Goal: Download file/media

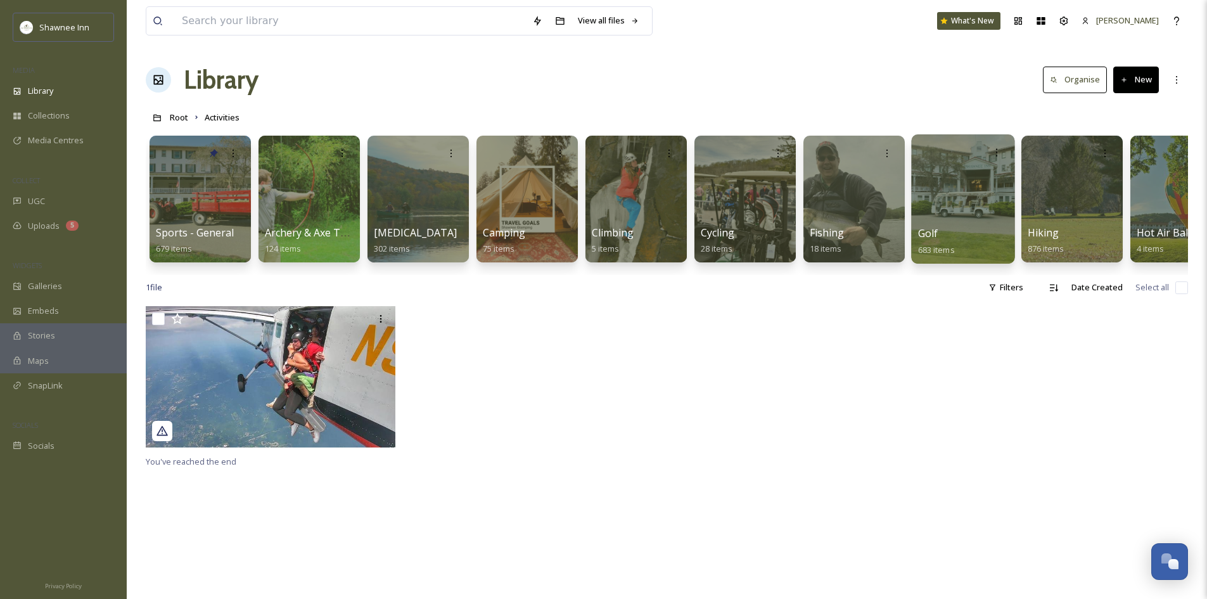
click at [949, 198] on div at bounding box center [962, 198] width 103 height 129
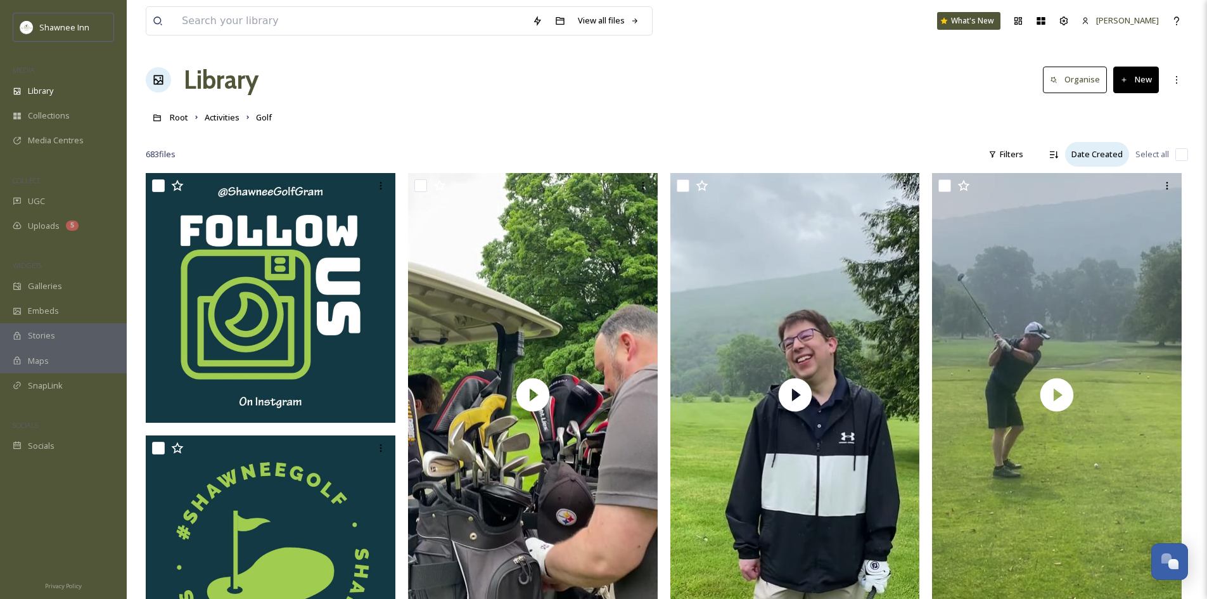
click at [1092, 153] on div "Date Created" at bounding box center [1097, 154] width 64 height 25
click at [1054, 162] on div "Descending" at bounding box center [1054, 154] width 23 height 23
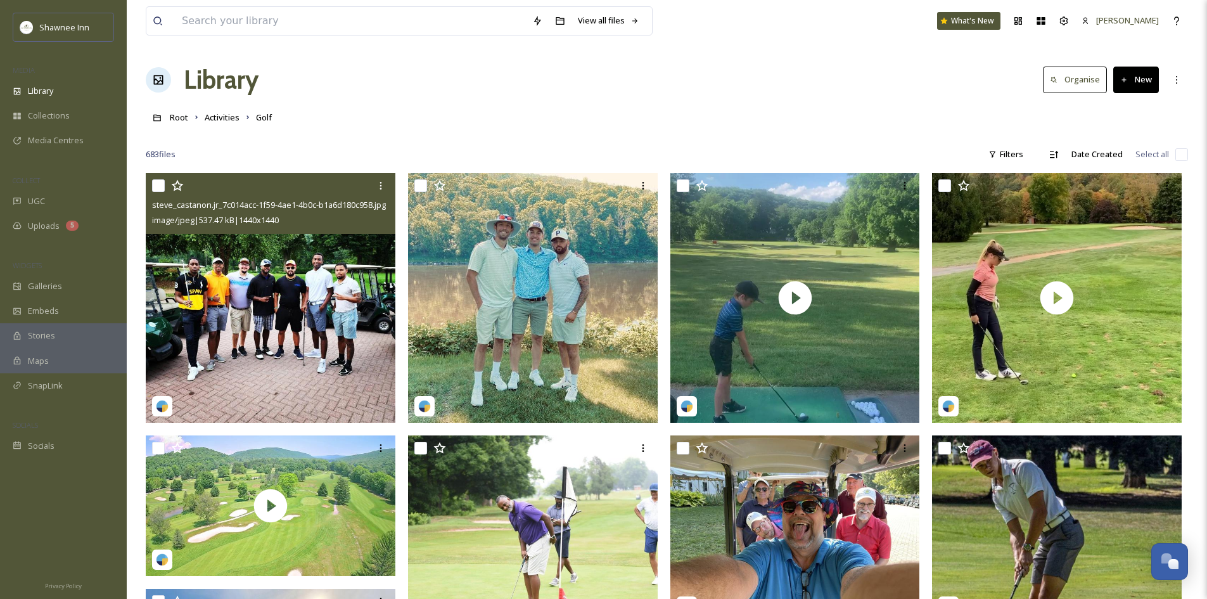
click at [315, 338] on img at bounding box center [271, 298] width 250 height 250
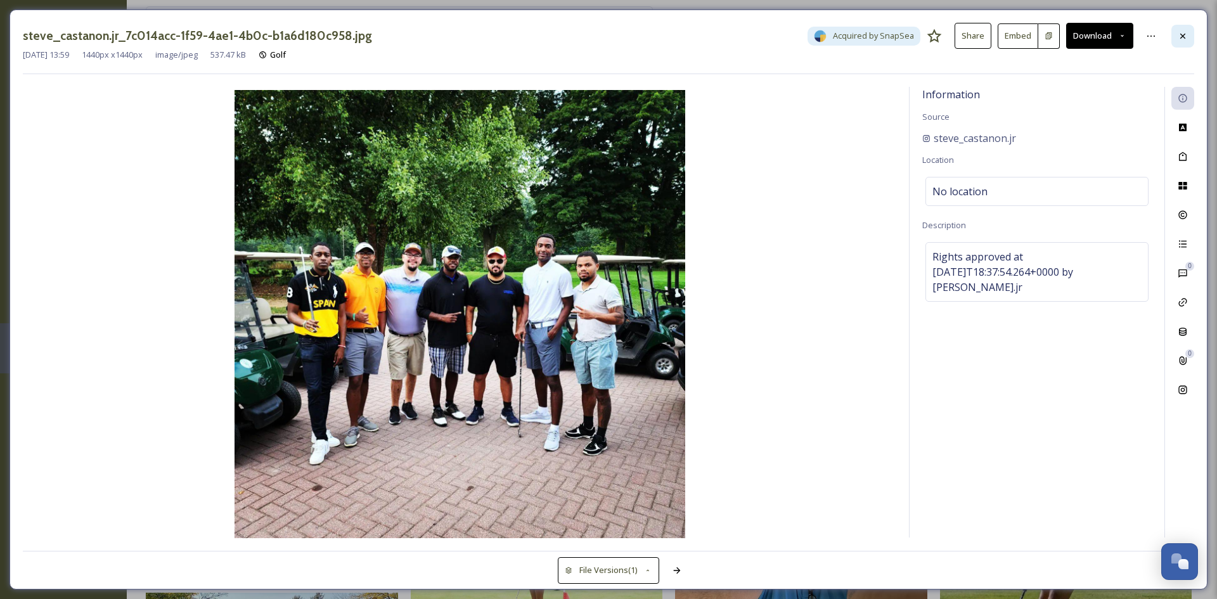
click at [1185, 41] on div at bounding box center [1182, 36] width 23 height 23
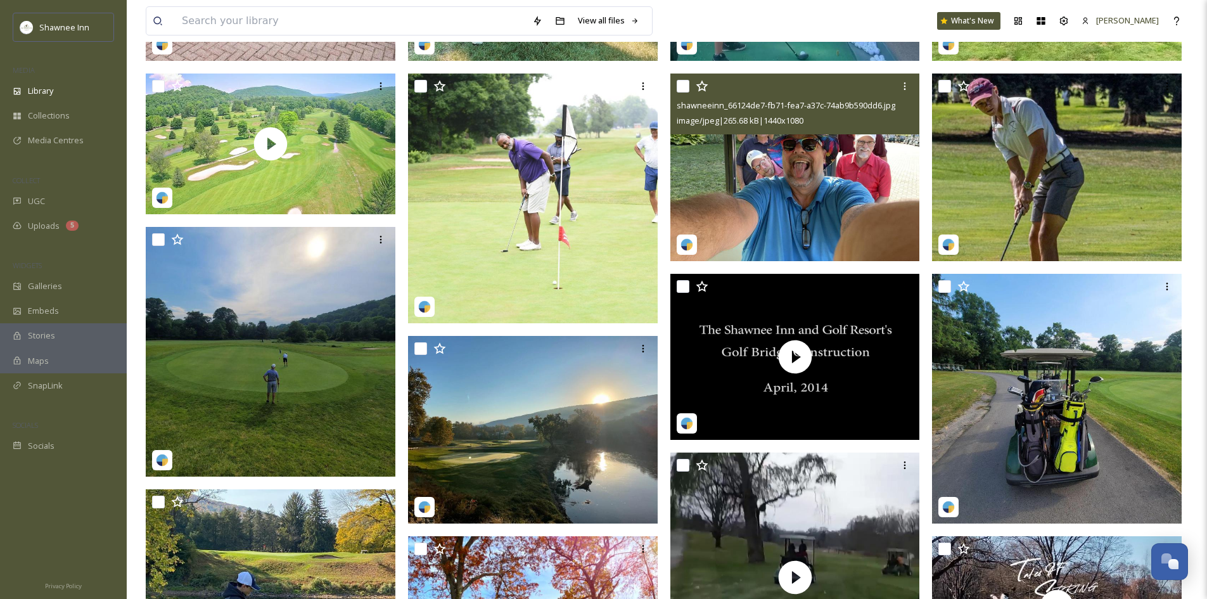
scroll to position [380, 0]
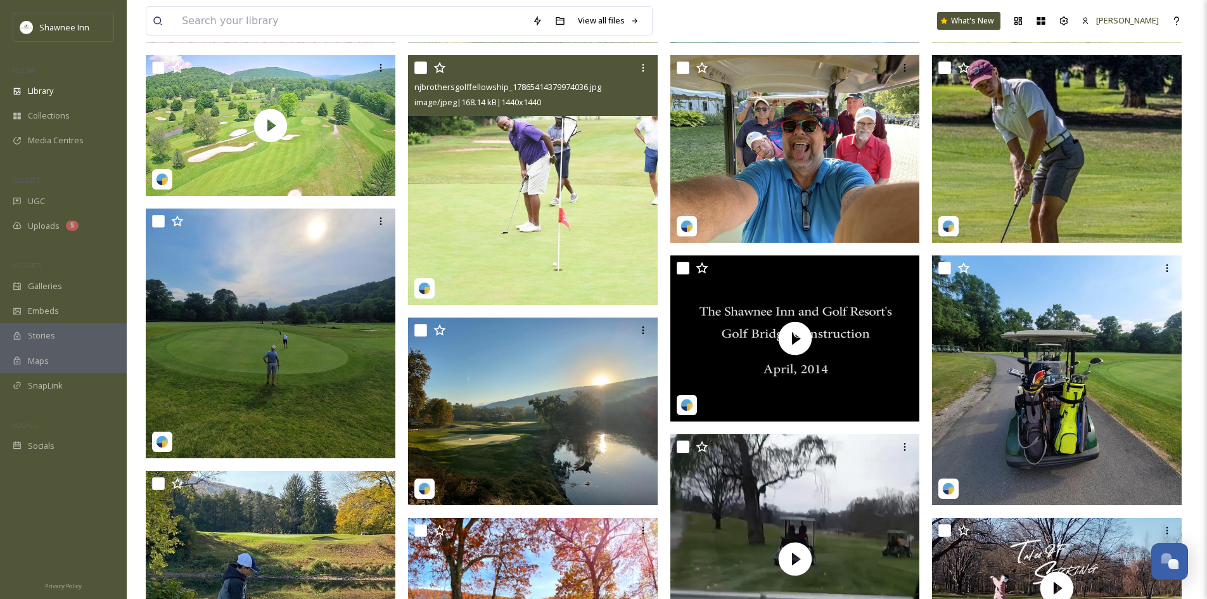
click at [447, 262] on img at bounding box center [533, 180] width 250 height 250
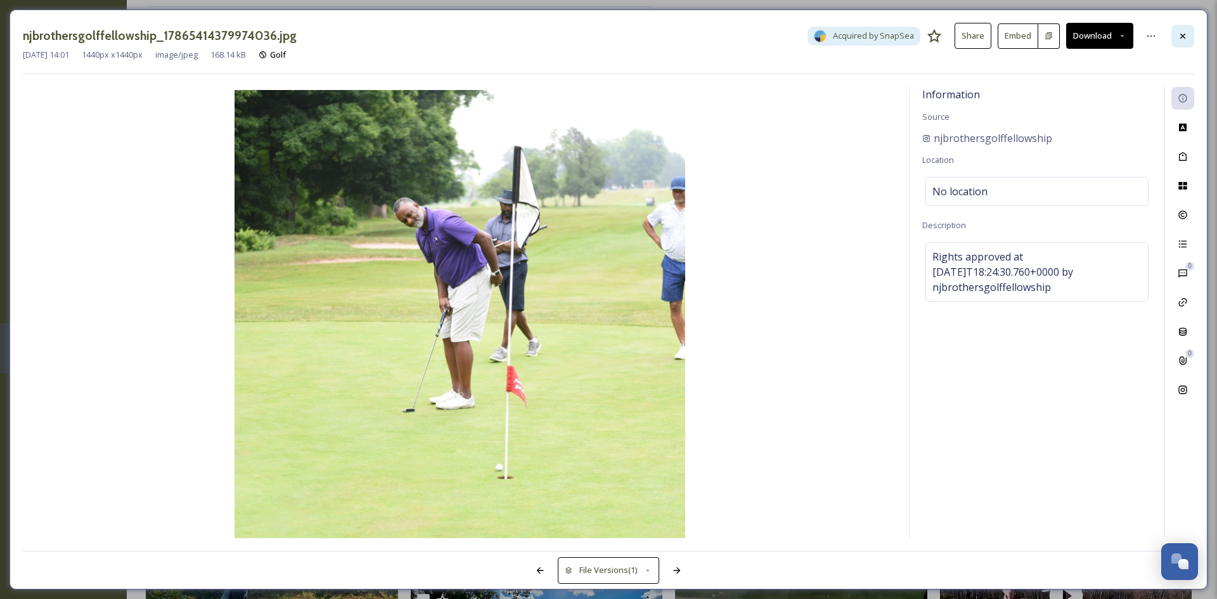
click at [1193, 44] on div at bounding box center [1182, 36] width 23 height 23
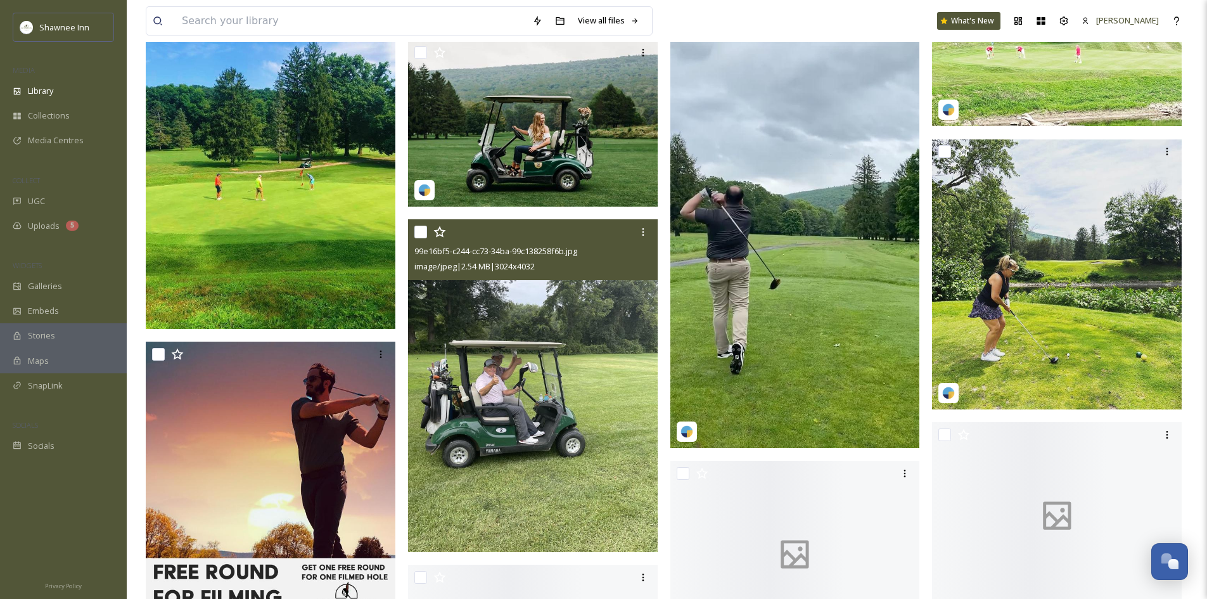
scroll to position [4815, 0]
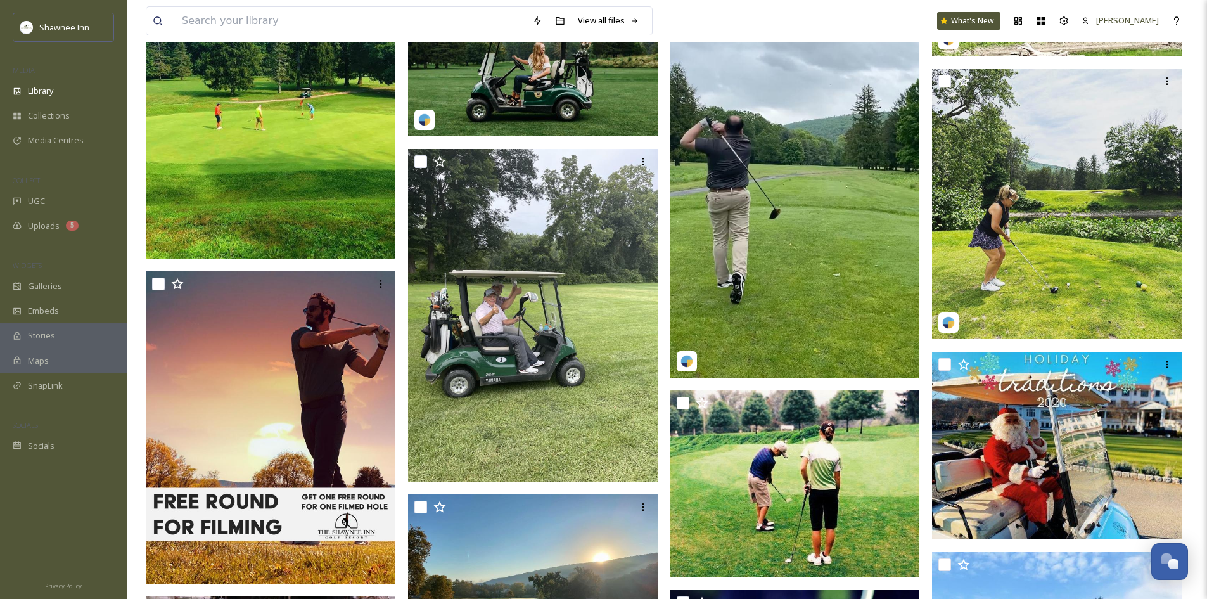
click at [542, 96] on img at bounding box center [533, 53] width 250 height 167
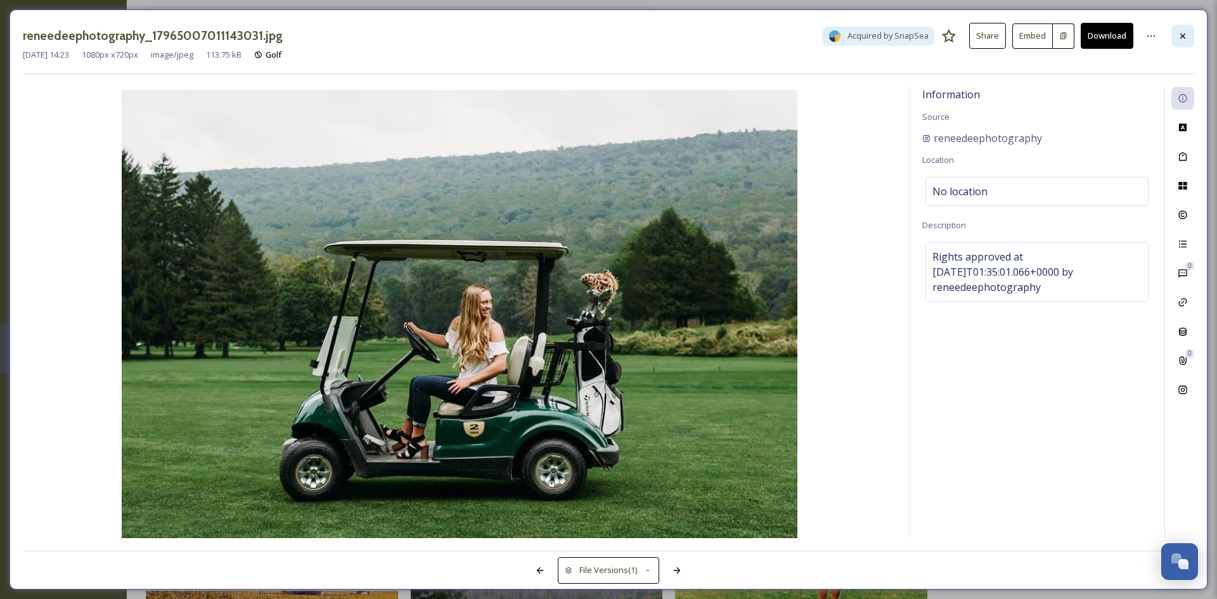
click at [1183, 25] on div at bounding box center [1182, 36] width 23 height 23
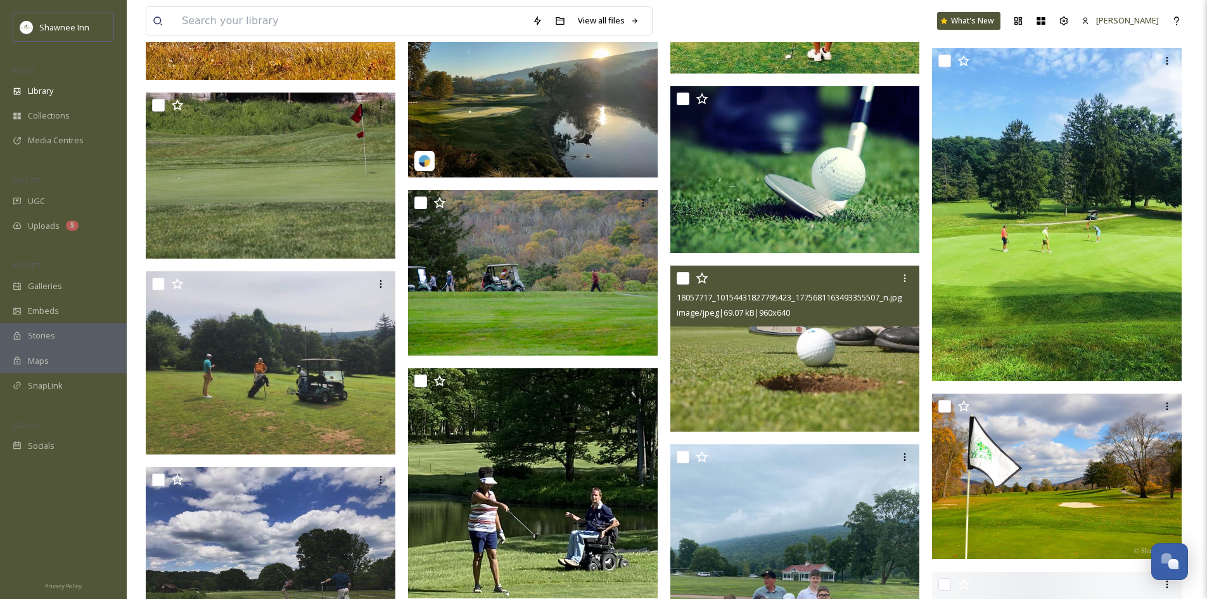
scroll to position [5322, 0]
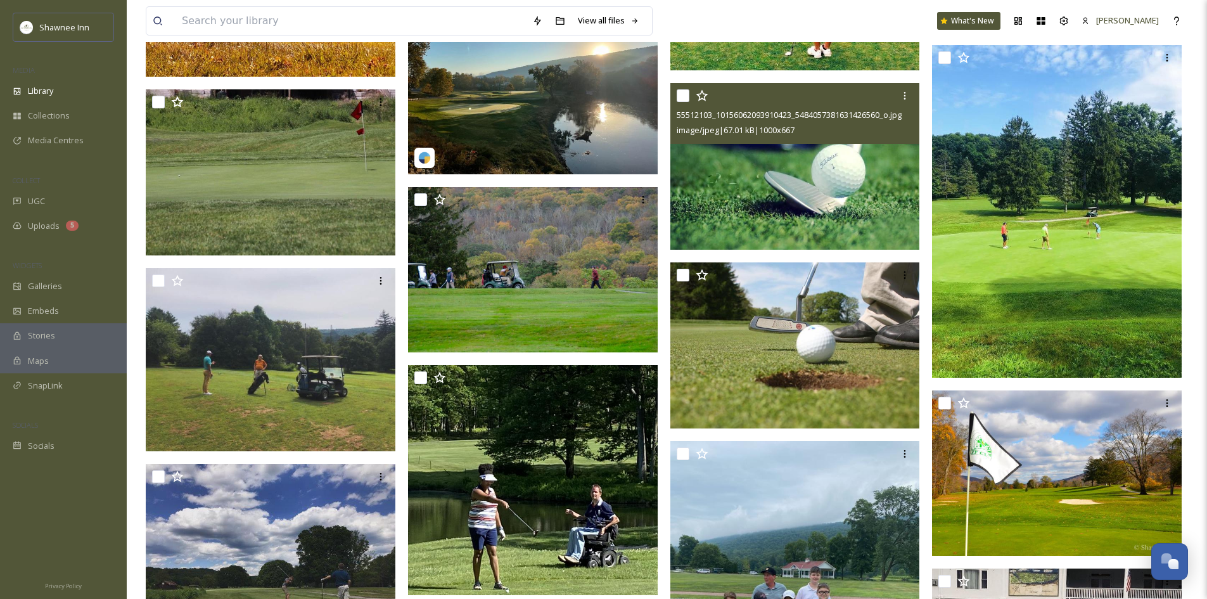
click at [816, 174] on img at bounding box center [796, 166] width 250 height 167
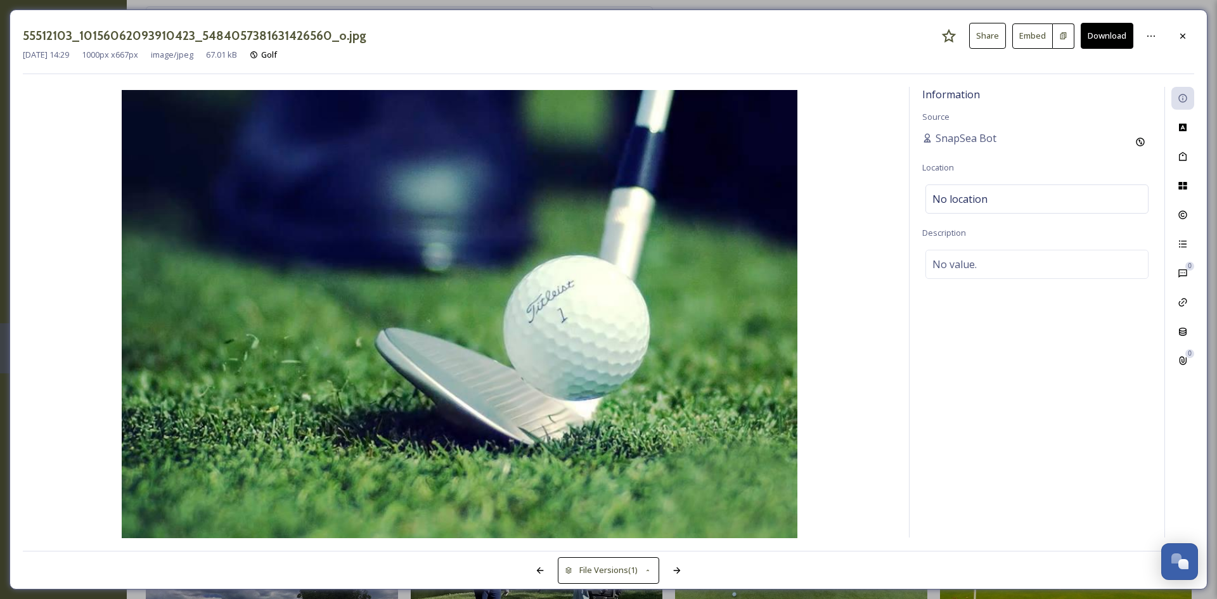
click at [1194, 23] on div "55512103_10156062093910423_5484057381631426560_o.jpg Share Embed Download [DATE…" at bounding box center [609, 300] width 1198 height 580
click at [1185, 28] on div at bounding box center [1182, 36] width 23 height 23
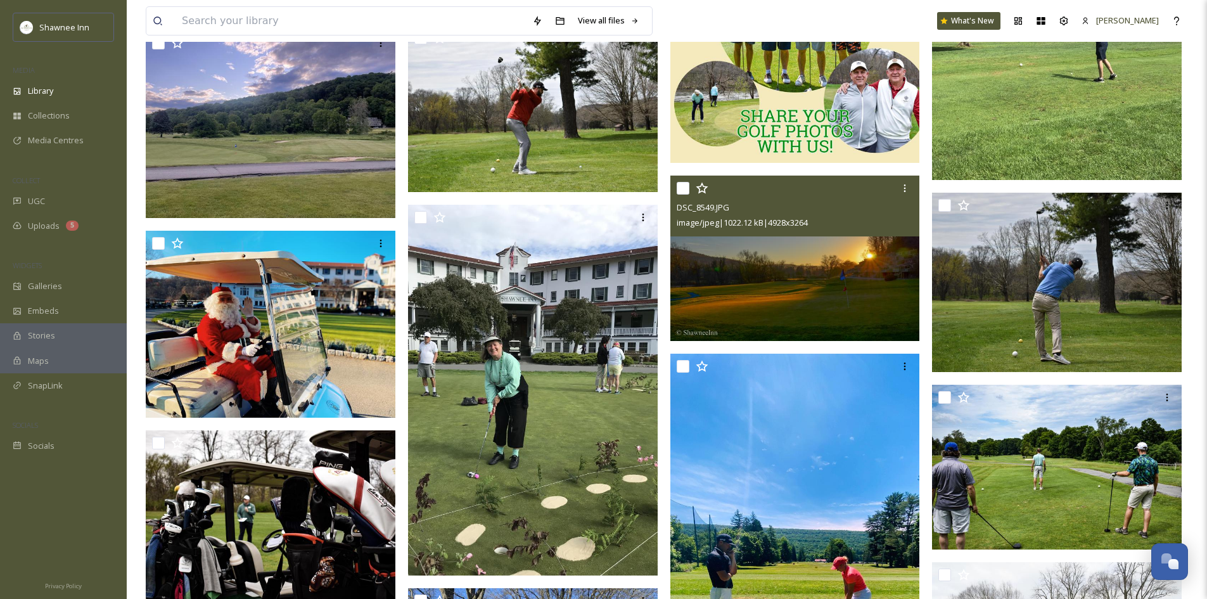
scroll to position [10709, 0]
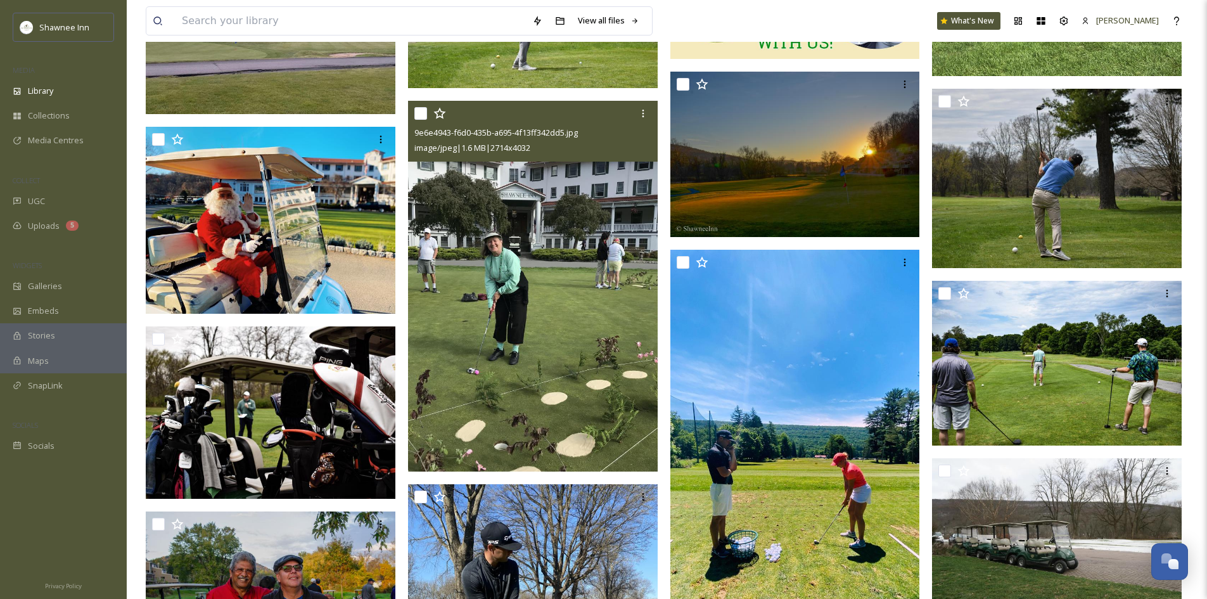
click at [591, 298] on img at bounding box center [533, 286] width 250 height 371
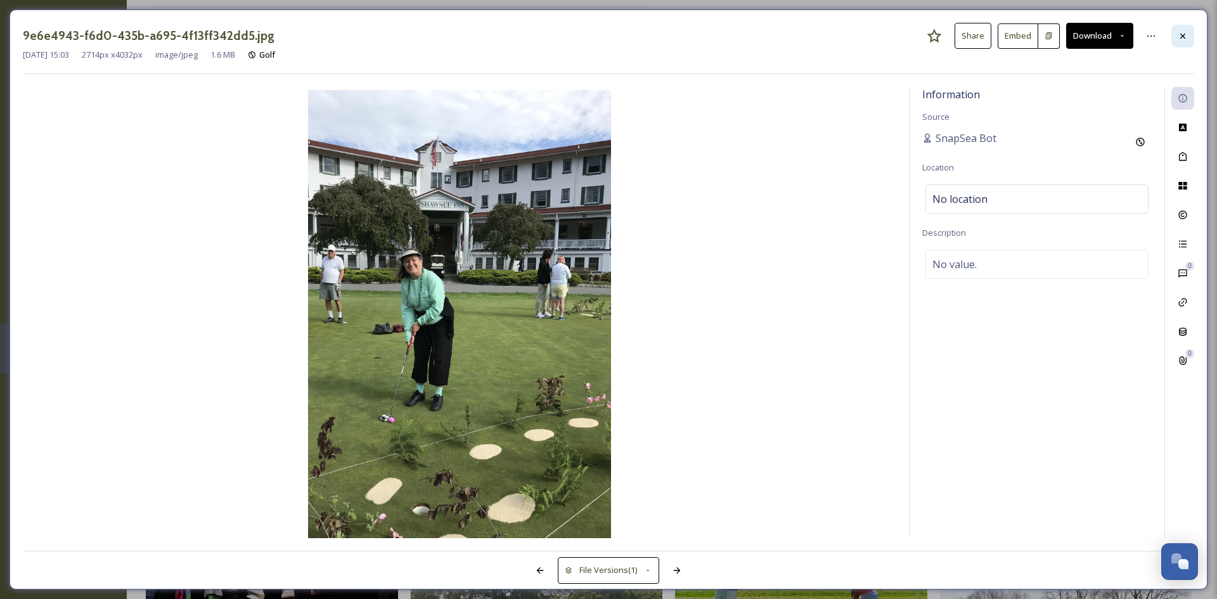
click at [1176, 29] on div at bounding box center [1182, 36] width 23 height 23
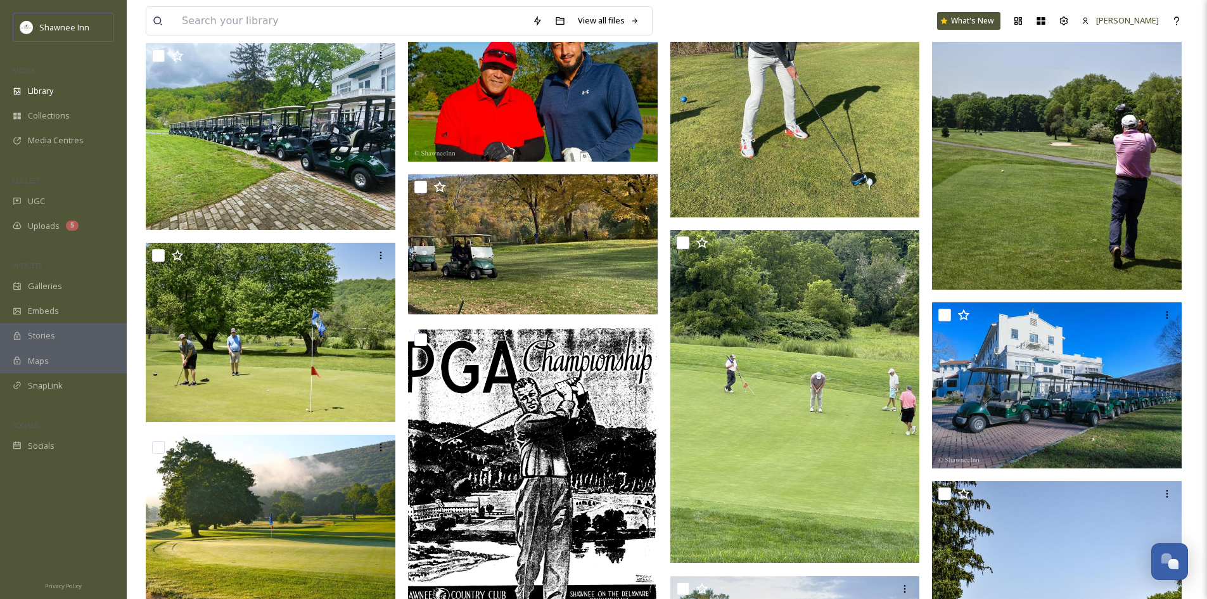
scroll to position [12864, 0]
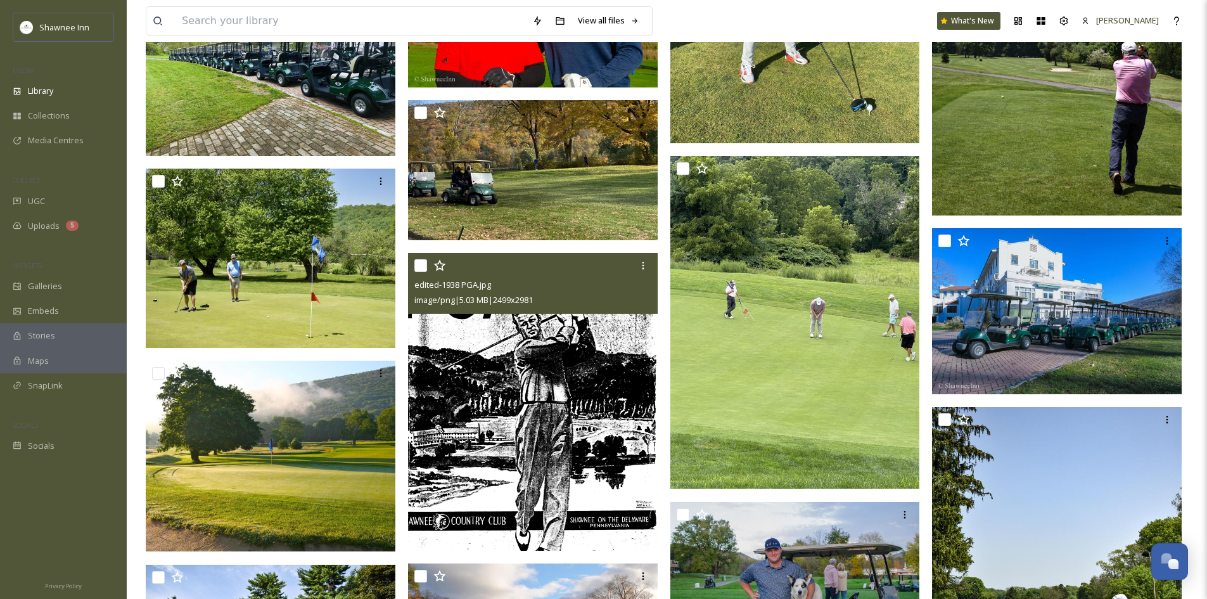
click at [571, 356] on img at bounding box center [533, 402] width 250 height 298
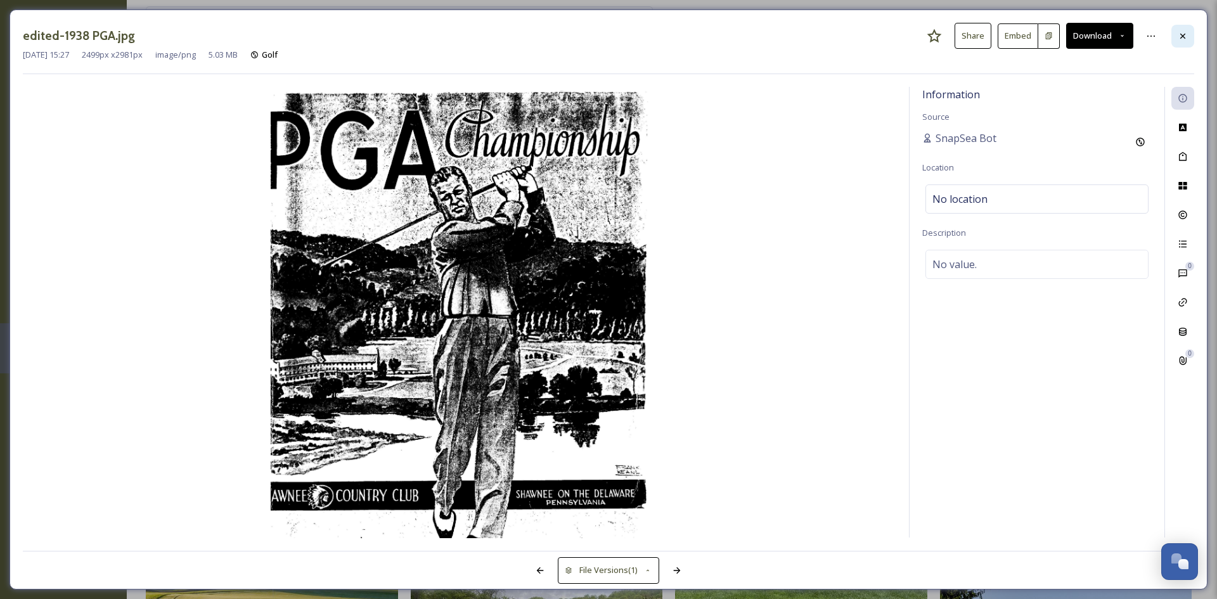
click at [1185, 36] on icon at bounding box center [1183, 36] width 10 height 10
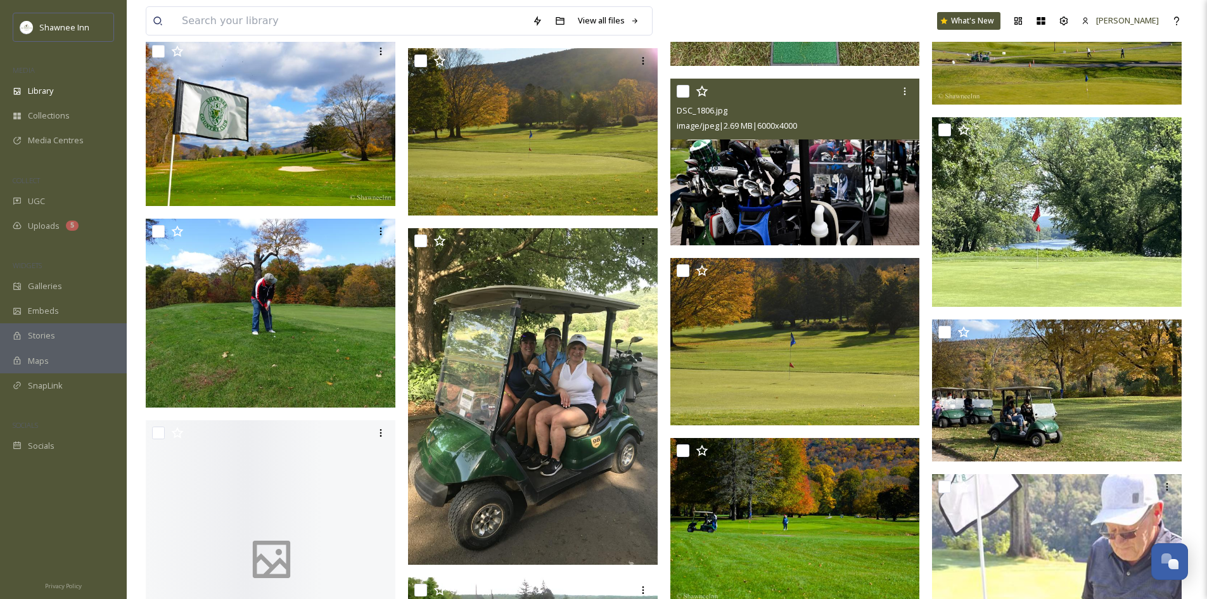
scroll to position [15463, 0]
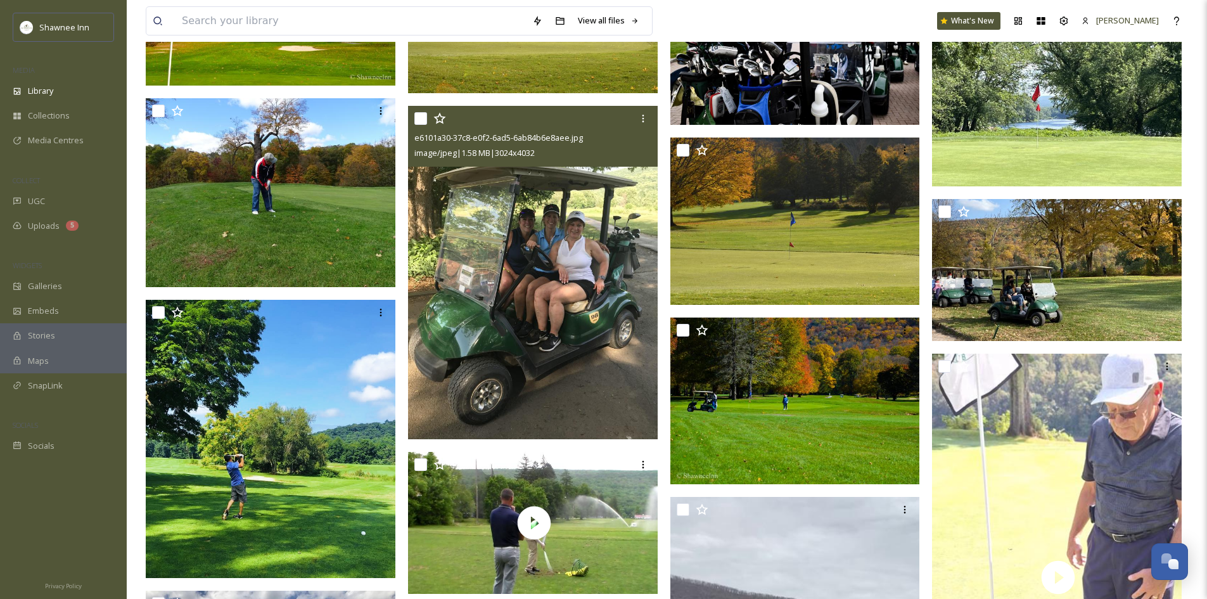
click at [513, 226] on img at bounding box center [533, 272] width 250 height 333
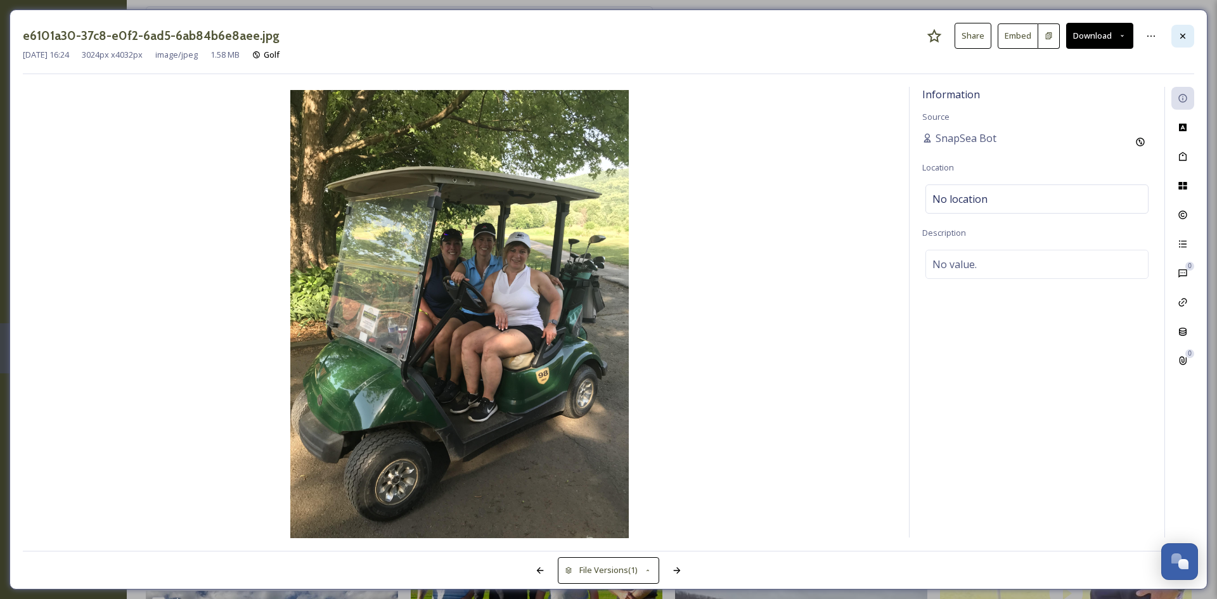
click at [1185, 35] on icon at bounding box center [1183, 36] width 10 height 10
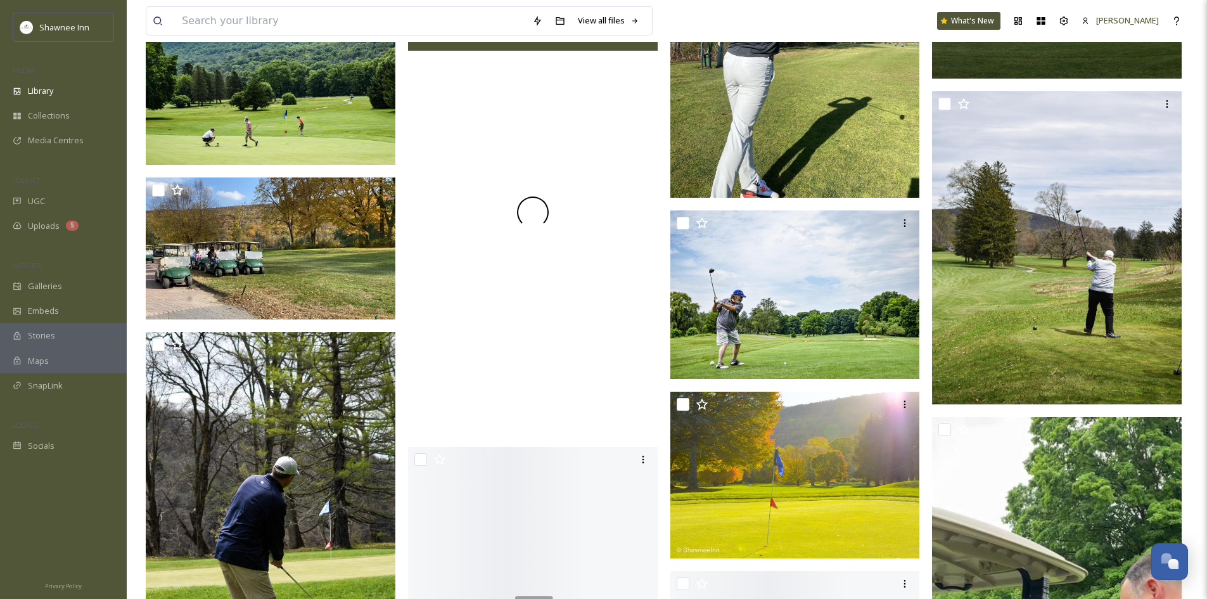
scroll to position [22181, 0]
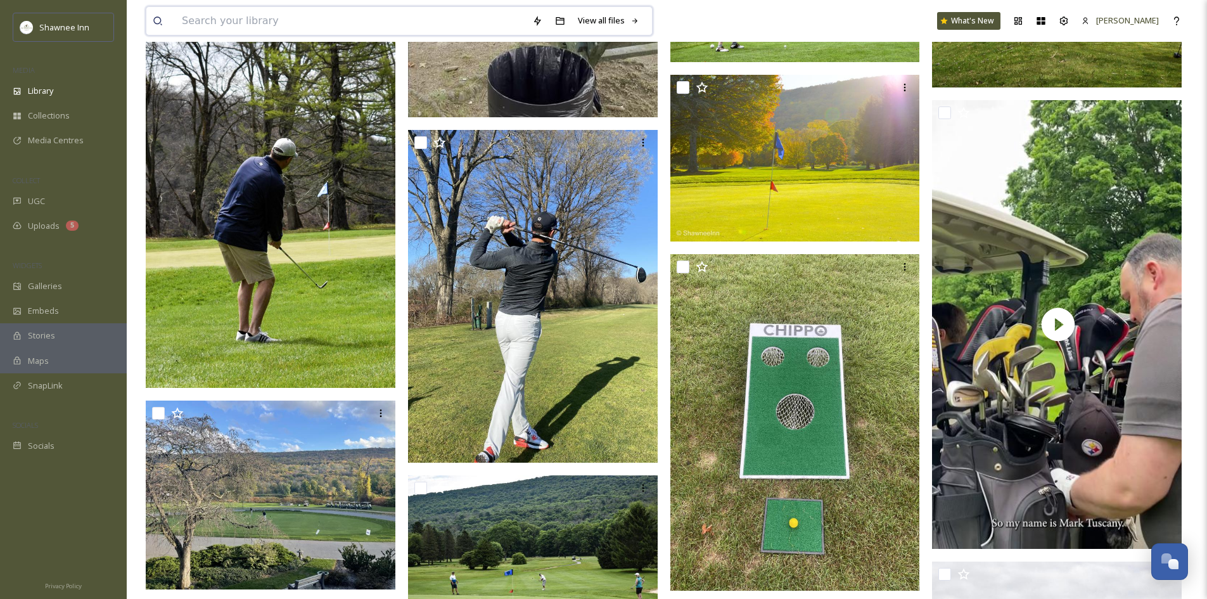
click at [324, 22] on input at bounding box center [351, 21] width 350 height 28
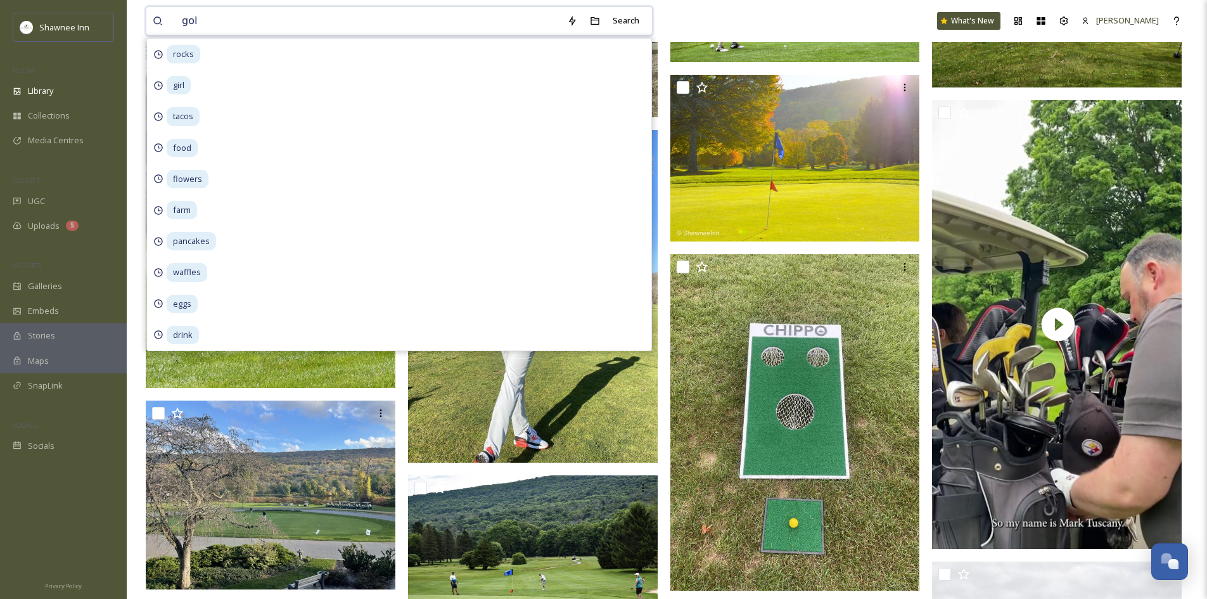
type input "golf"
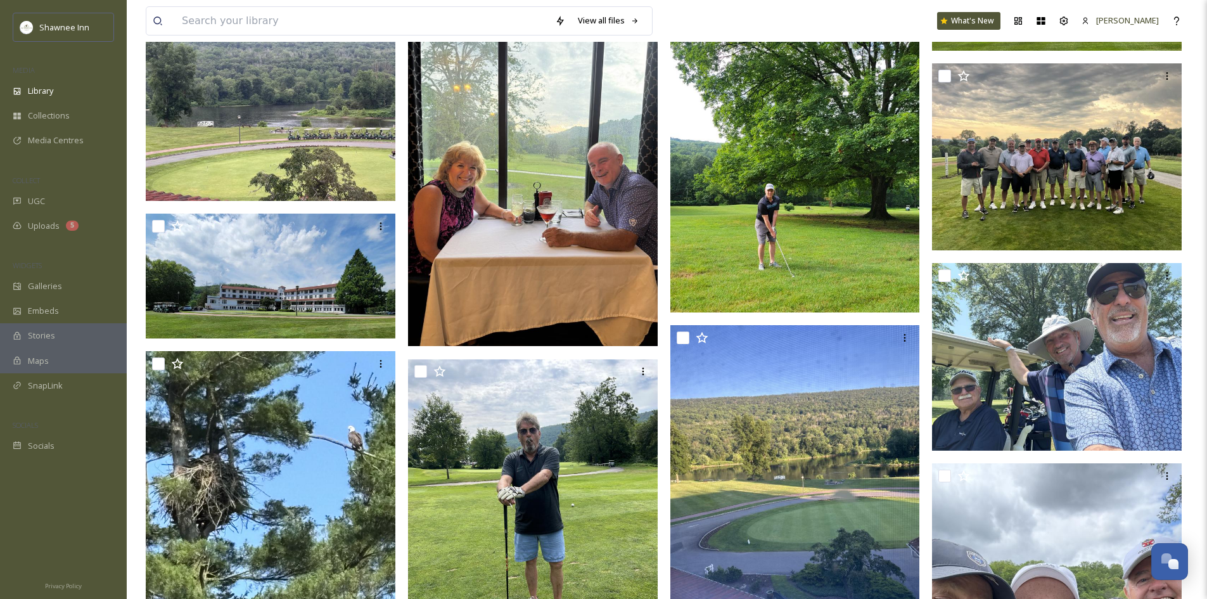
scroll to position [951, 0]
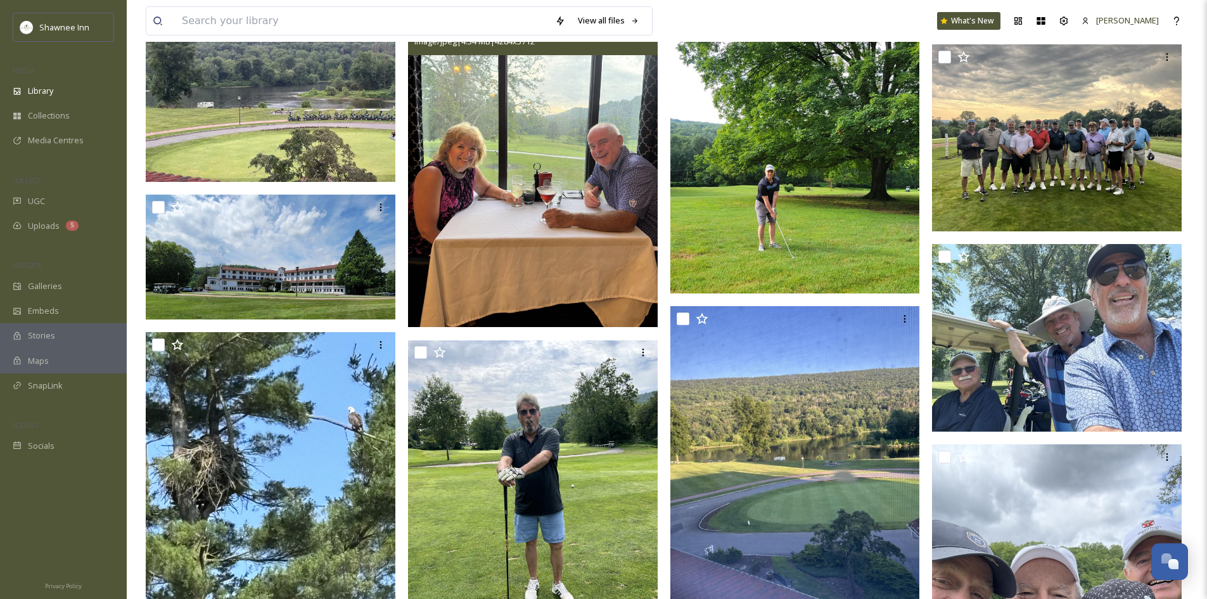
click at [448, 110] on img at bounding box center [533, 160] width 250 height 333
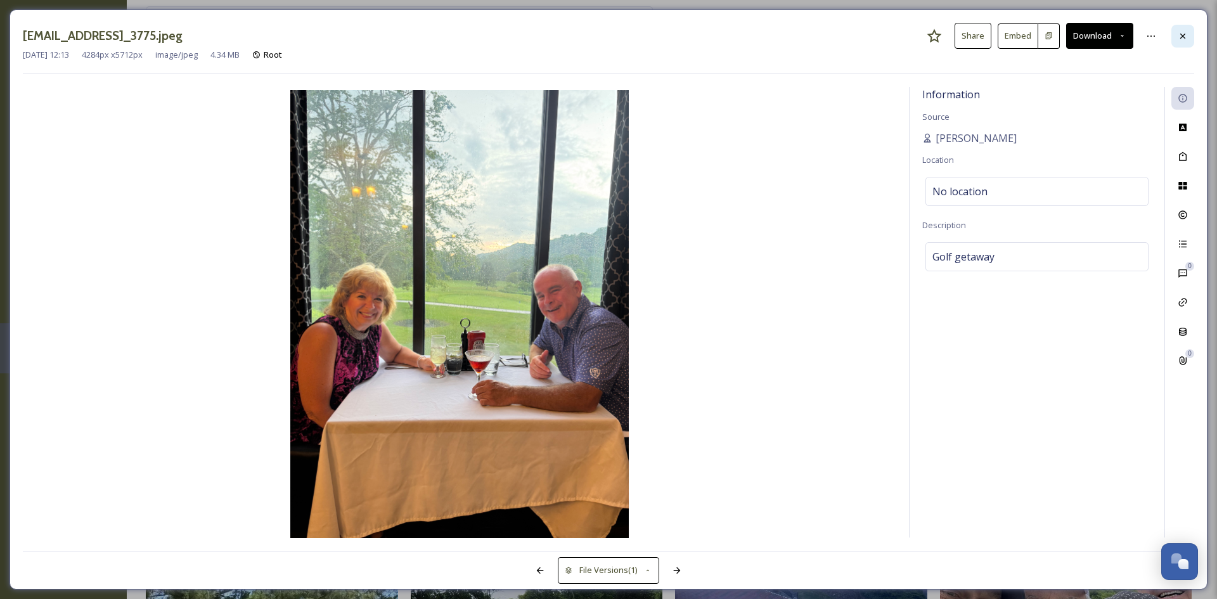
click at [1181, 45] on div at bounding box center [1182, 36] width 23 height 23
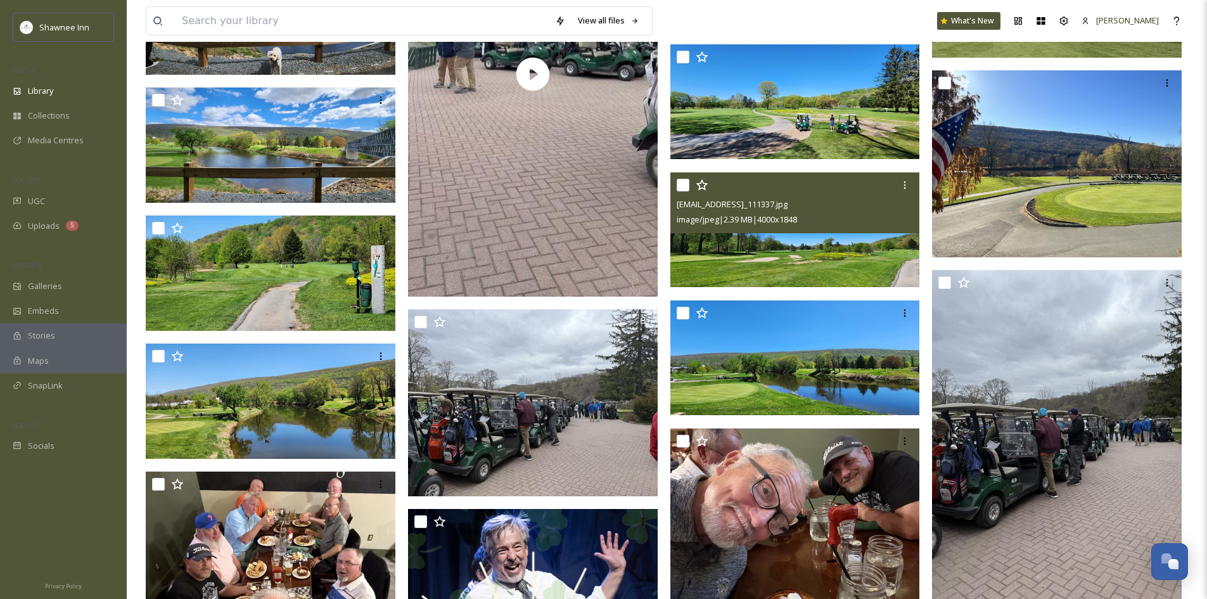
scroll to position [11091, 0]
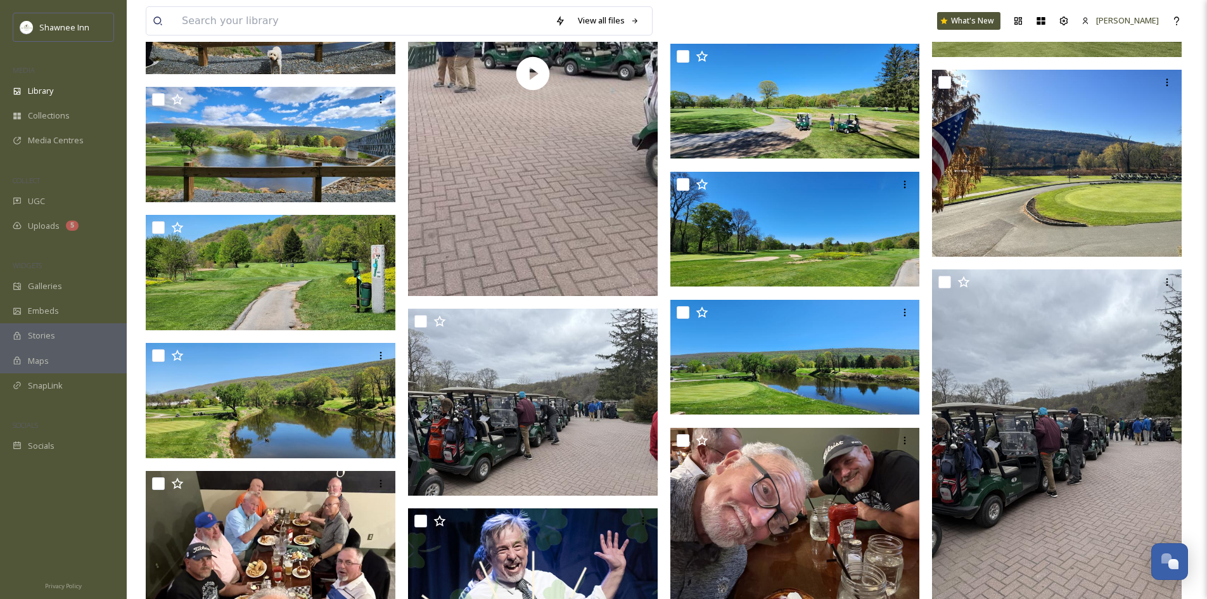
click at [276, 61] on img at bounding box center [271, 16] width 250 height 115
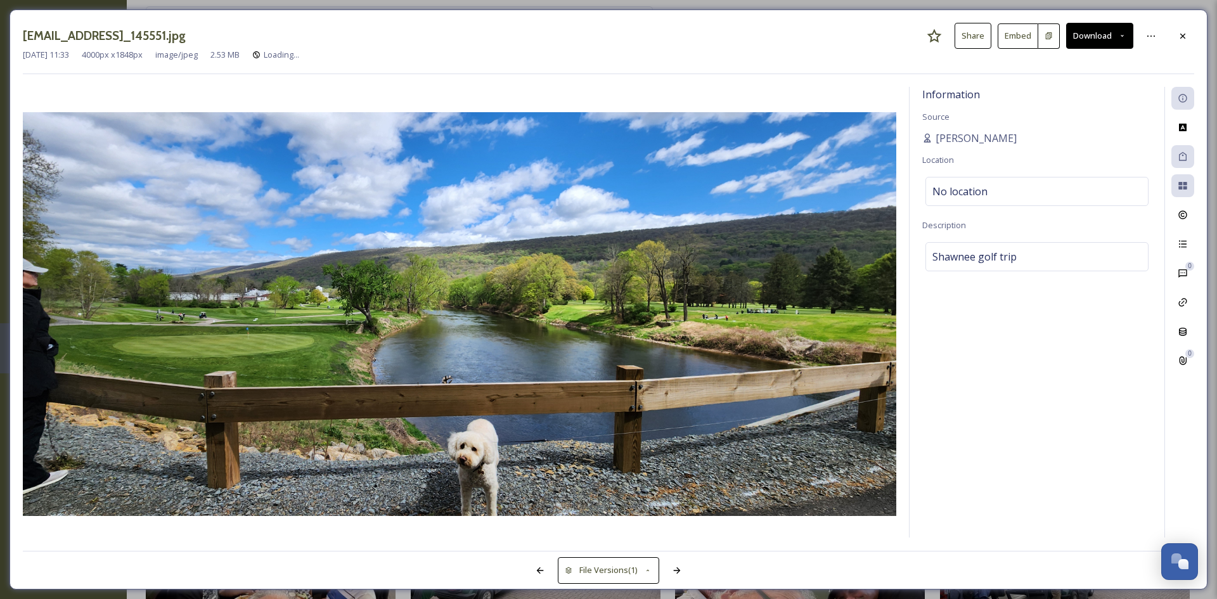
scroll to position [11068, 0]
click at [1181, 41] on div at bounding box center [1182, 36] width 23 height 23
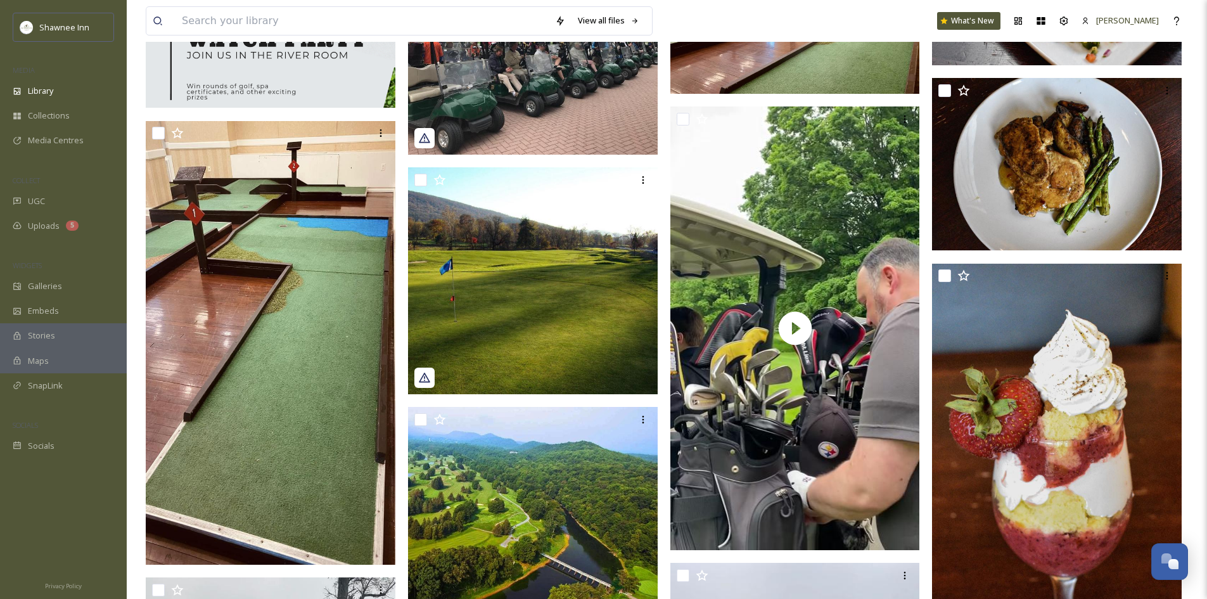
scroll to position [13857, 0]
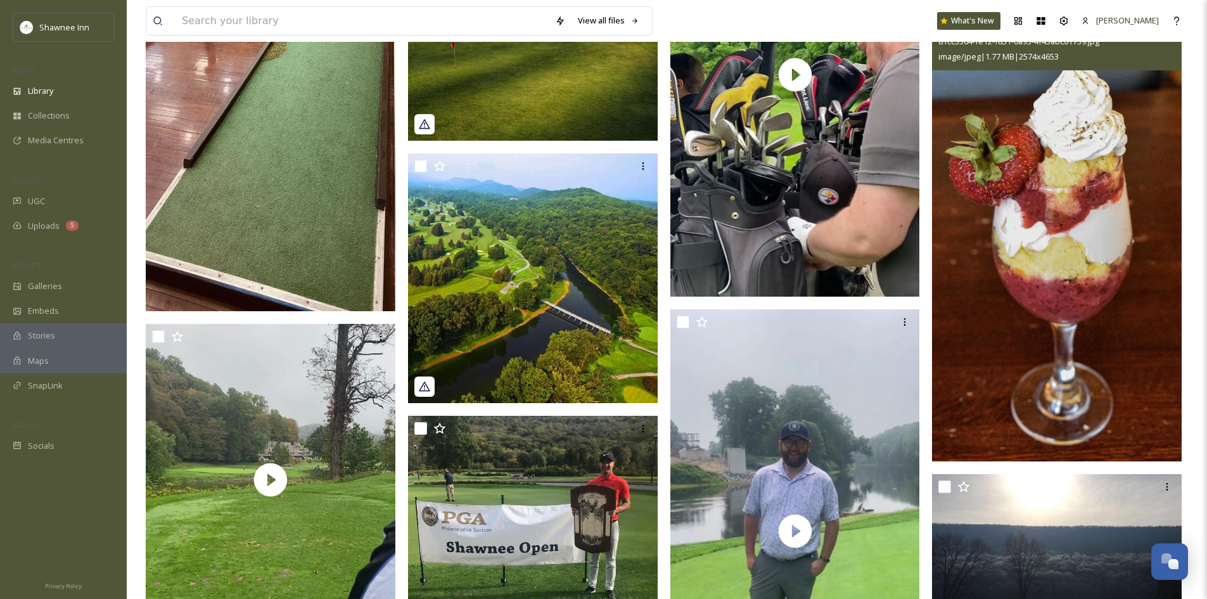
click at [1139, 226] on img at bounding box center [1057, 235] width 250 height 451
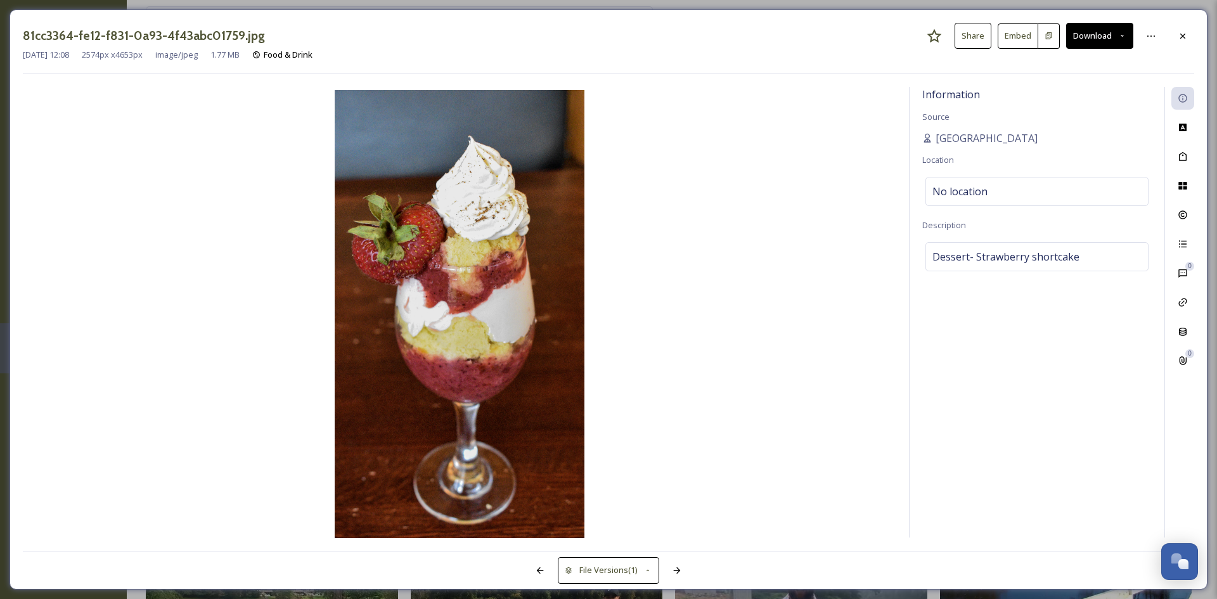
click at [1209, 55] on div "81cc3364-fe12-f831-0a93-4f43abc01759.jpg Share Embed Download [DATE] 12:08 2574…" at bounding box center [608, 299] width 1217 height 599
click at [1186, 29] on div at bounding box center [1182, 36] width 23 height 23
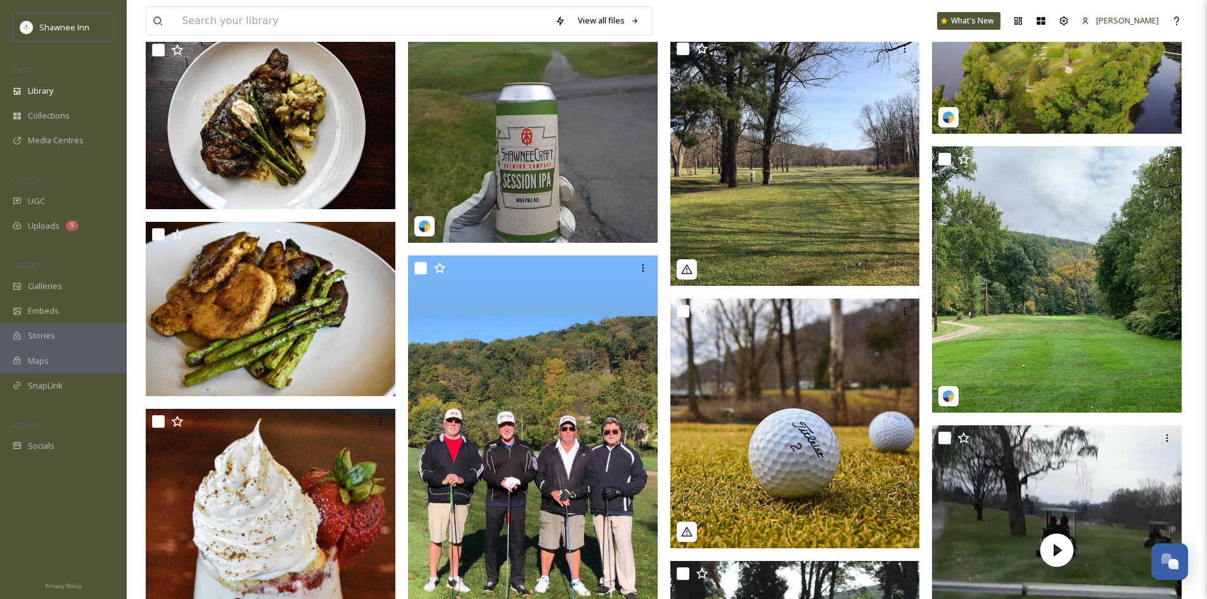
scroll to position [15252, 0]
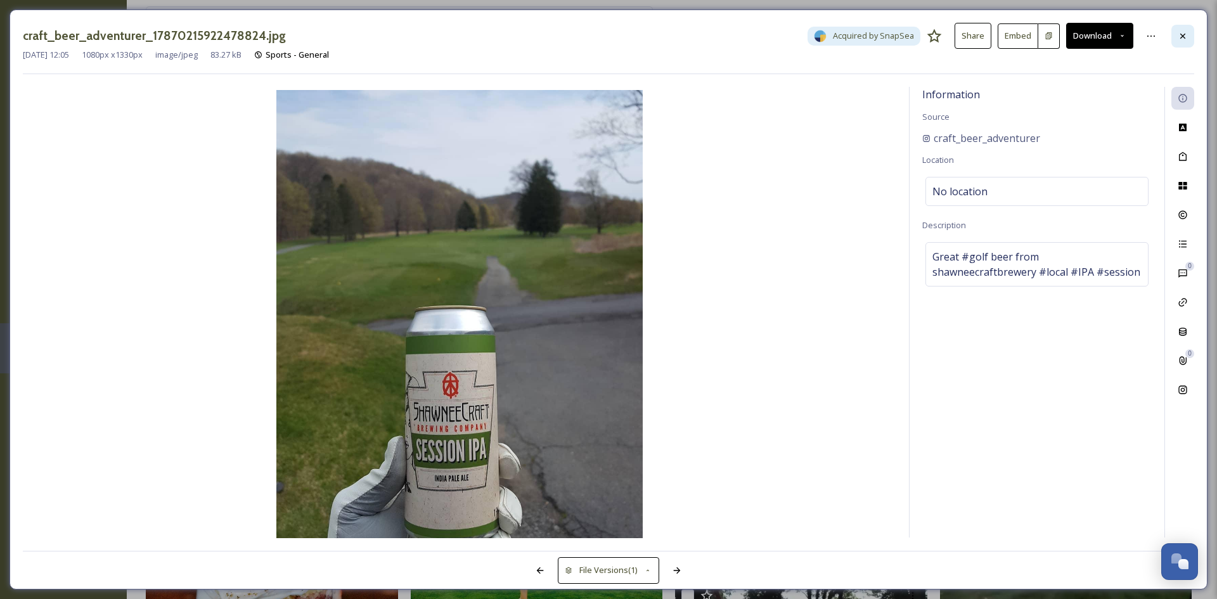
click at [1181, 43] on div at bounding box center [1182, 36] width 23 height 23
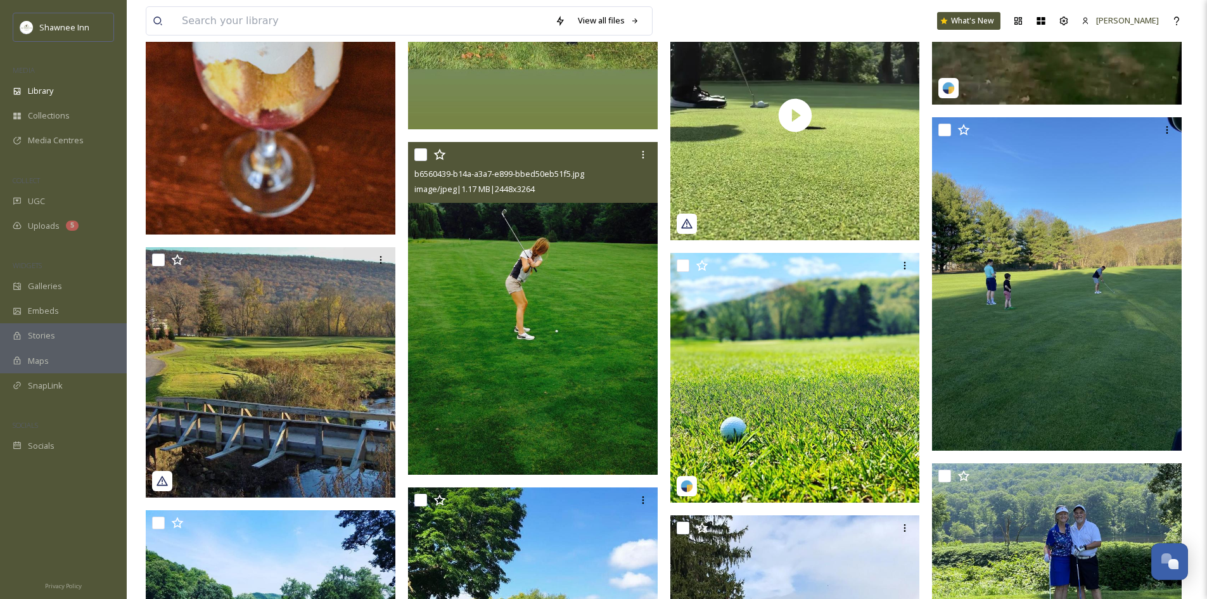
scroll to position [15505, 0]
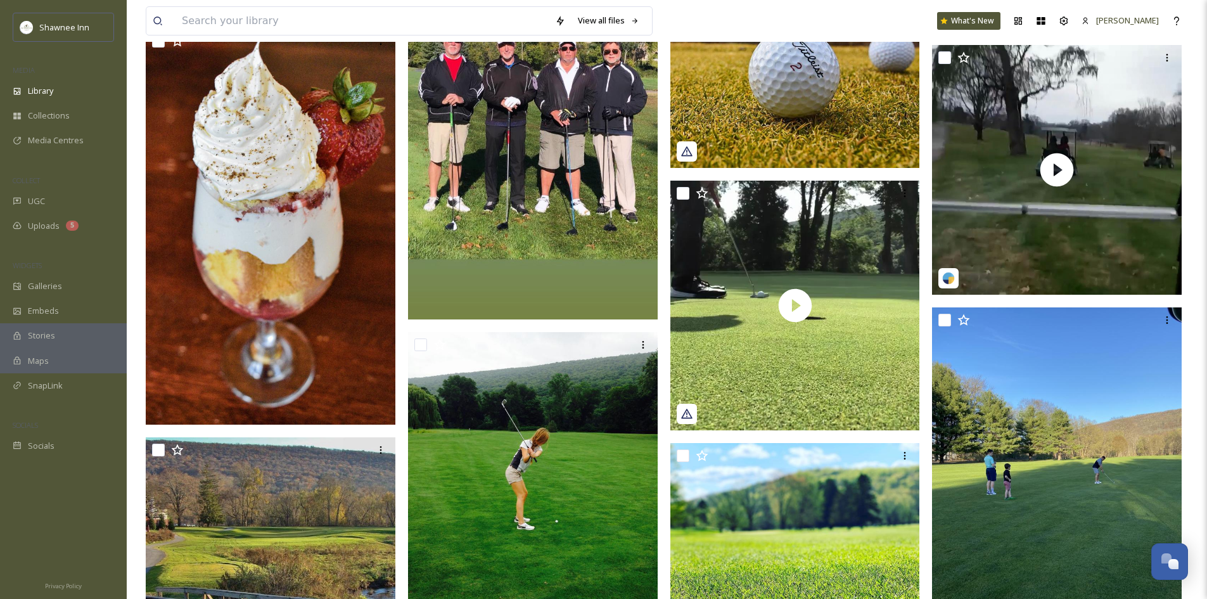
click at [542, 229] on img at bounding box center [533, 97] width 250 height 444
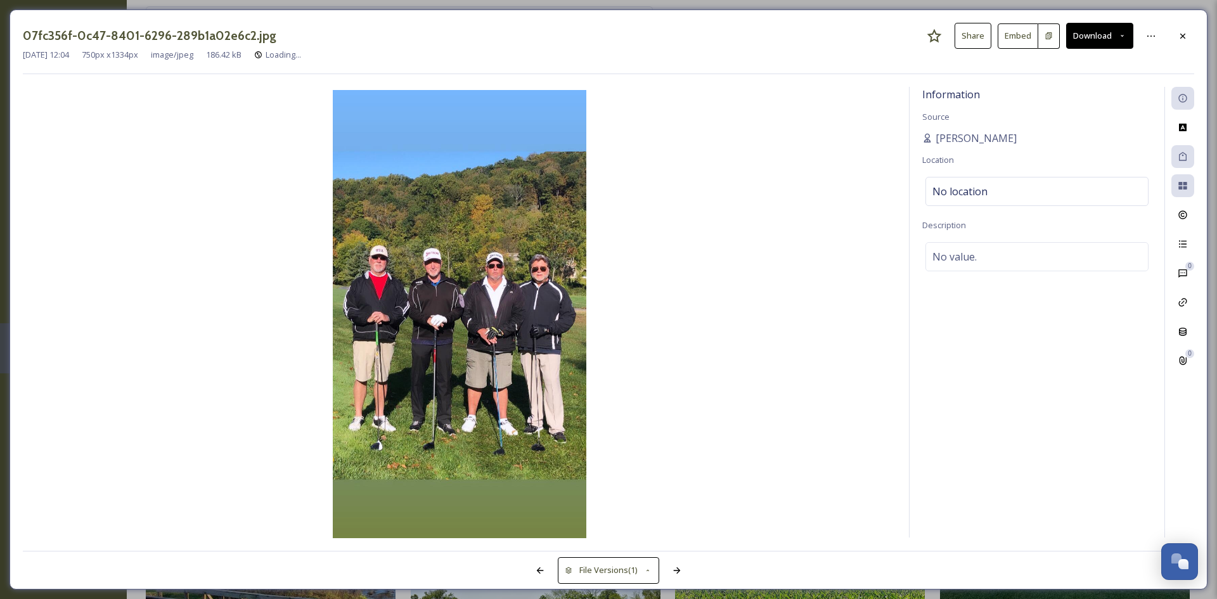
click at [1190, 45] on div at bounding box center [1182, 36] width 23 height 23
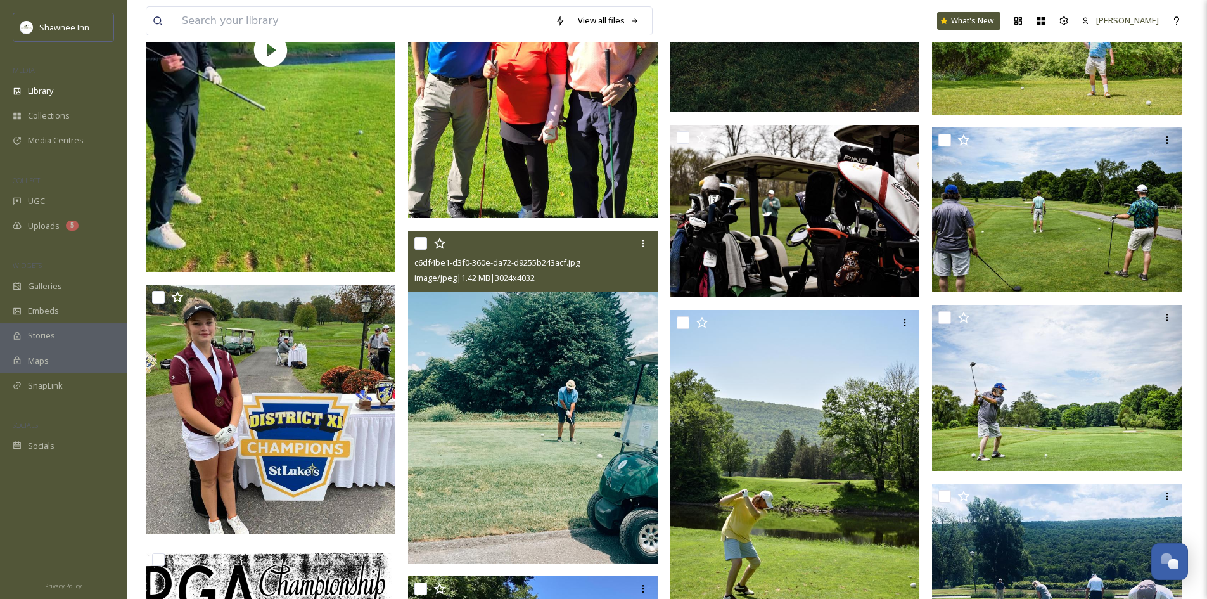
scroll to position [17343, 0]
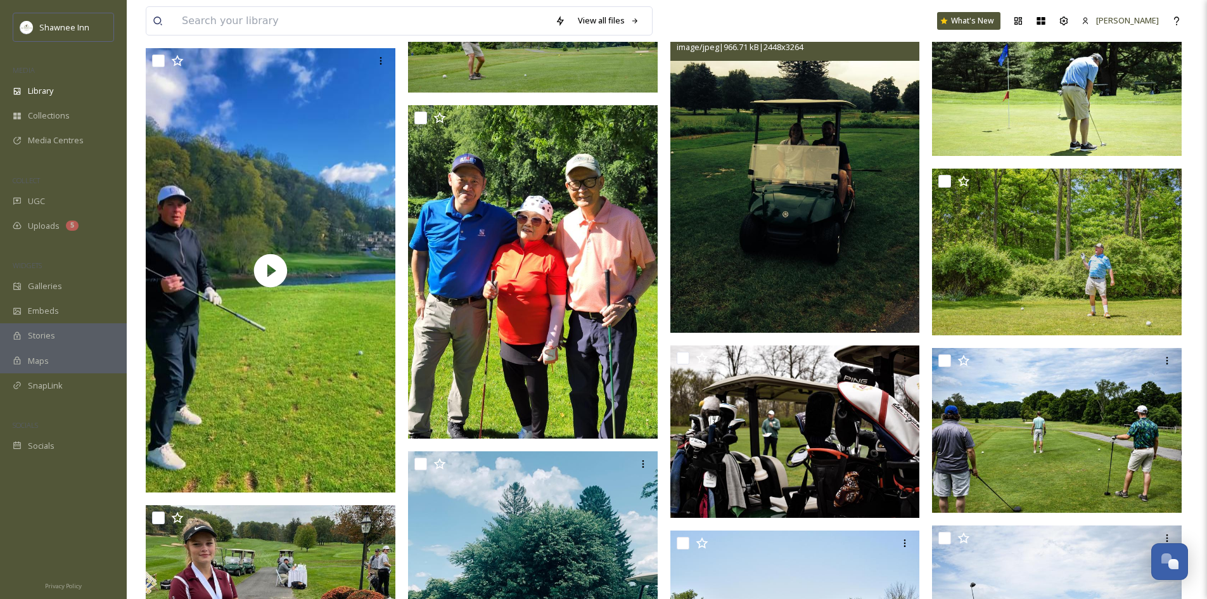
click at [805, 245] on img at bounding box center [796, 166] width 250 height 333
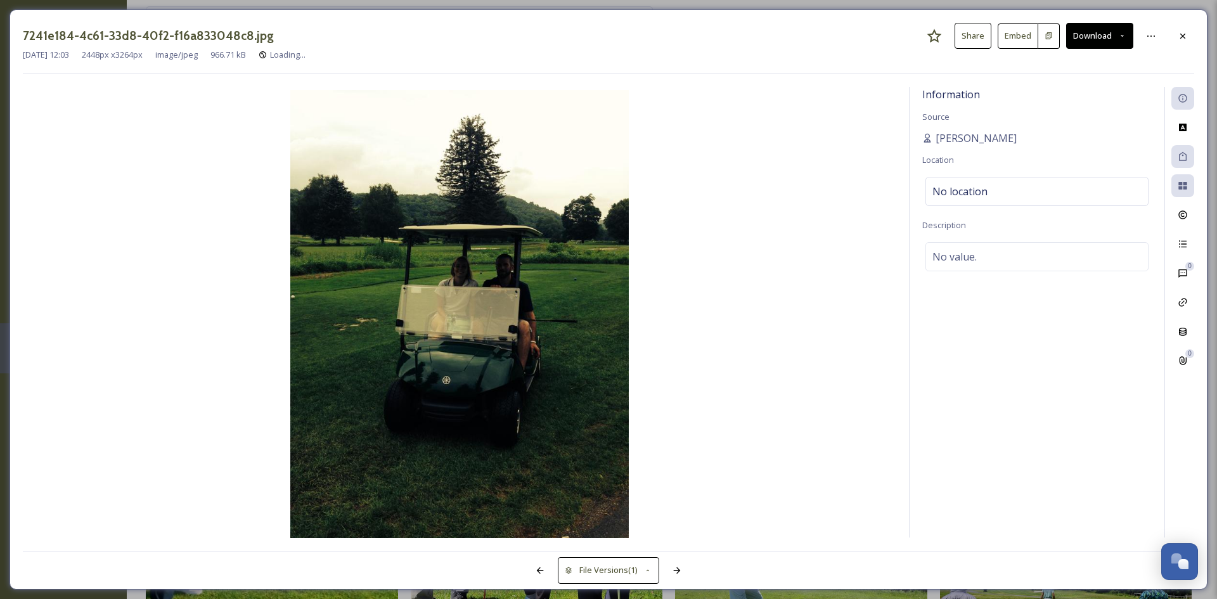
click at [1200, 35] on div "7241e184-4c61-33d8-40f2-f16a833048c8.jpg Share Embed Download [DATE] 12:03 2448…" at bounding box center [609, 300] width 1198 height 580
click at [1197, 37] on div "7241e184-4c61-33d8-40f2-f16a833048c8.jpg Share Embed Download [DATE] 12:03 2448…" at bounding box center [609, 300] width 1198 height 580
click at [1181, 42] on div at bounding box center [1182, 36] width 23 height 23
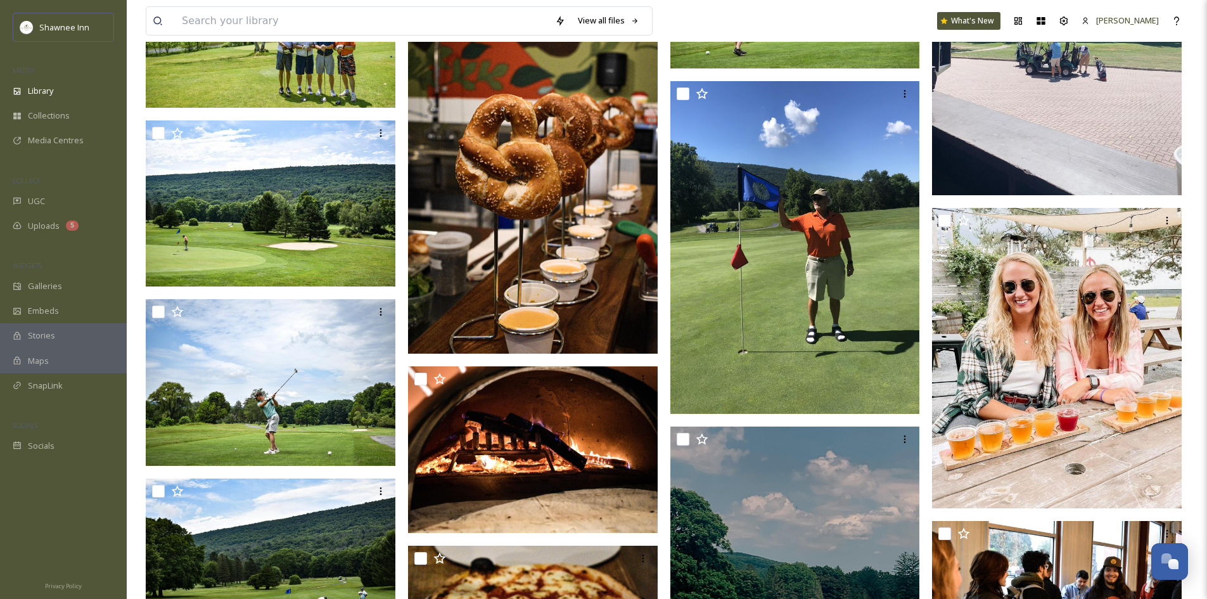
scroll to position [19118, 0]
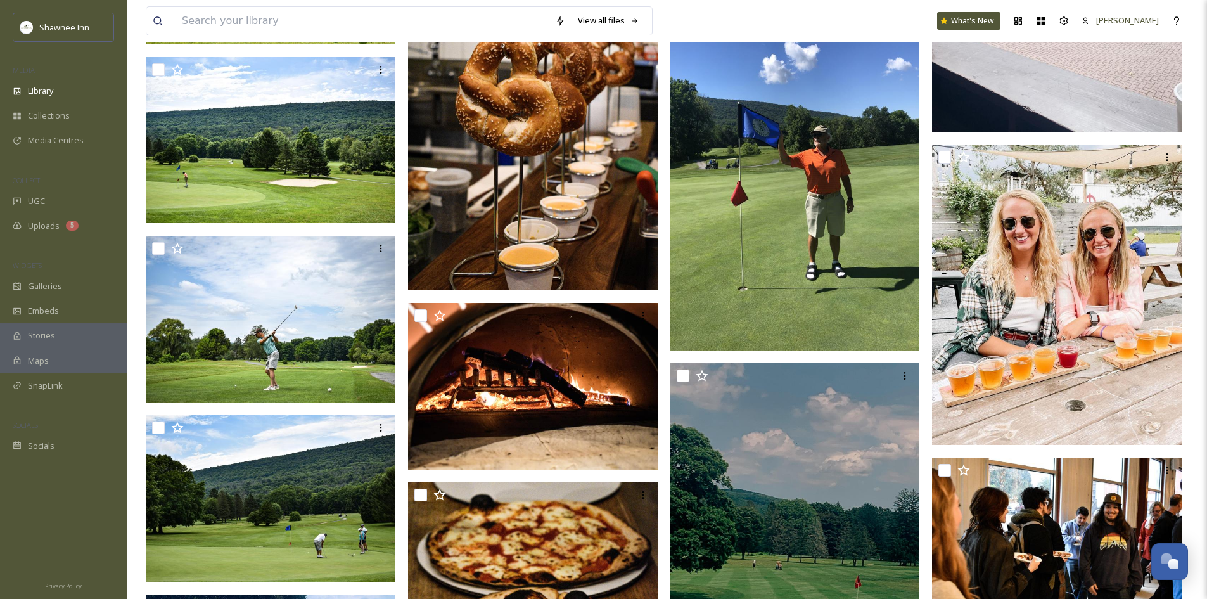
click at [1043, 357] on img at bounding box center [1057, 294] width 250 height 300
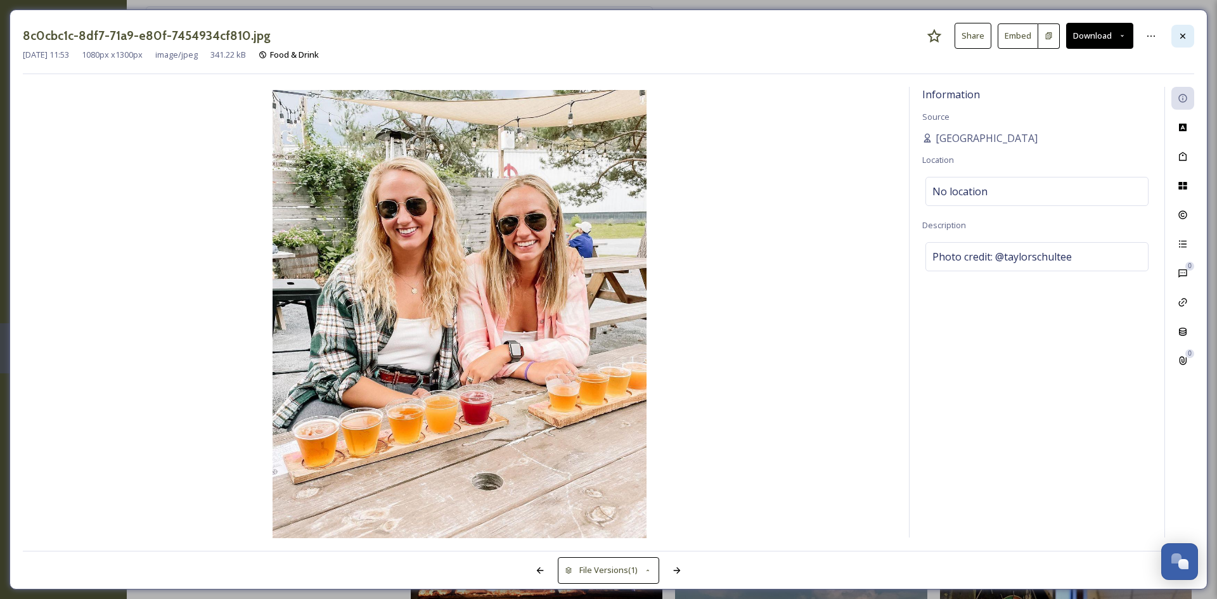
click at [1189, 36] on div at bounding box center [1182, 36] width 23 height 23
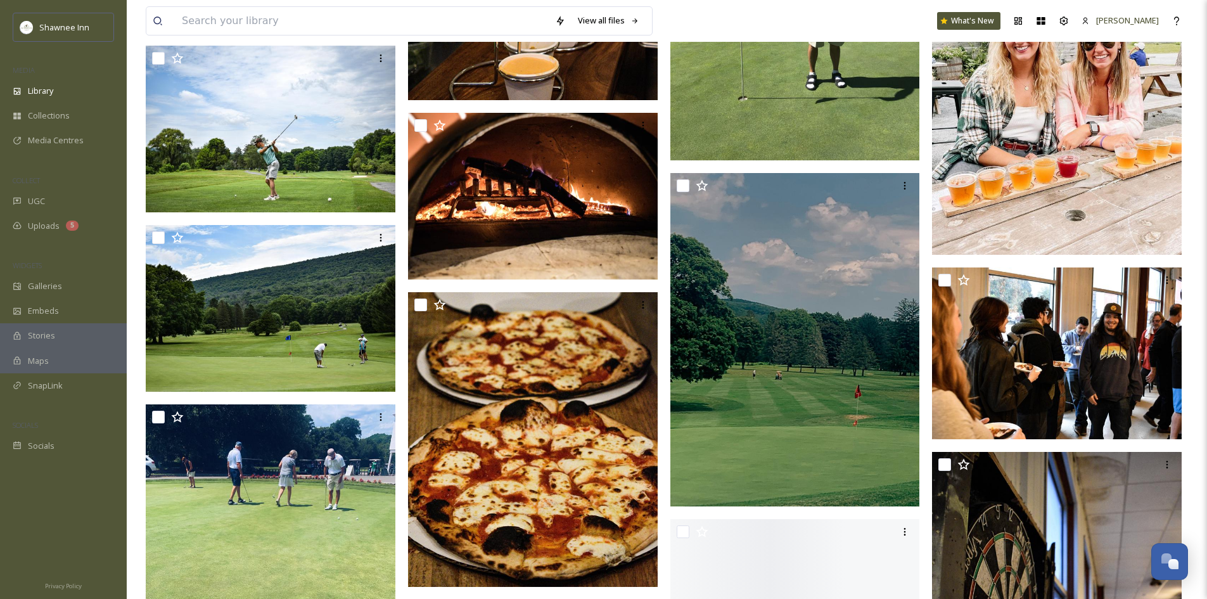
scroll to position [19181, 0]
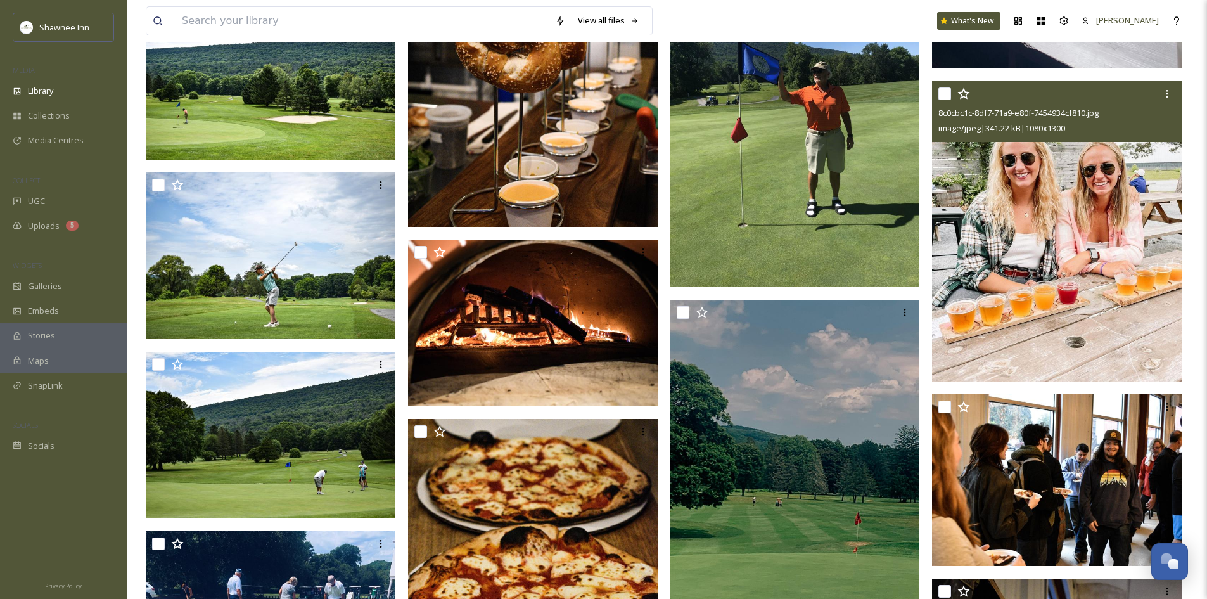
click at [565, 189] on img at bounding box center [533, 37] width 250 height 380
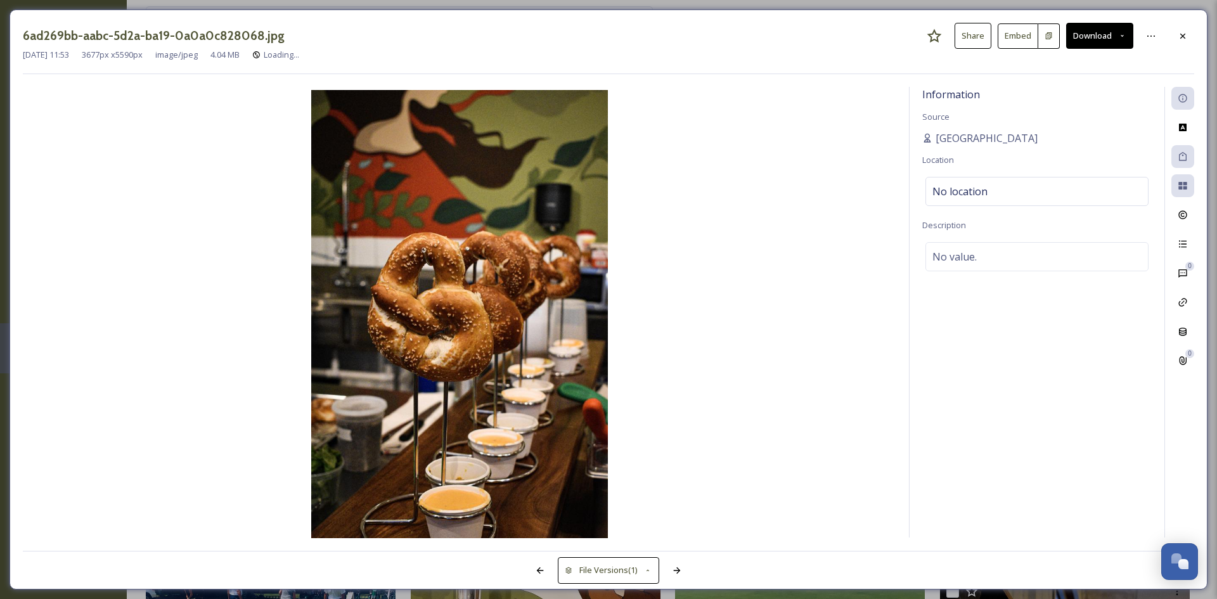
click at [1101, 41] on button "Download" at bounding box center [1099, 36] width 67 height 26
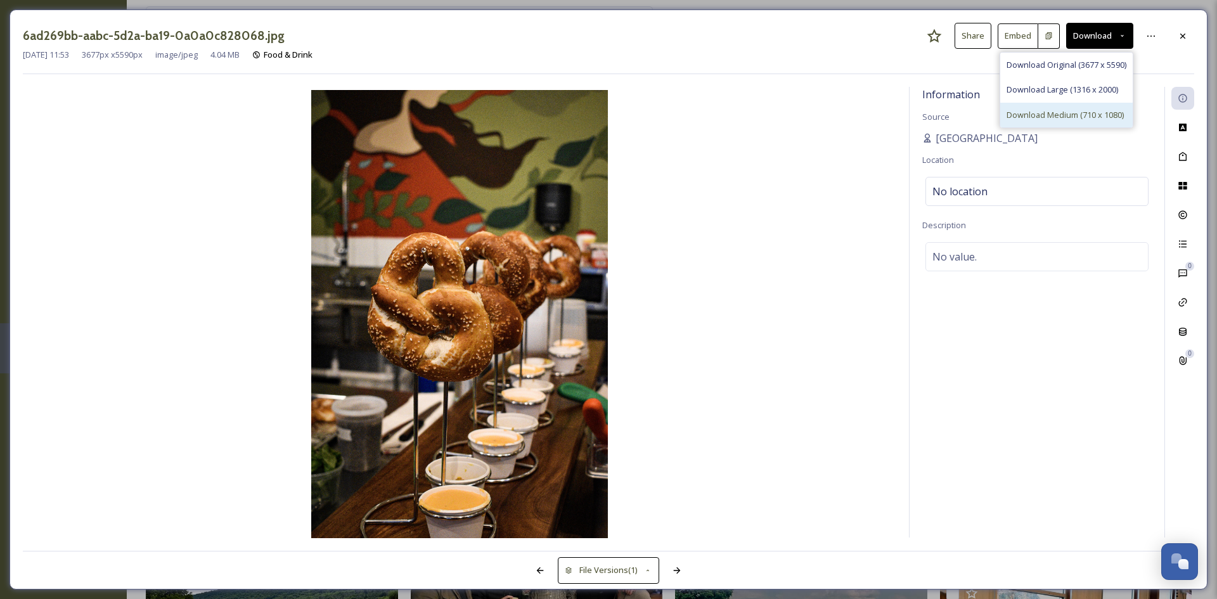
click at [1060, 110] on span "Download Medium (710 x 1080)" at bounding box center [1064, 115] width 117 height 12
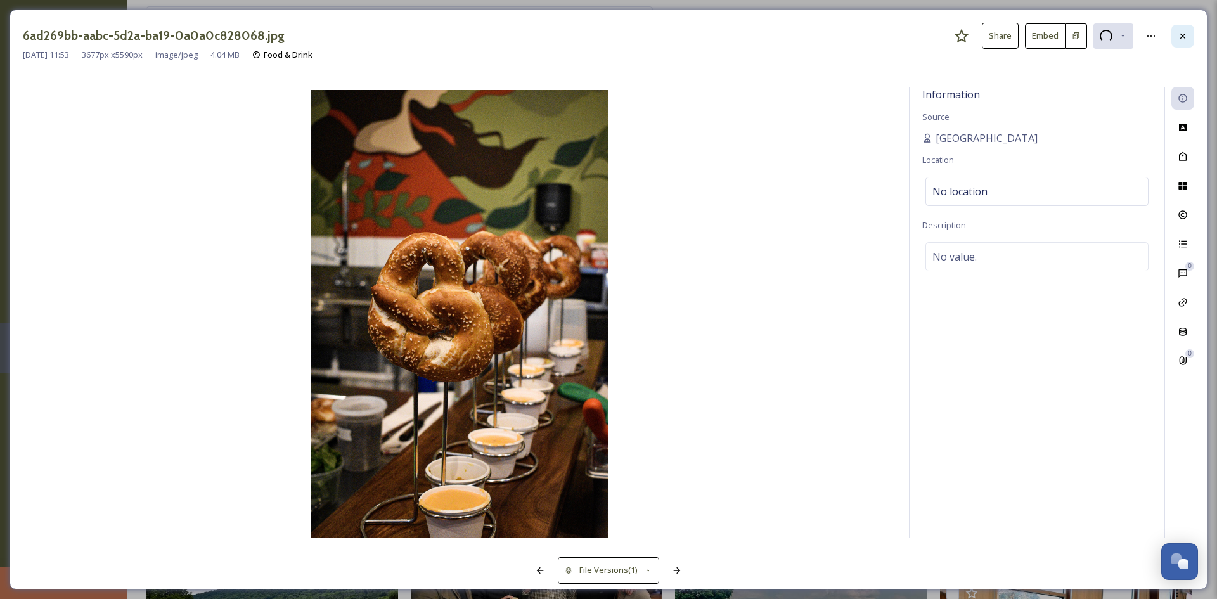
click at [1186, 34] on icon at bounding box center [1183, 36] width 10 height 10
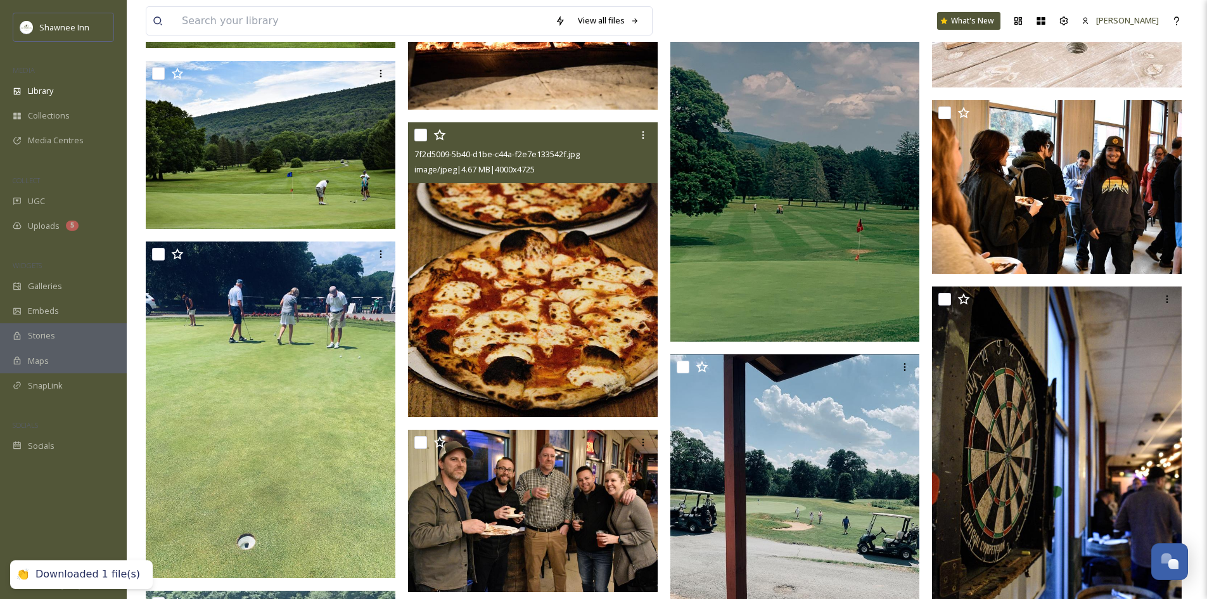
click at [618, 252] on img at bounding box center [533, 269] width 250 height 295
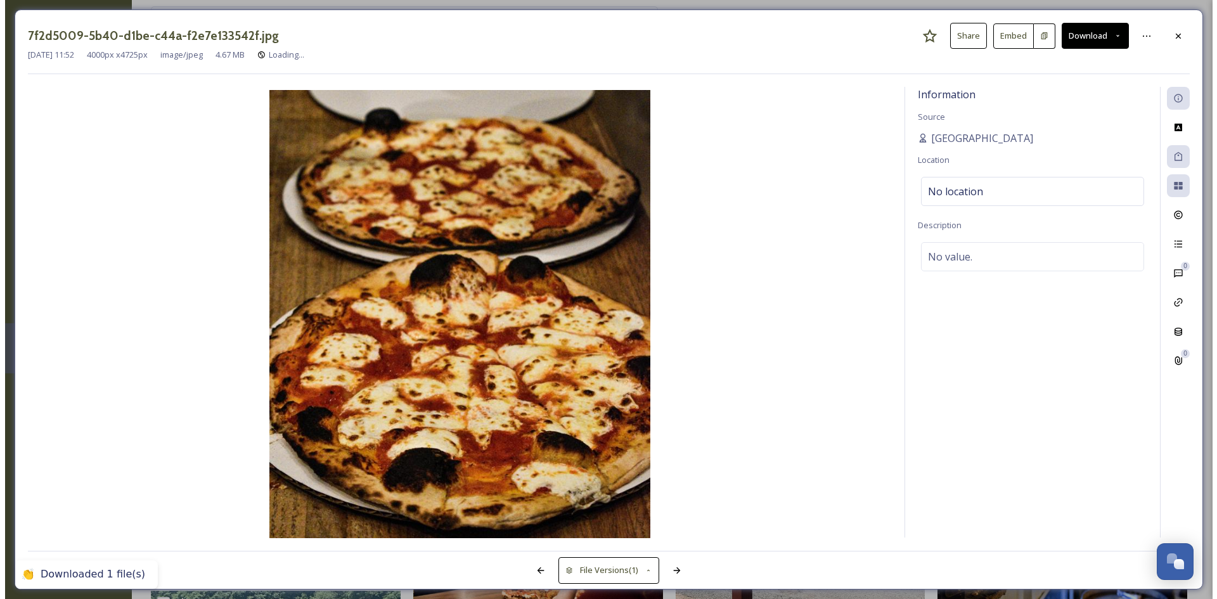
scroll to position [19688, 0]
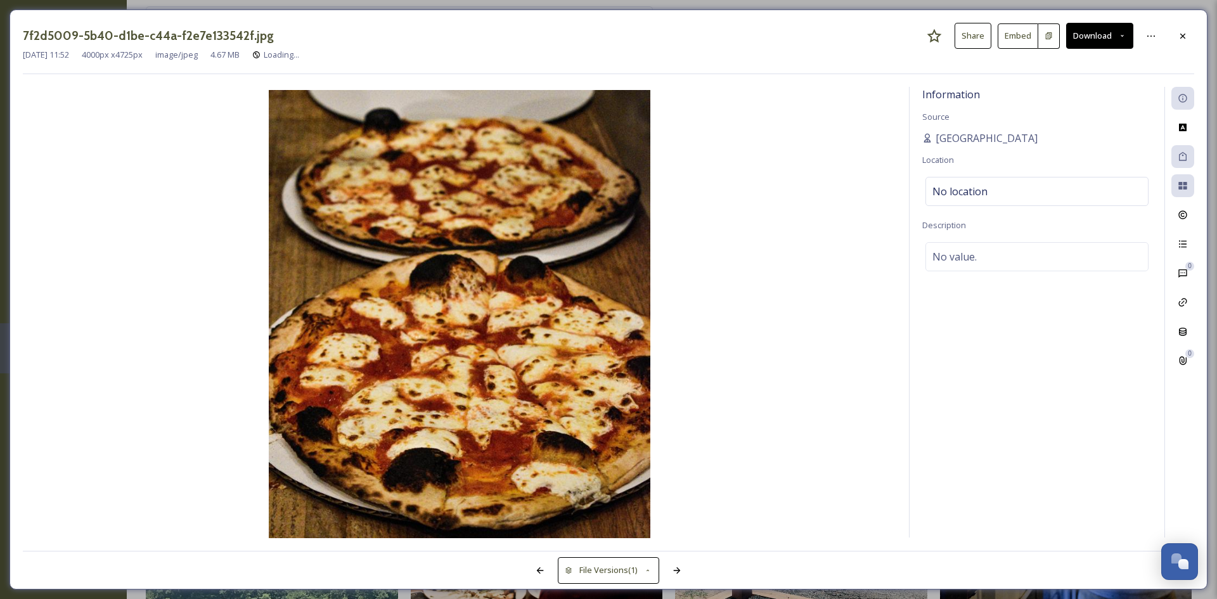
click at [1185, 31] on icon at bounding box center [1183, 36] width 10 height 10
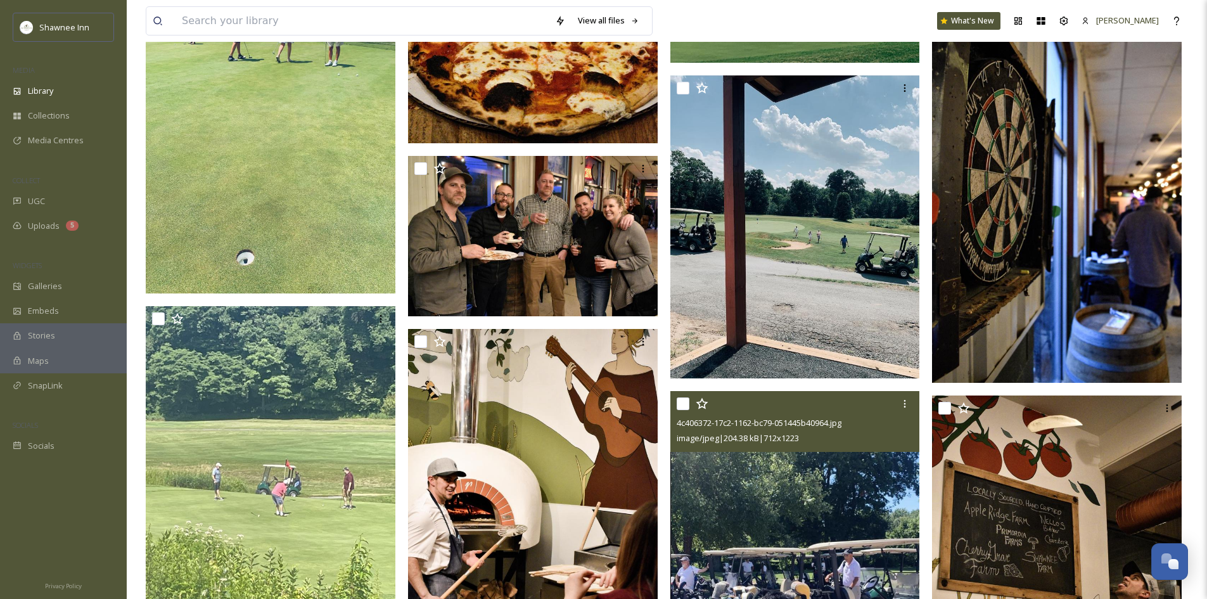
scroll to position [20005, 0]
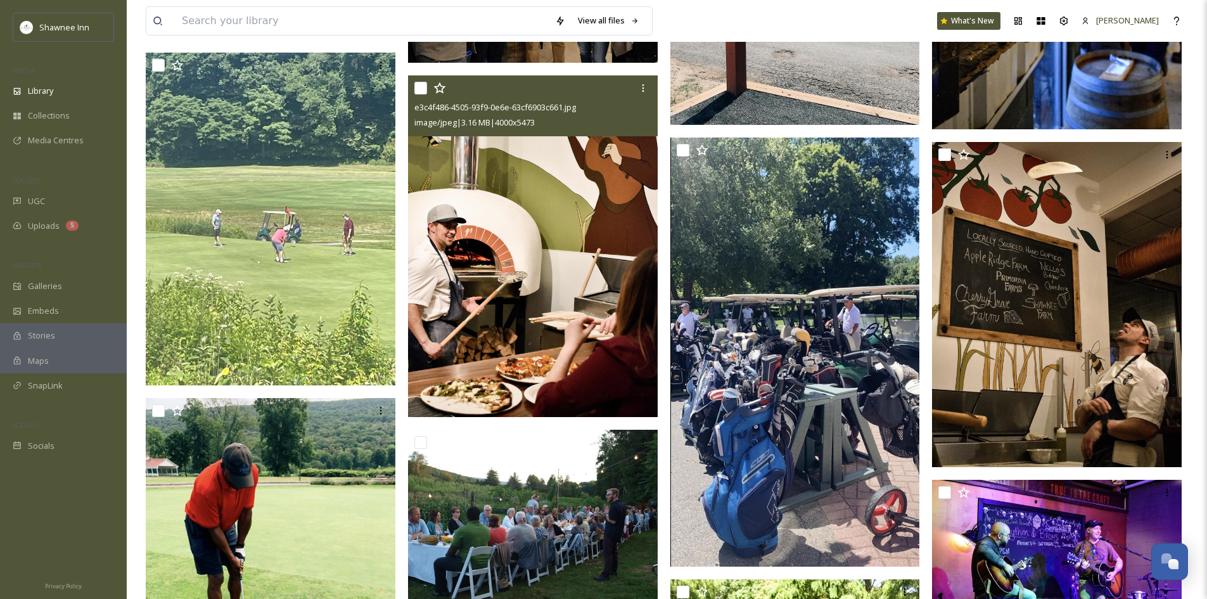
click at [584, 259] on img at bounding box center [533, 246] width 250 height 342
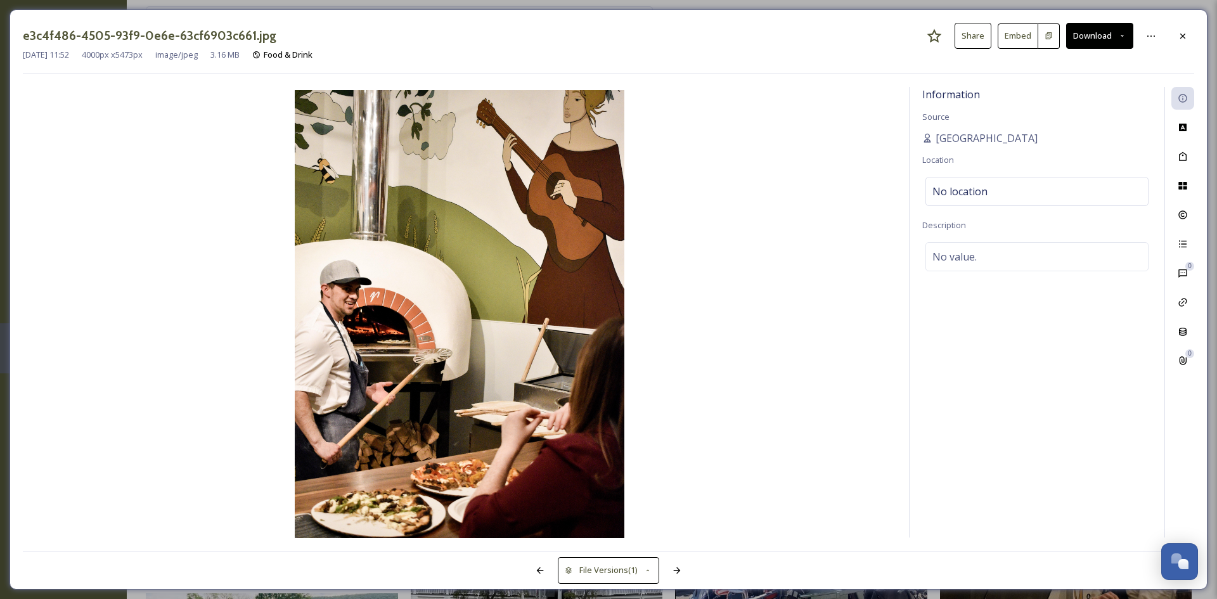
click at [1186, 48] on div "e3c4f486-4505-93f9-0e6e-63cf6903c661.jpg Share Embed Download" at bounding box center [608, 36] width 1171 height 26
click at [1177, 38] on div at bounding box center [1182, 36] width 23 height 23
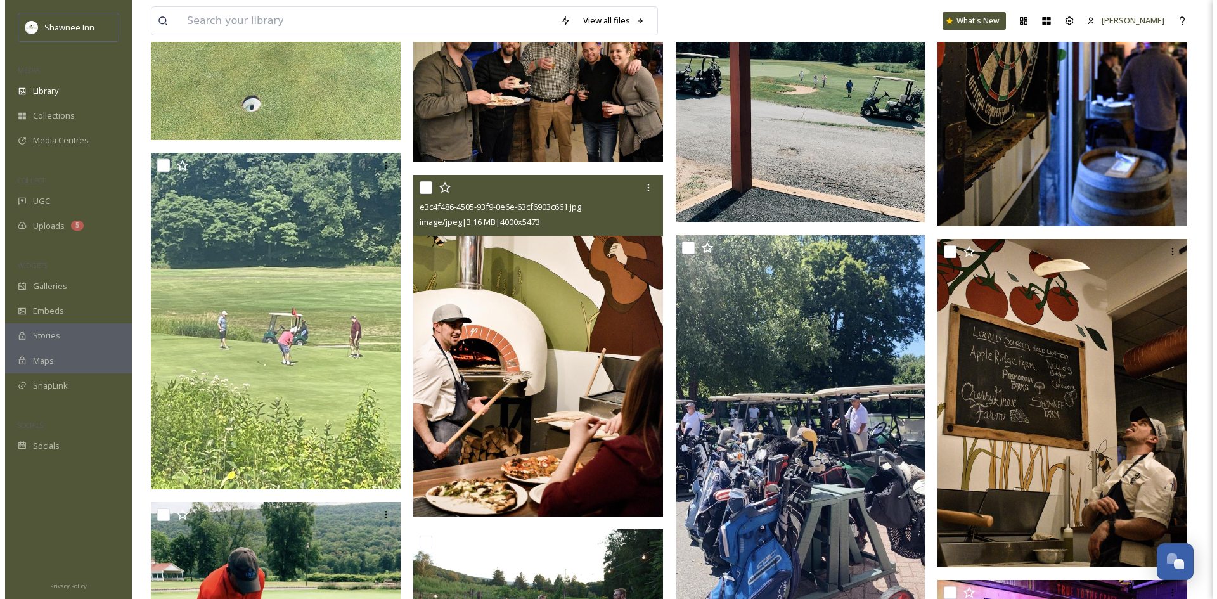
scroll to position [20132, 0]
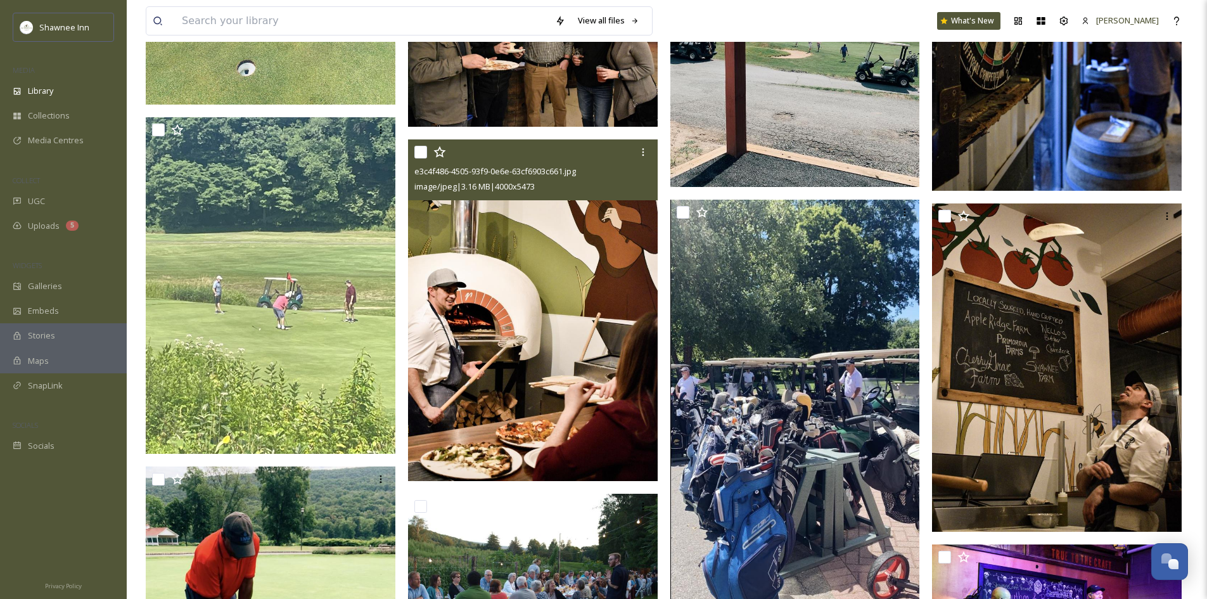
click at [546, 357] on img at bounding box center [533, 310] width 250 height 342
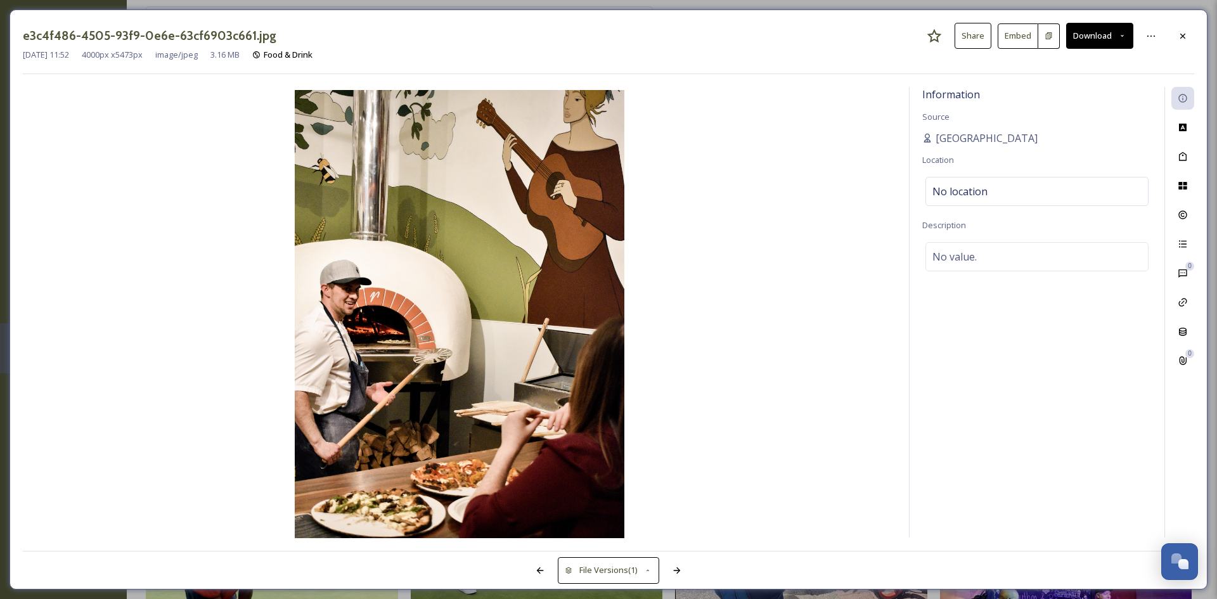
click at [1109, 38] on button "Download" at bounding box center [1099, 36] width 67 height 26
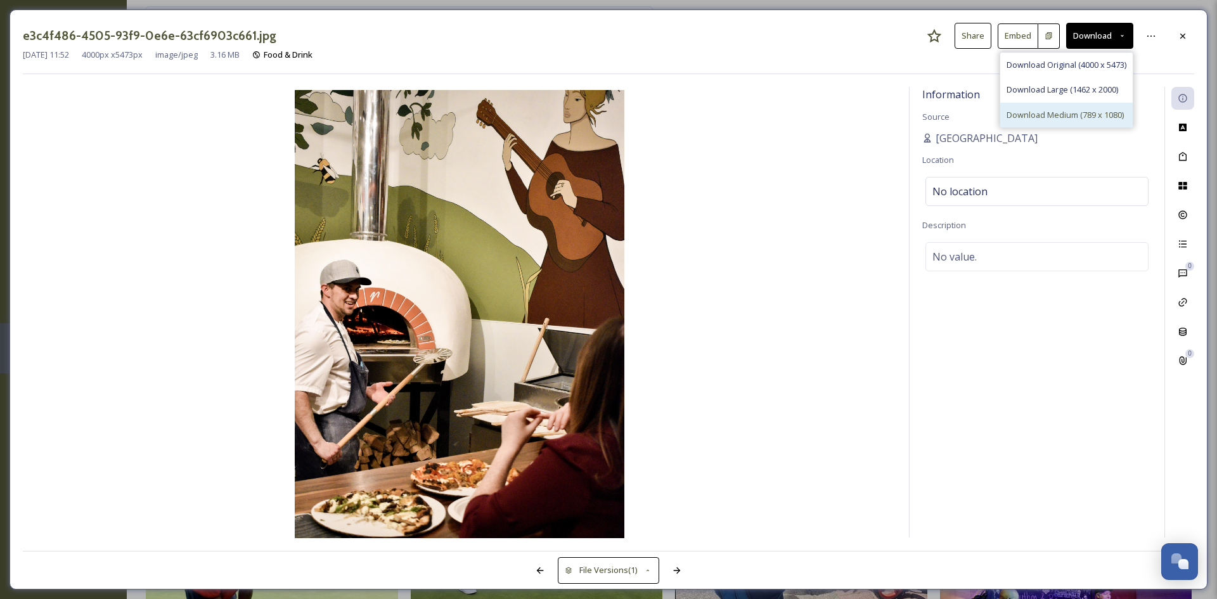
click at [1061, 106] on div "Download Medium (789 x 1080)" at bounding box center [1066, 115] width 132 height 25
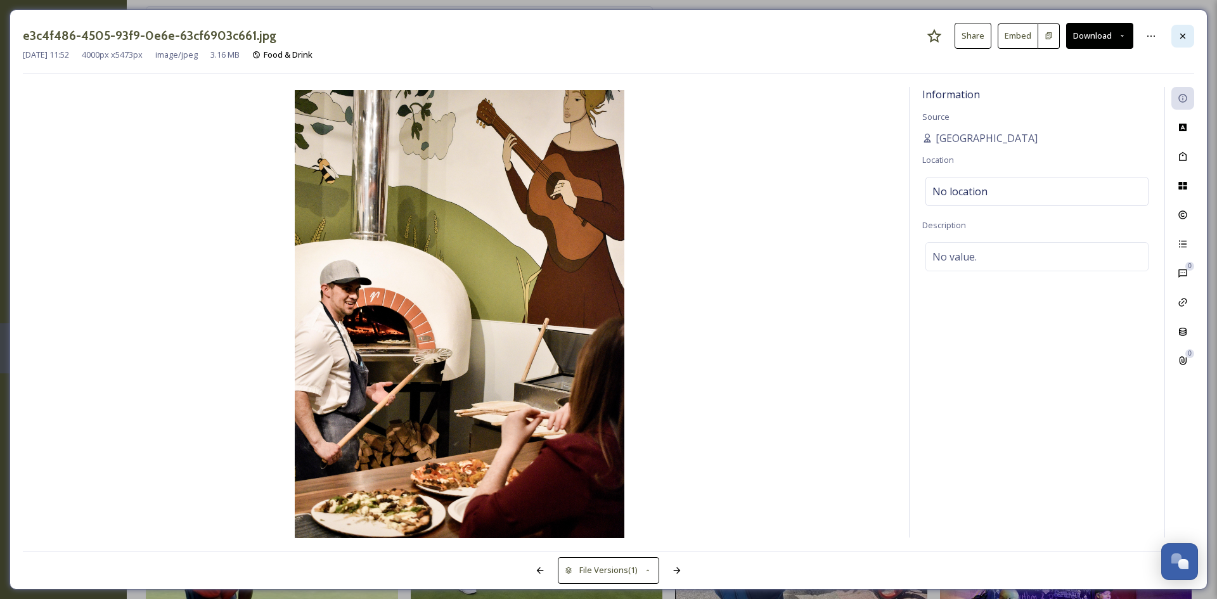
click at [1185, 34] on icon at bounding box center [1182, 35] width 5 height 5
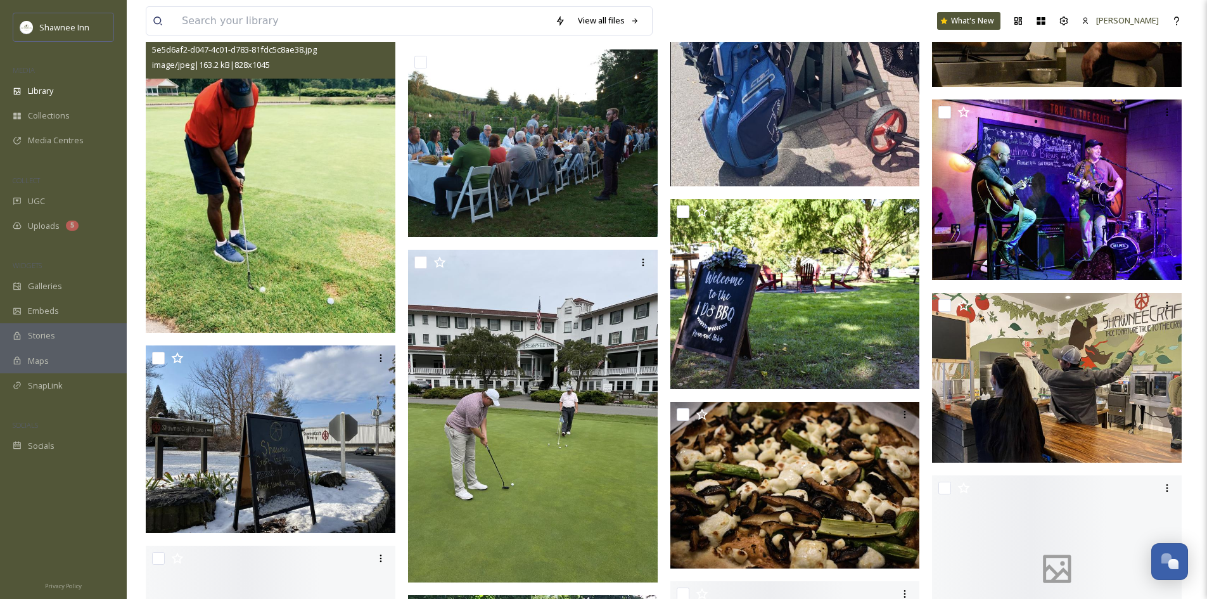
scroll to position [20575, 0]
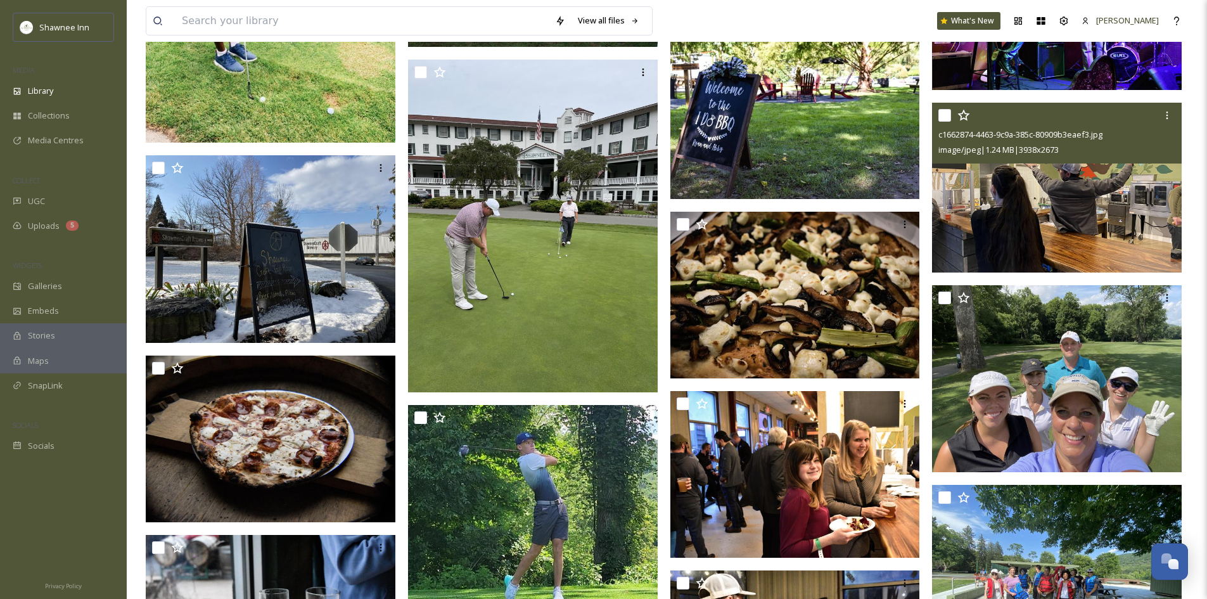
click at [1046, 228] on img at bounding box center [1057, 187] width 250 height 169
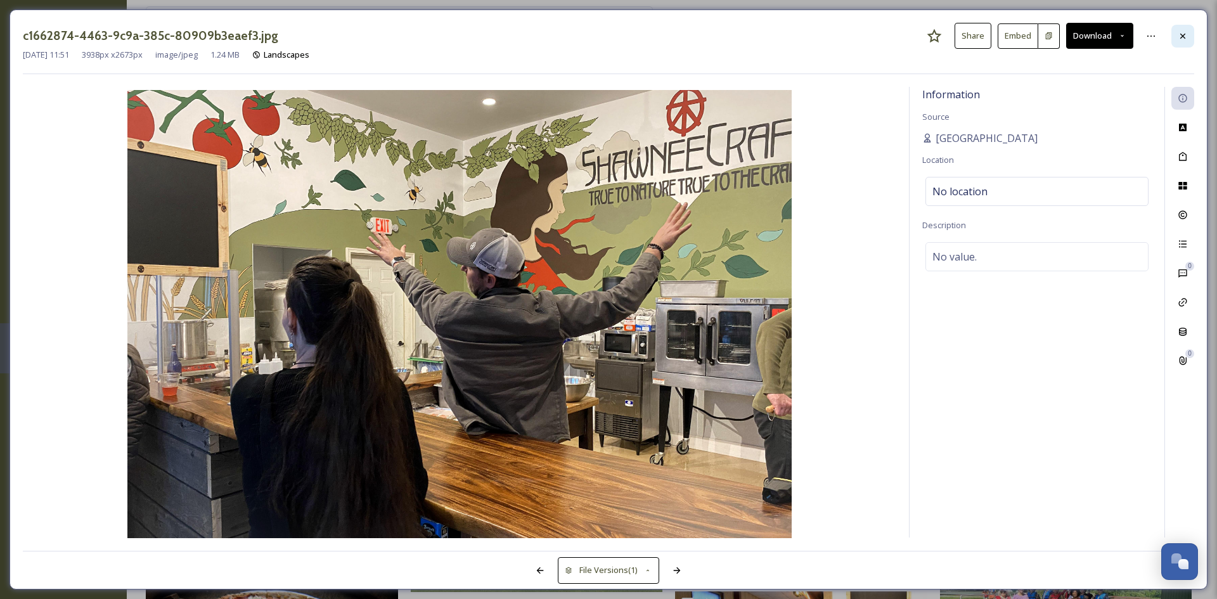
click at [1189, 28] on div at bounding box center [1182, 36] width 23 height 23
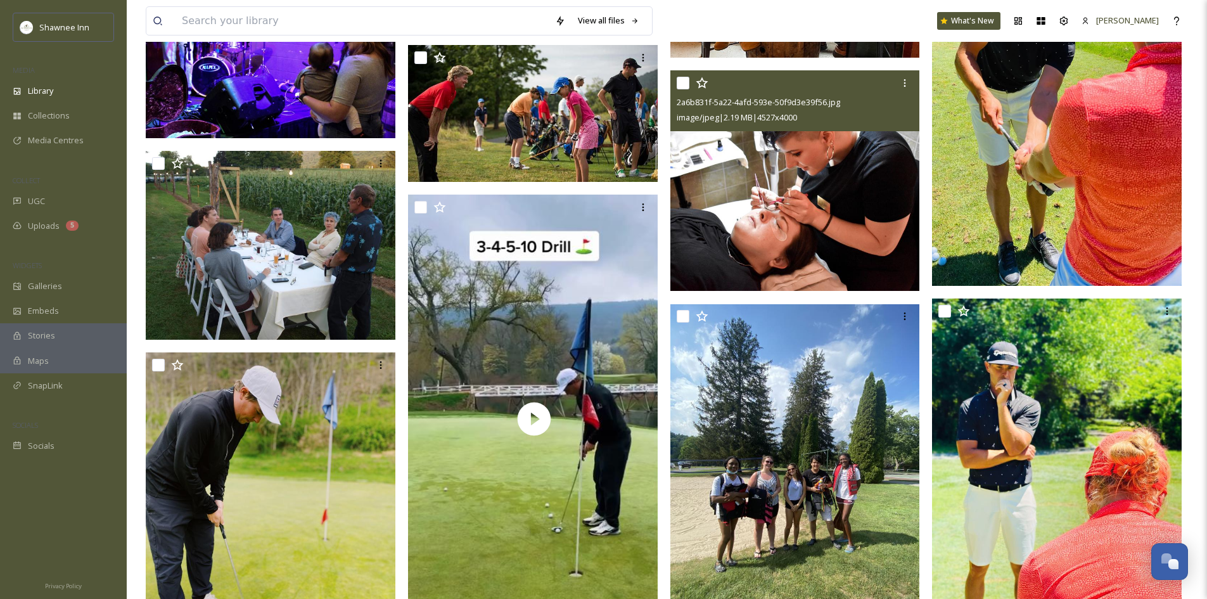
scroll to position [22033, 0]
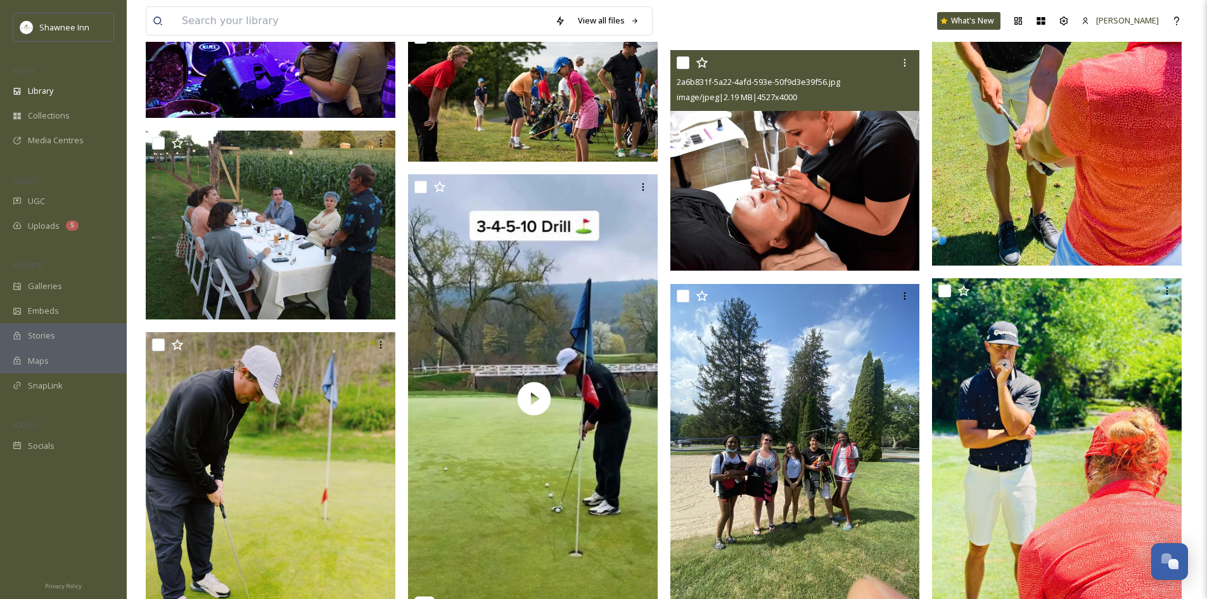
click at [800, 241] on img at bounding box center [796, 160] width 250 height 221
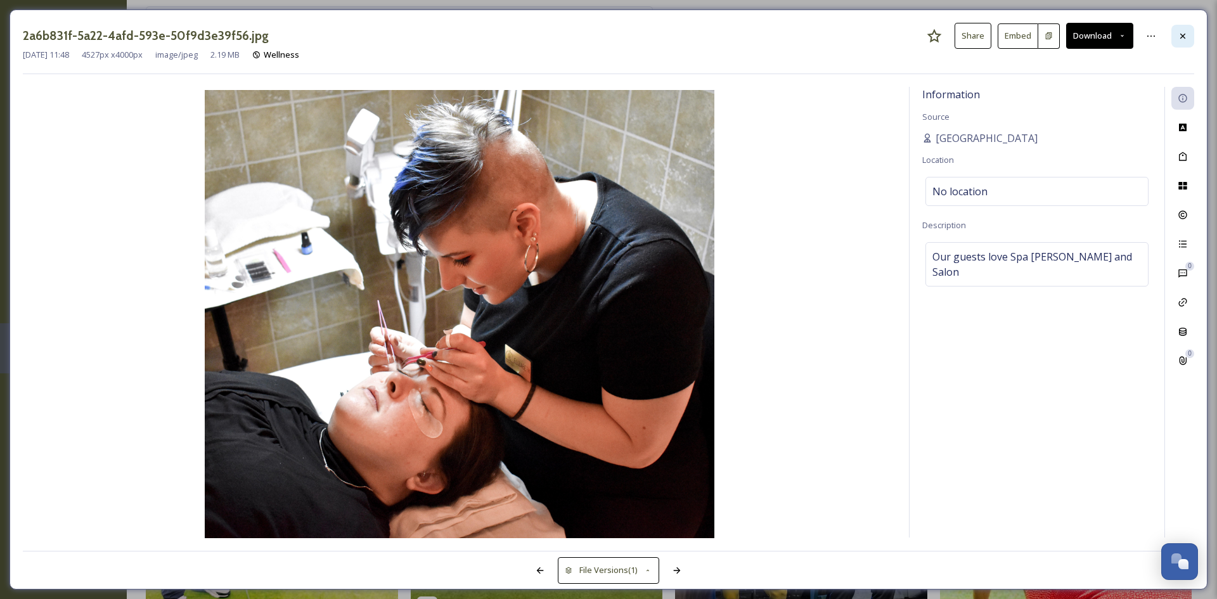
click at [1179, 34] on icon at bounding box center [1183, 36] width 10 height 10
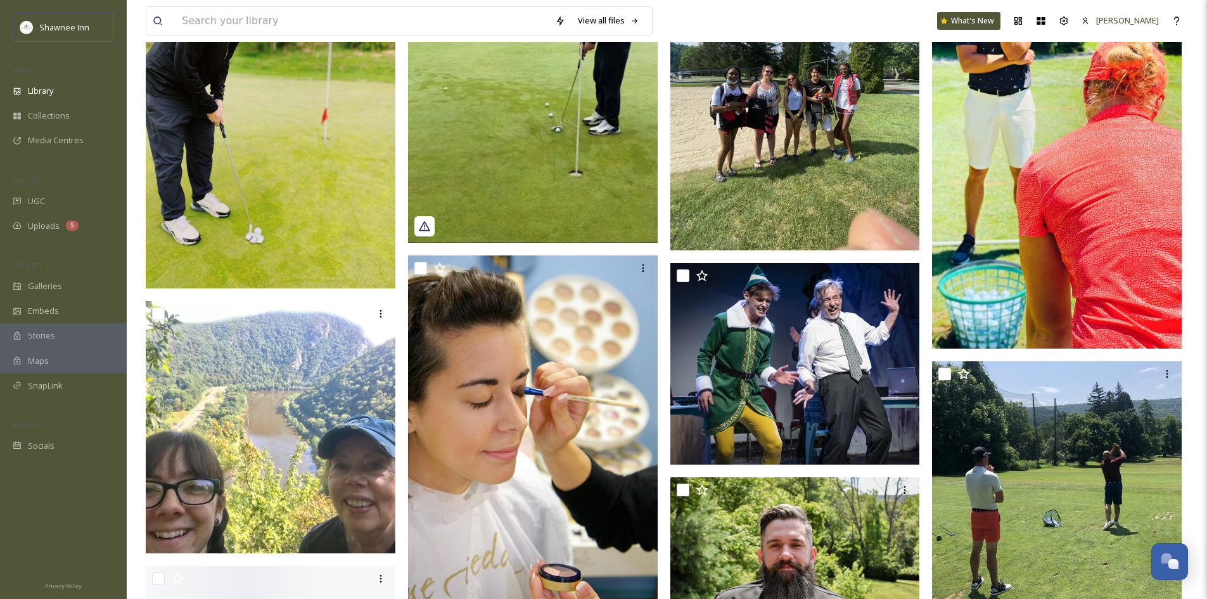
scroll to position [22477, 0]
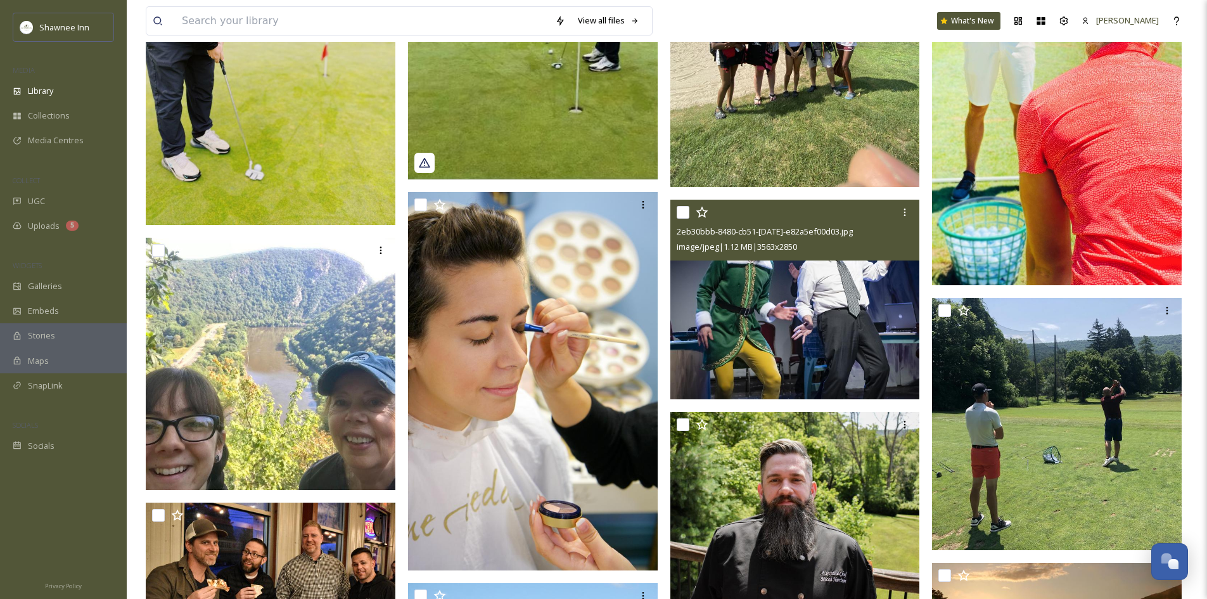
click at [869, 304] on img at bounding box center [796, 300] width 250 height 200
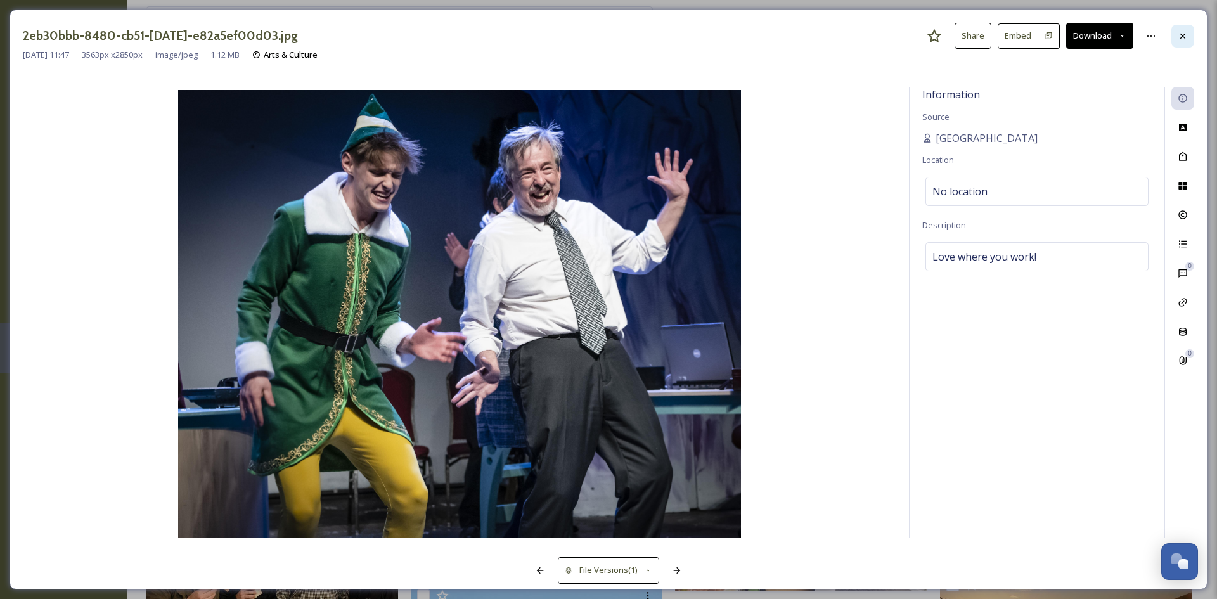
click at [1193, 35] on div at bounding box center [1182, 36] width 23 height 23
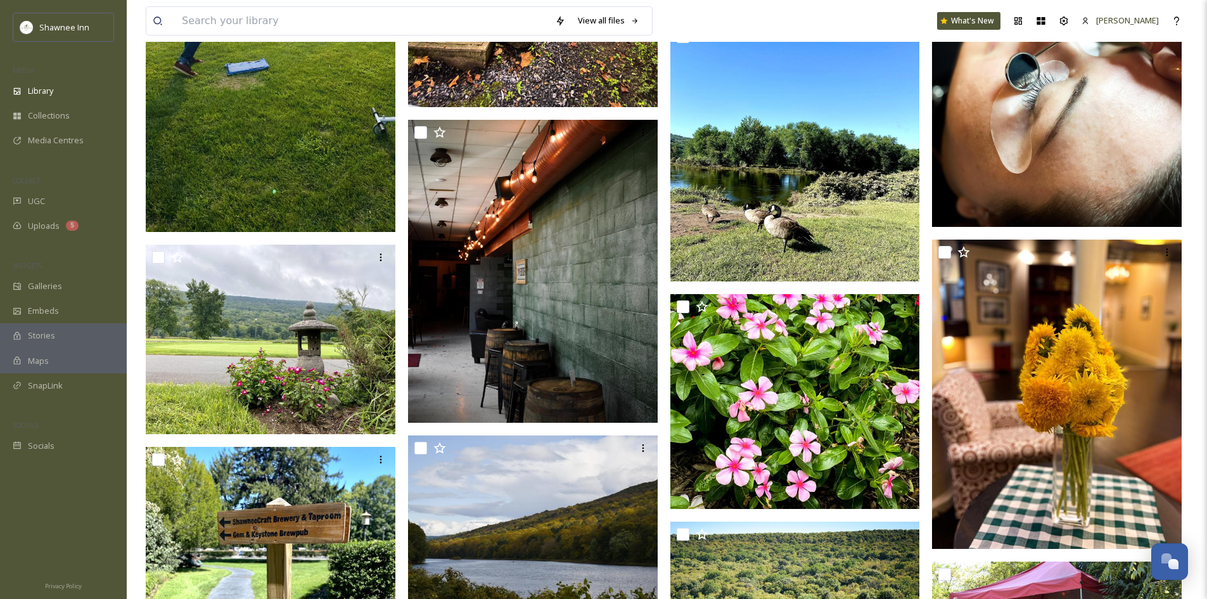
scroll to position [27927, 0]
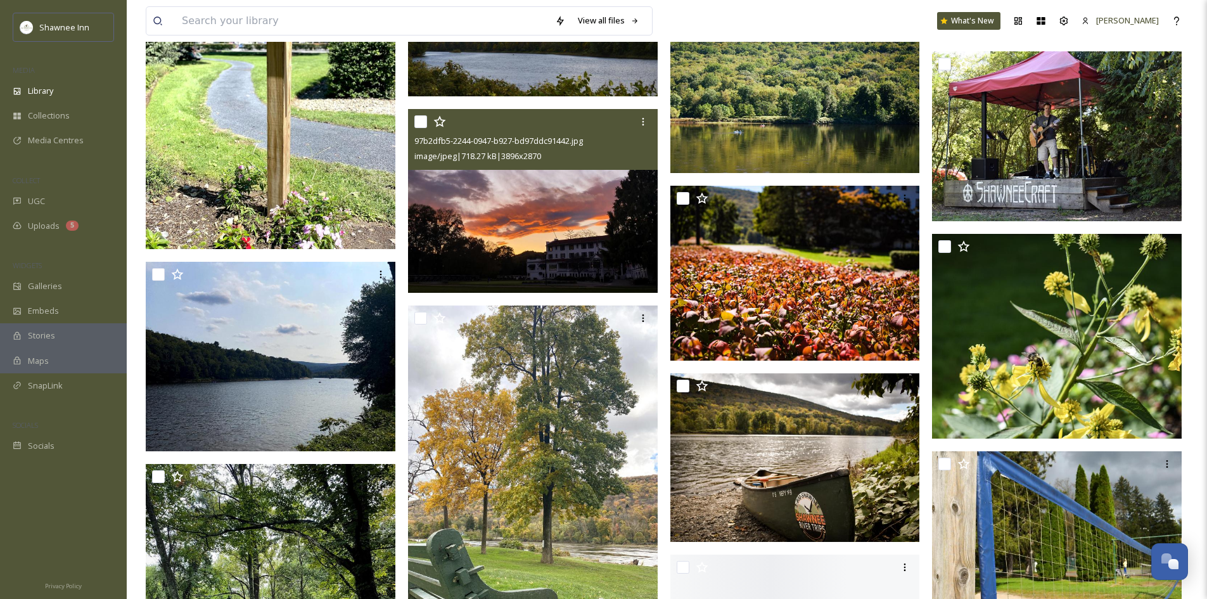
click at [633, 243] on img at bounding box center [533, 200] width 250 height 184
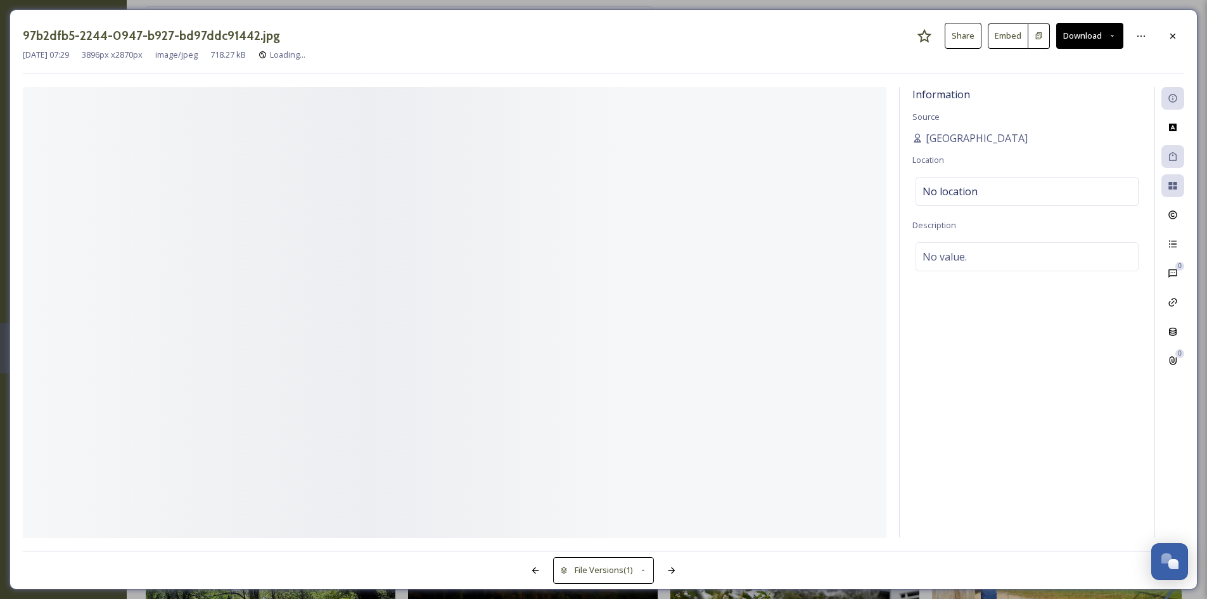
scroll to position [28434, 0]
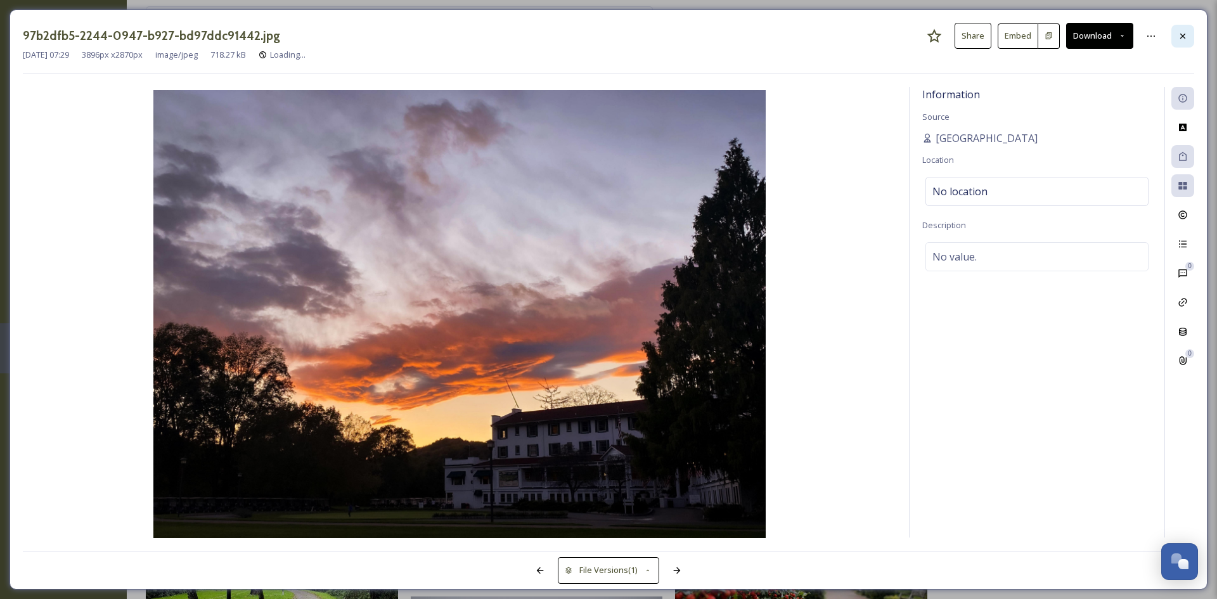
click at [1179, 31] on icon at bounding box center [1183, 36] width 10 height 10
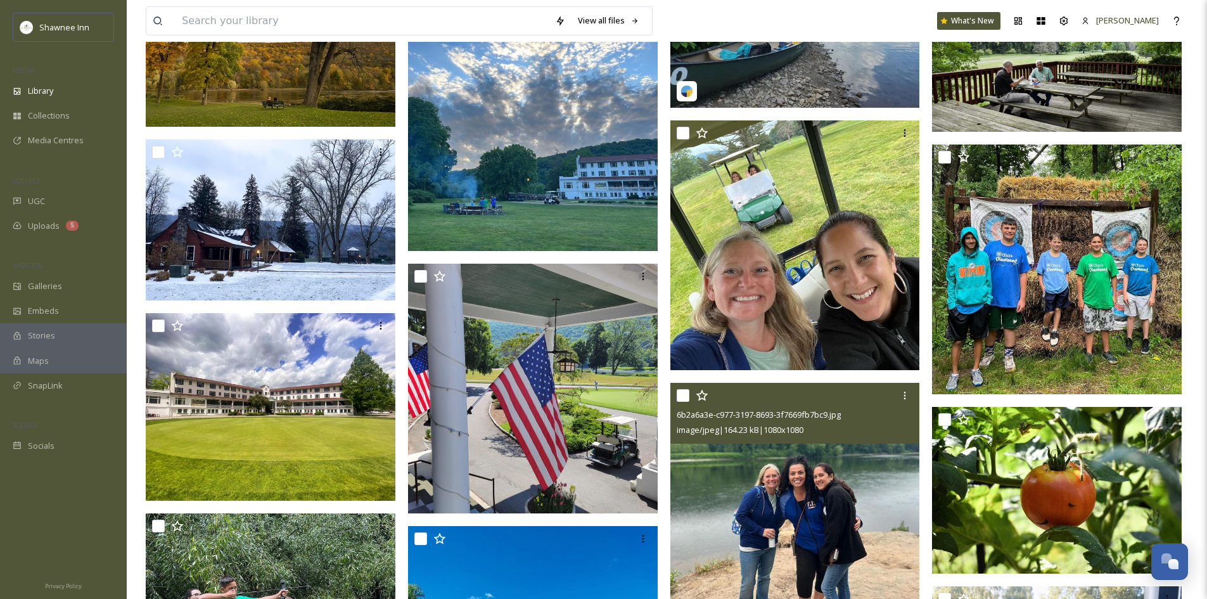
scroll to position [29702, 0]
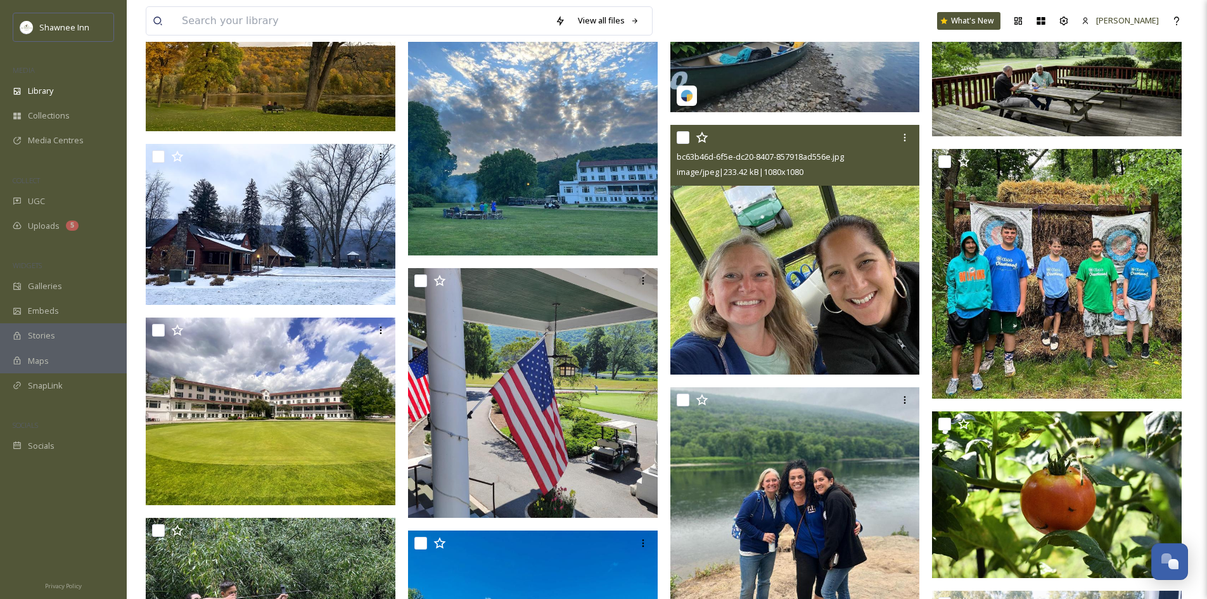
click at [808, 303] on img at bounding box center [796, 250] width 250 height 250
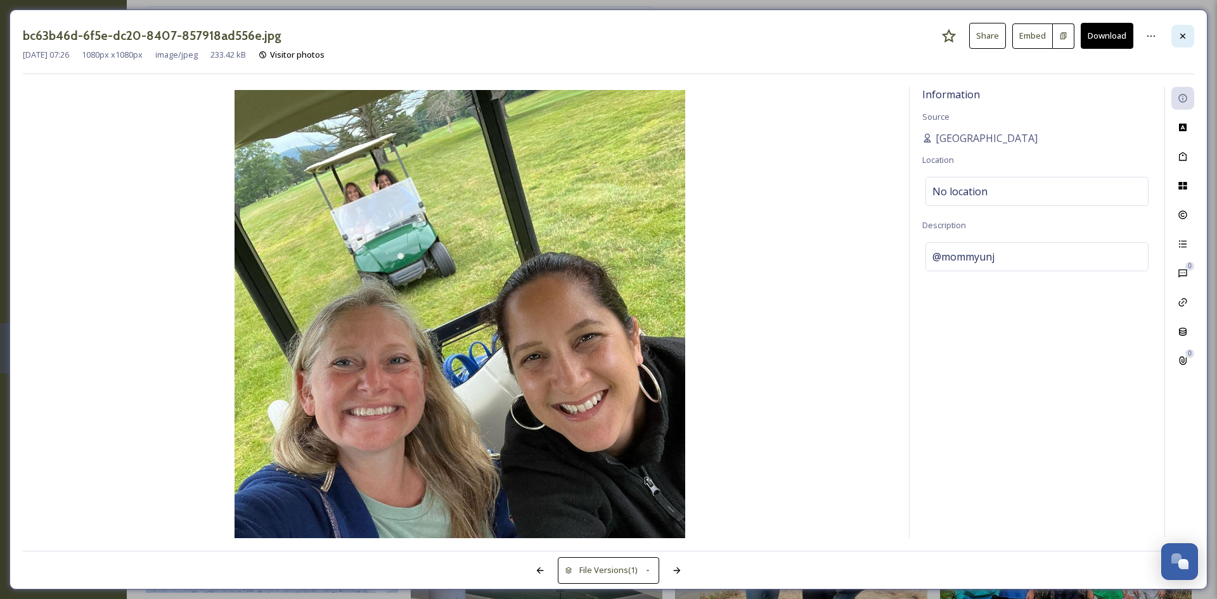
click at [1186, 39] on icon at bounding box center [1183, 36] width 10 height 10
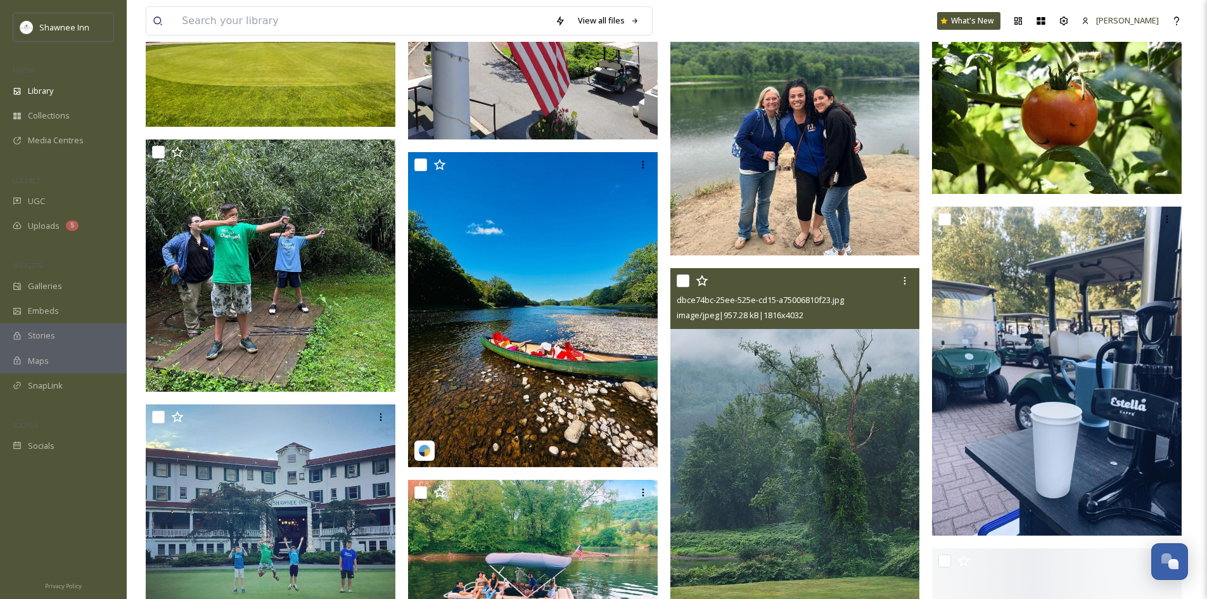
scroll to position [30399, 0]
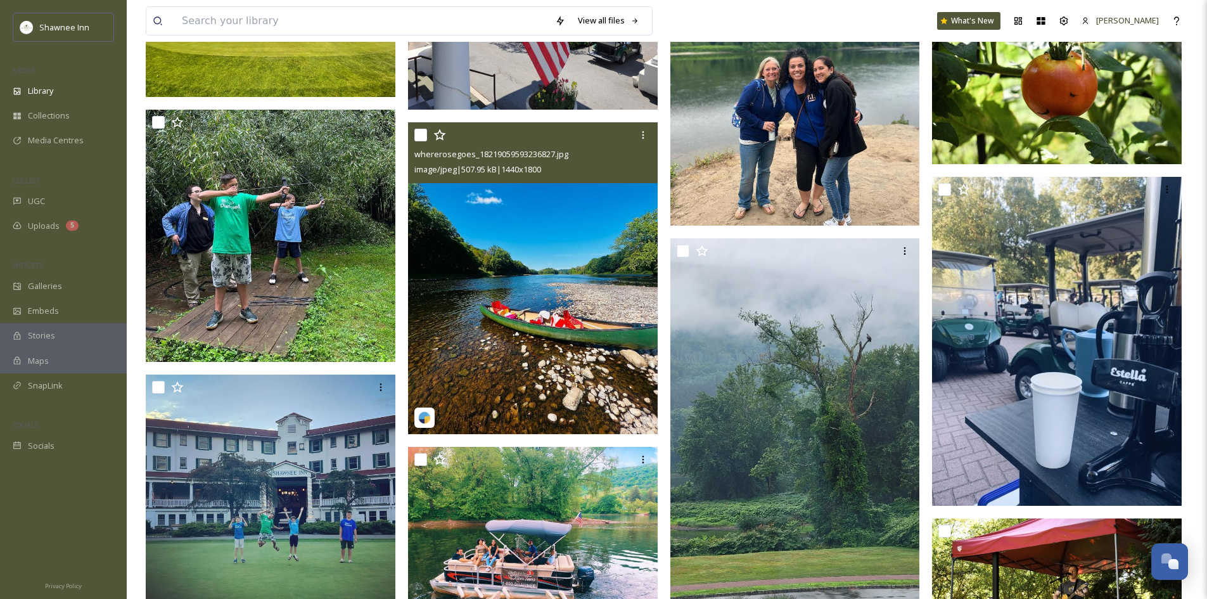
click at [554, 362] on img at bounding box center [533, 278] width 250 height 312
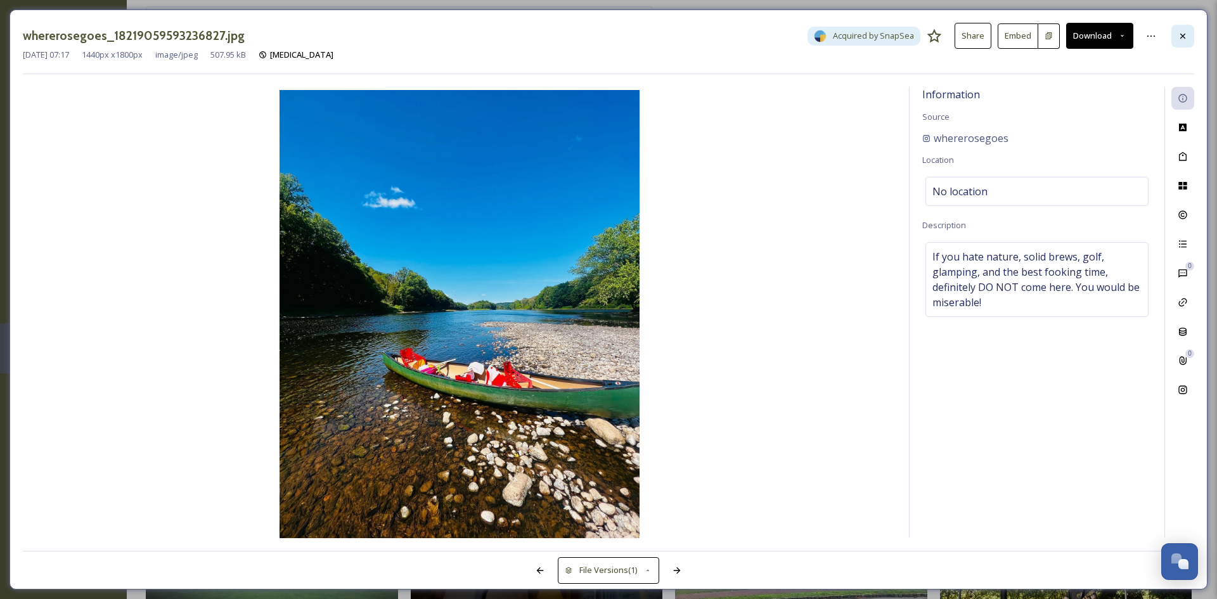
click at [1193, 35] on div at bounding box center [1182, 36] width 23 height 23
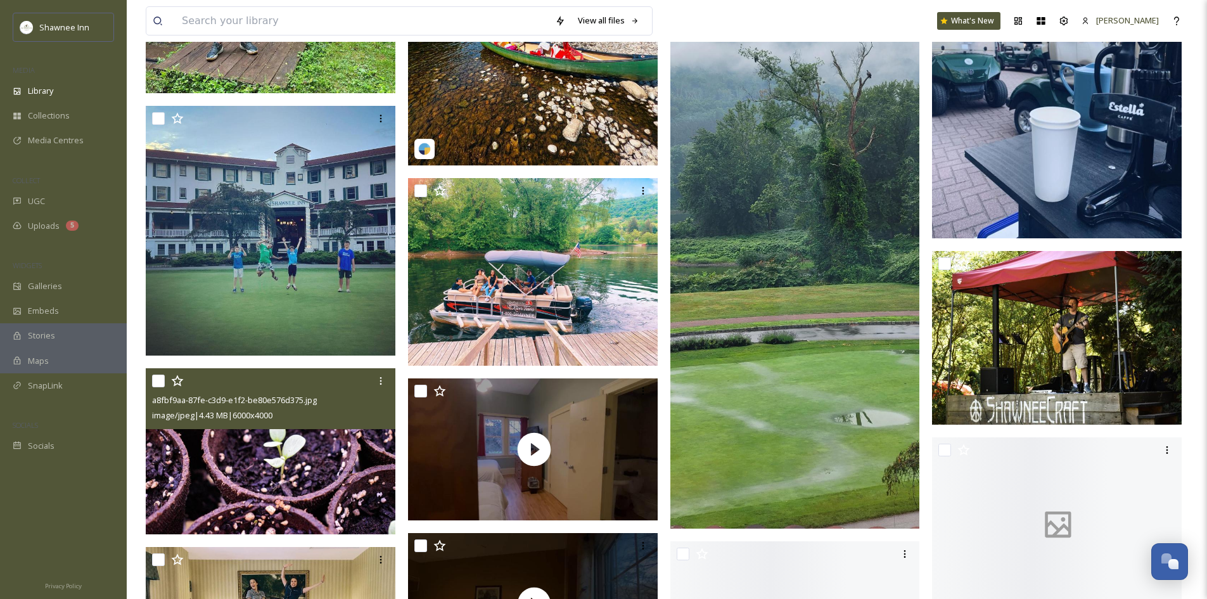
scroll to position [30716, 0]
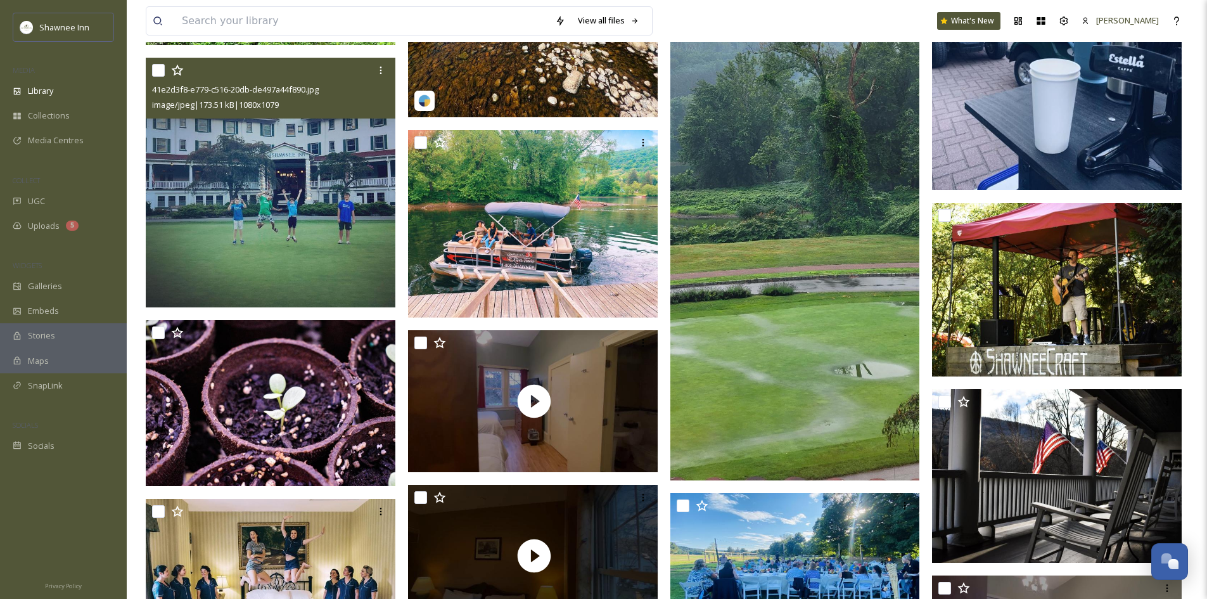
click at [349, 241] on img at bounding box center [271, 182] width 250 height 249
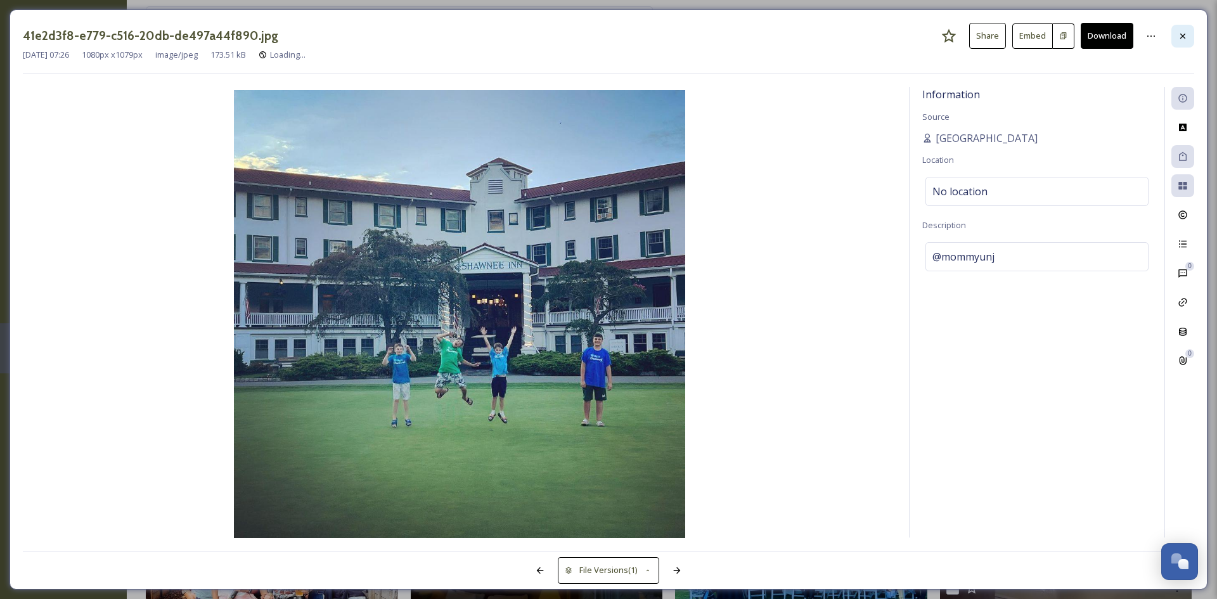
click at [1179, 41] on icon at bounding box center [1183, 36] width 10 height 10
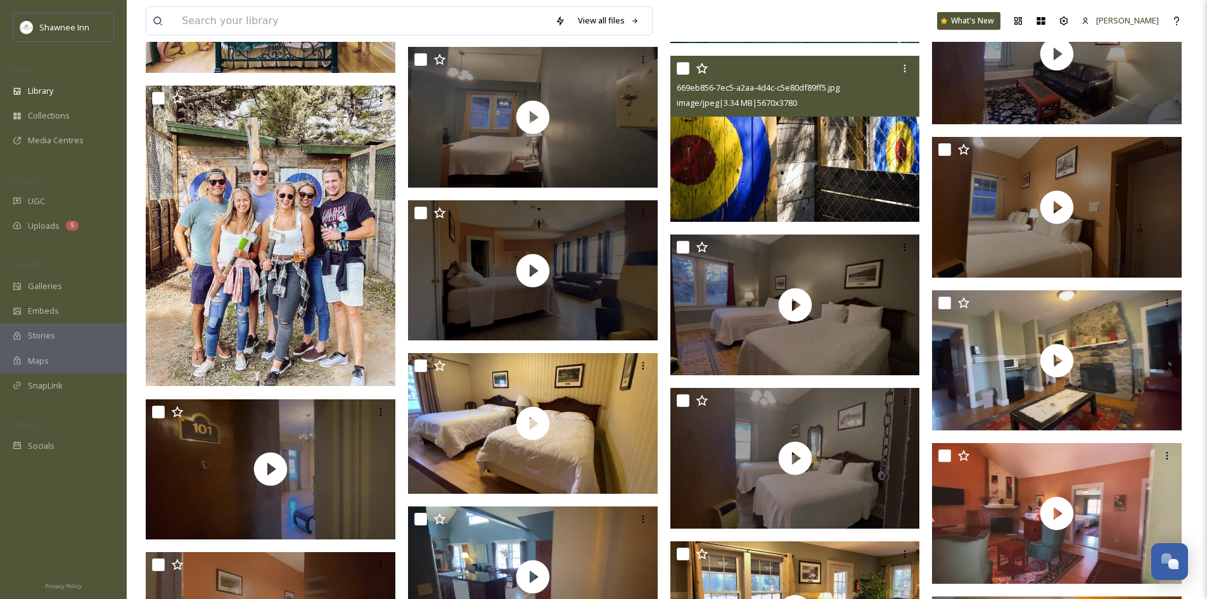
scroll to position [31033, 0]
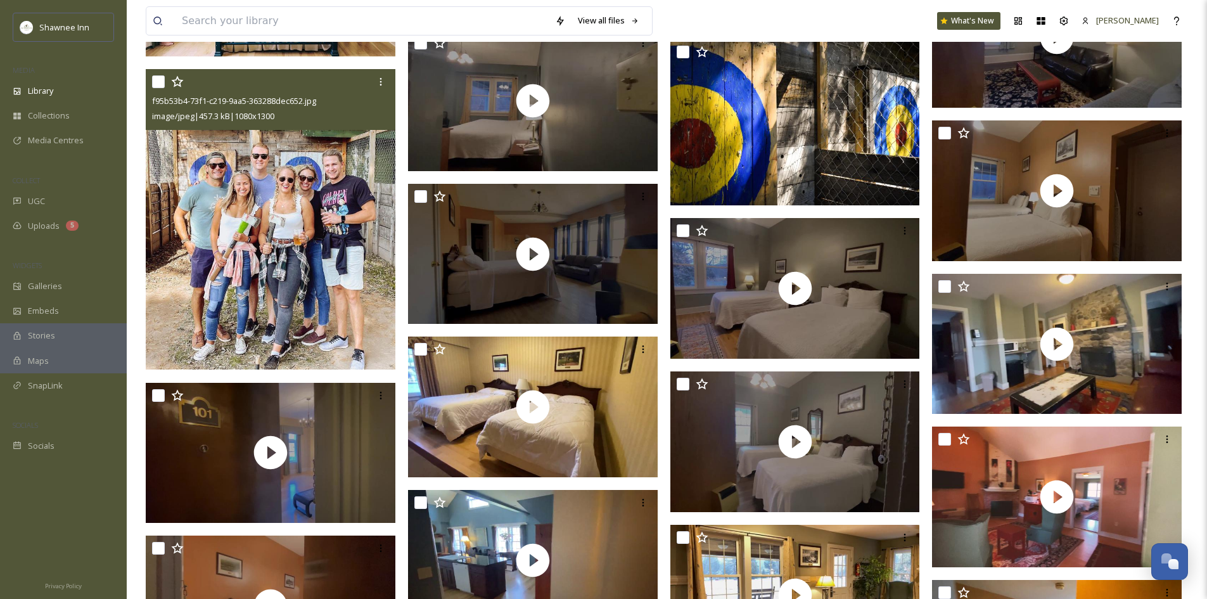
click at [216, 292] on img at bounding box center [271, 219] width 250 height 300
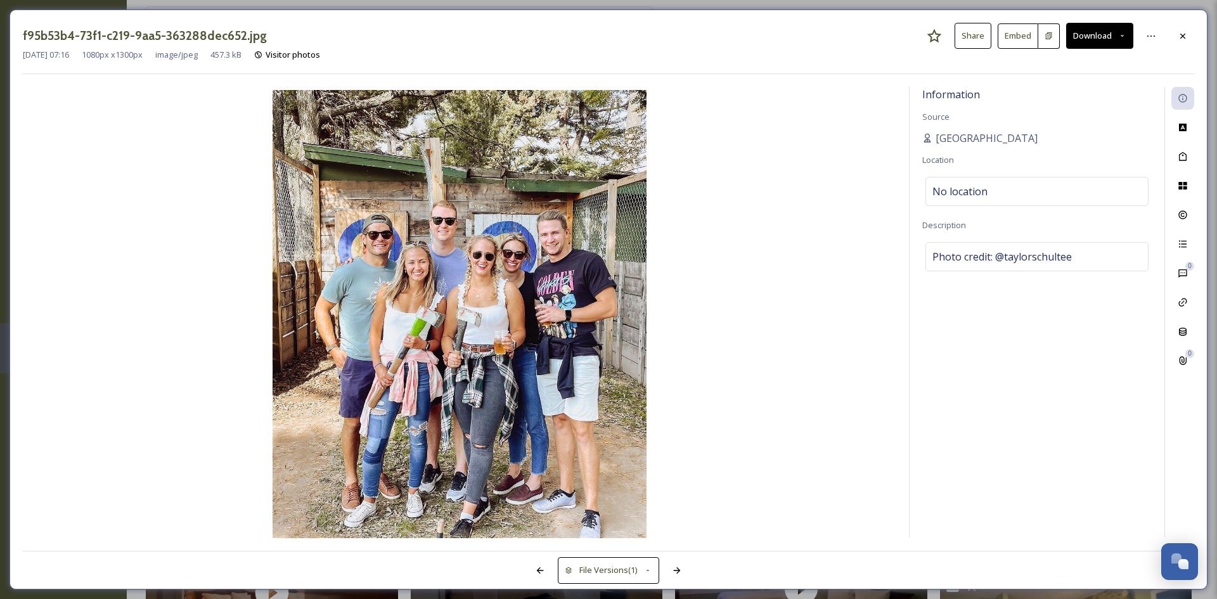
click at [1087, 43] on button "Download" at bounding box center [1099, 36] width 67 height 26
click at [1075, 91] on span "Download Medium (897 x 1080)" at bounding box center [1064, 90] width 117 height 12
click at [1057, 164] on div "Information Source [GEOGRAPHIC_DATA] and Golf Resort Location No location Descr…" at bounding box center [1036, 312] width 255 height 451
click at [1184, 34] on icon at bounding box center [1183, 36] width 10 height 10
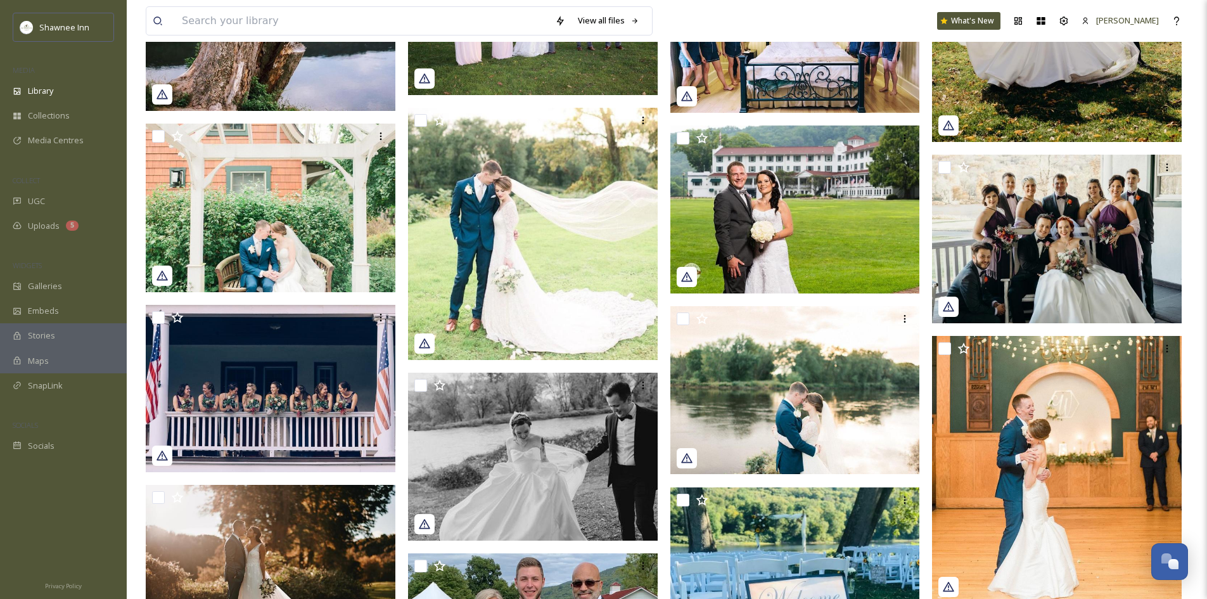
scroll to position [38668, 0]
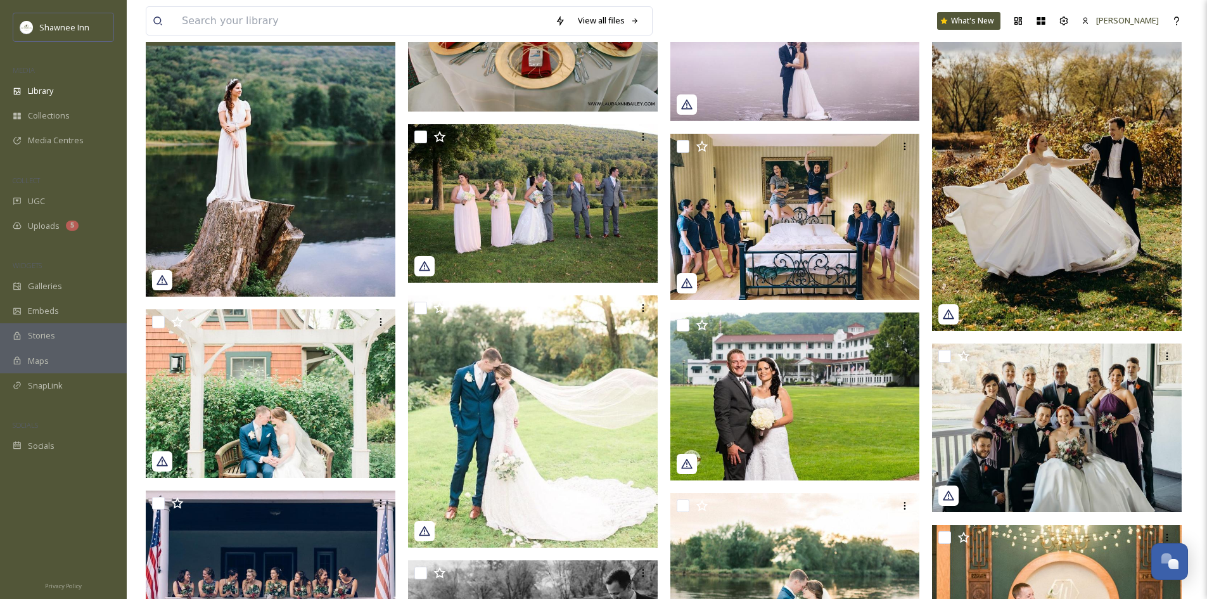
click at [316, 251] on img at bounding box center [271, 141] width 250 height 312
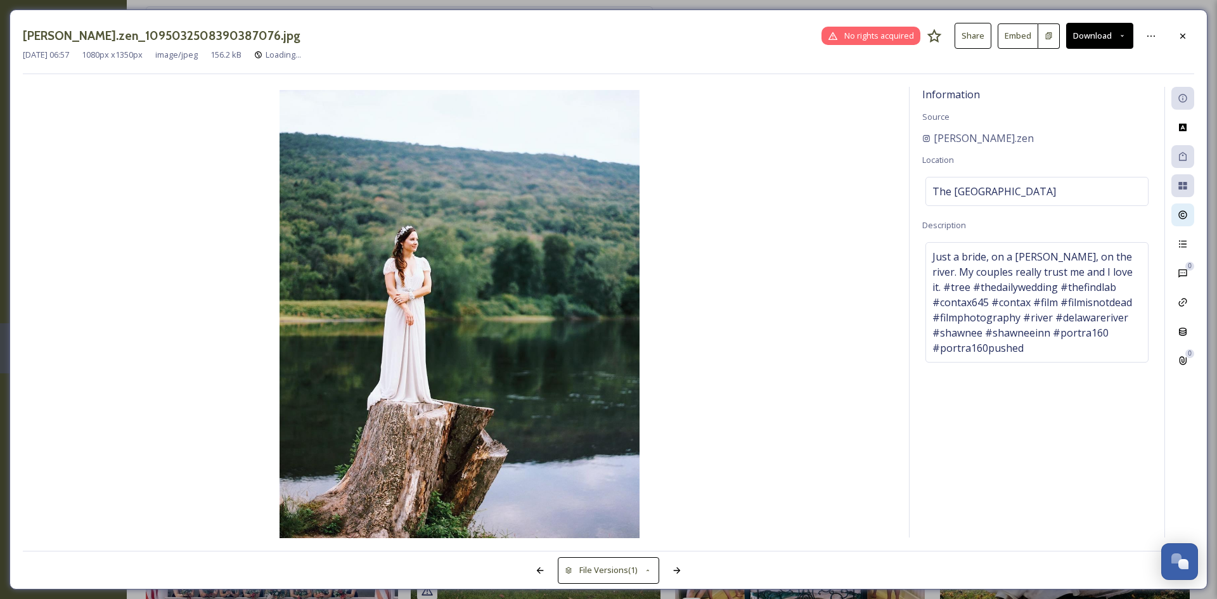
scroll to position [38346, 0]
click at [1022, 221] on div "Information Source [PERSON_NAME].zen Location The [GEOGRAPHIC_DATA] Description…" at bounding box center [1036, 312] width 255 height 451
click at [1174, 30] on div at bounding box center [1182, 36] width 23 height 23
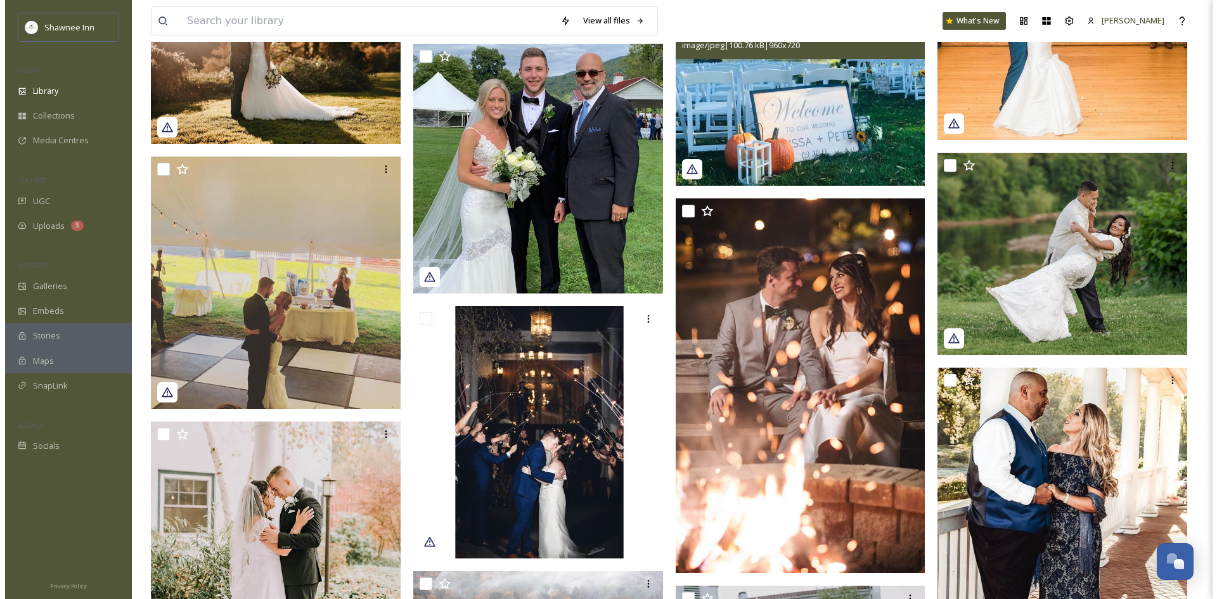
scroll to position [39431, 0]
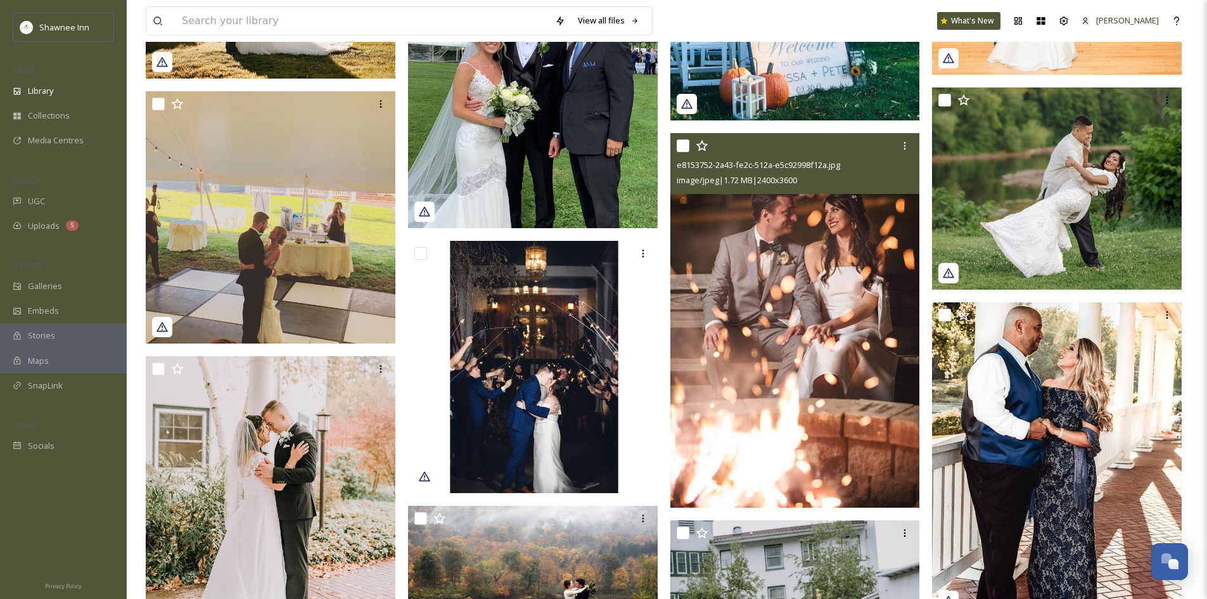
click at [816, 303] on img at bounding box center [796, 320] width 250 height 375
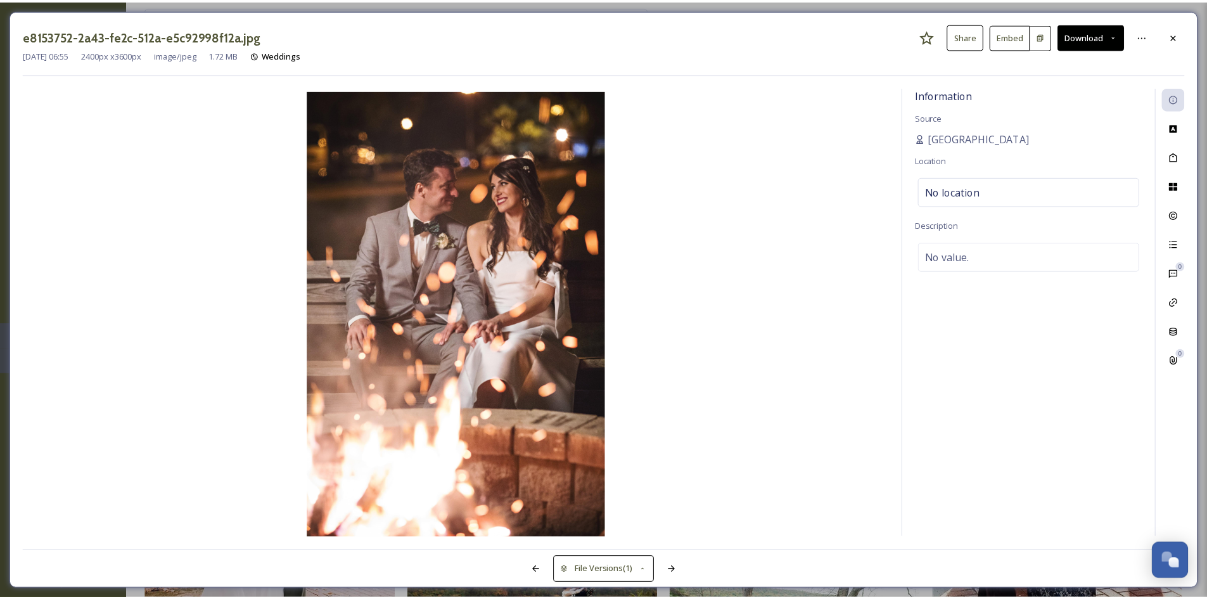
scroll to position [39434, 0]
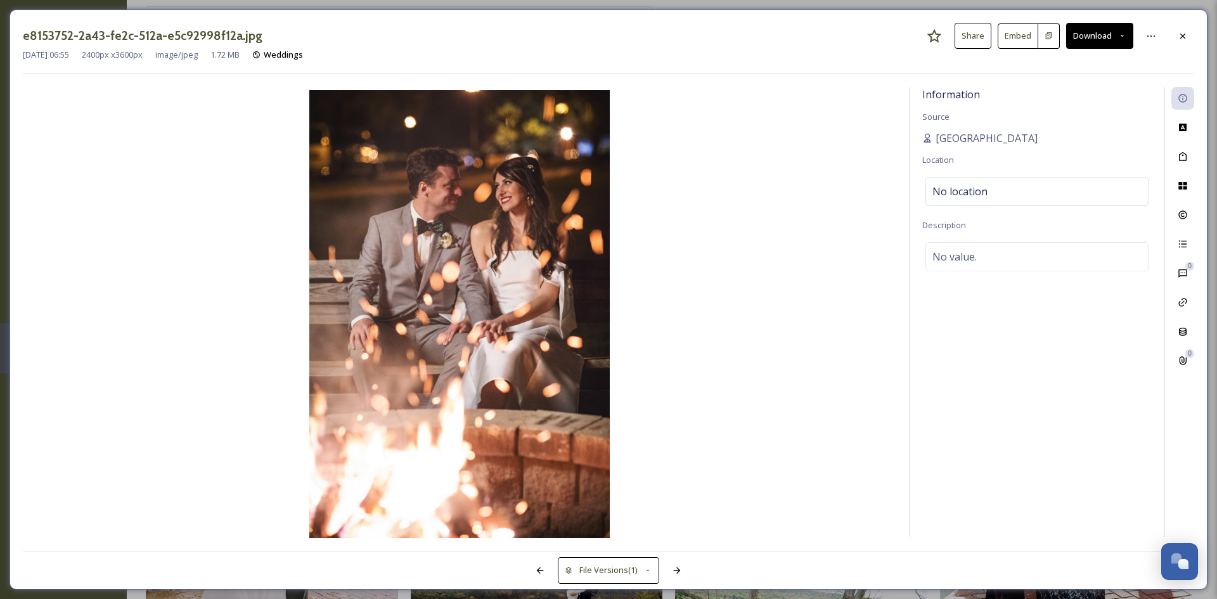
click at [1093, 40] on button "Download" at bounding box center [1099, 36] width 67 height 26
click at [1067, 65] on span "Download Original (2400 x 3600)" at bounding box center [1066, 65] width 120 height 12
click at [1180, 30] on div at bounding box center [1182, 36] width 23 height 23
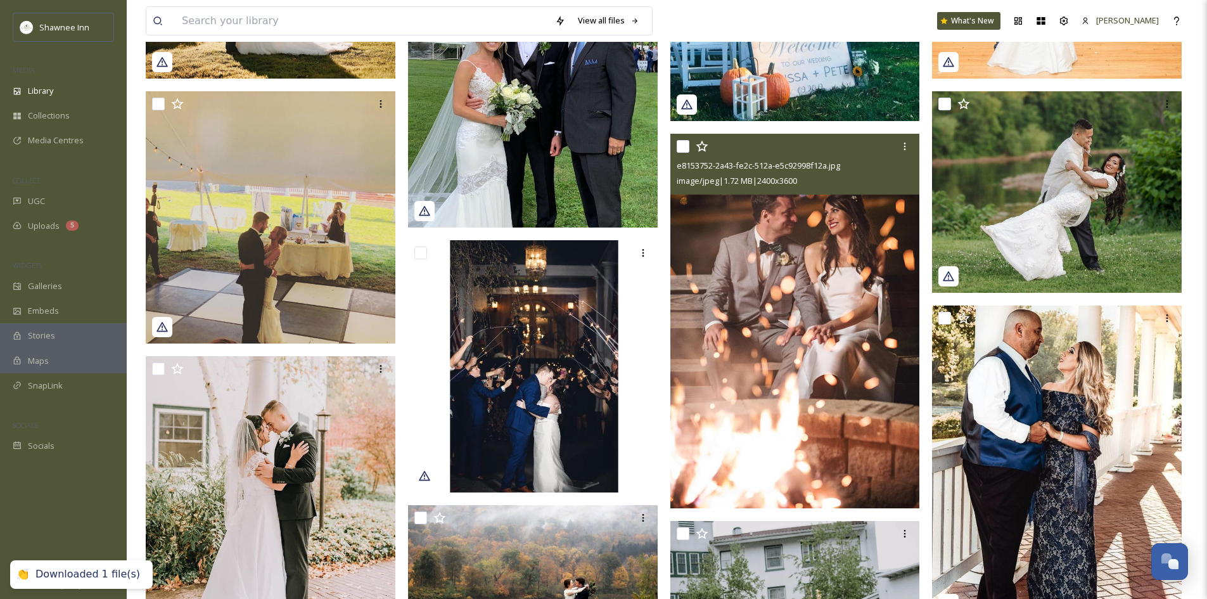
click at [794, 245] on img at bounding box center [796, 321] width 250 height 375
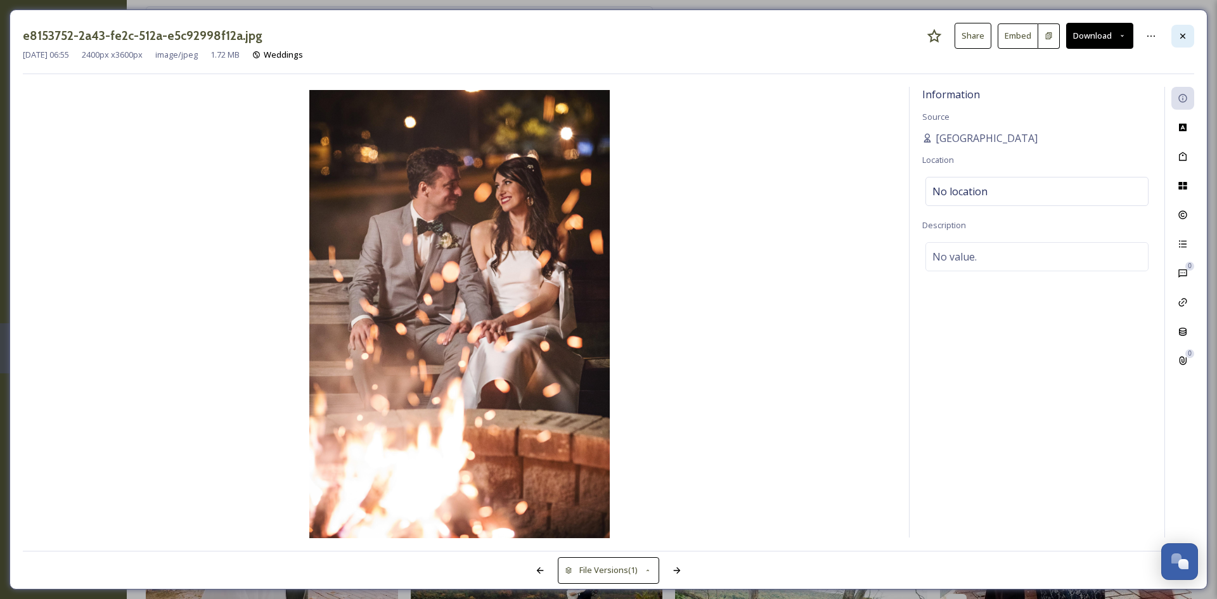
click at [1183, 37] on icon at bounding box center [1183, 36] width 10 height 10
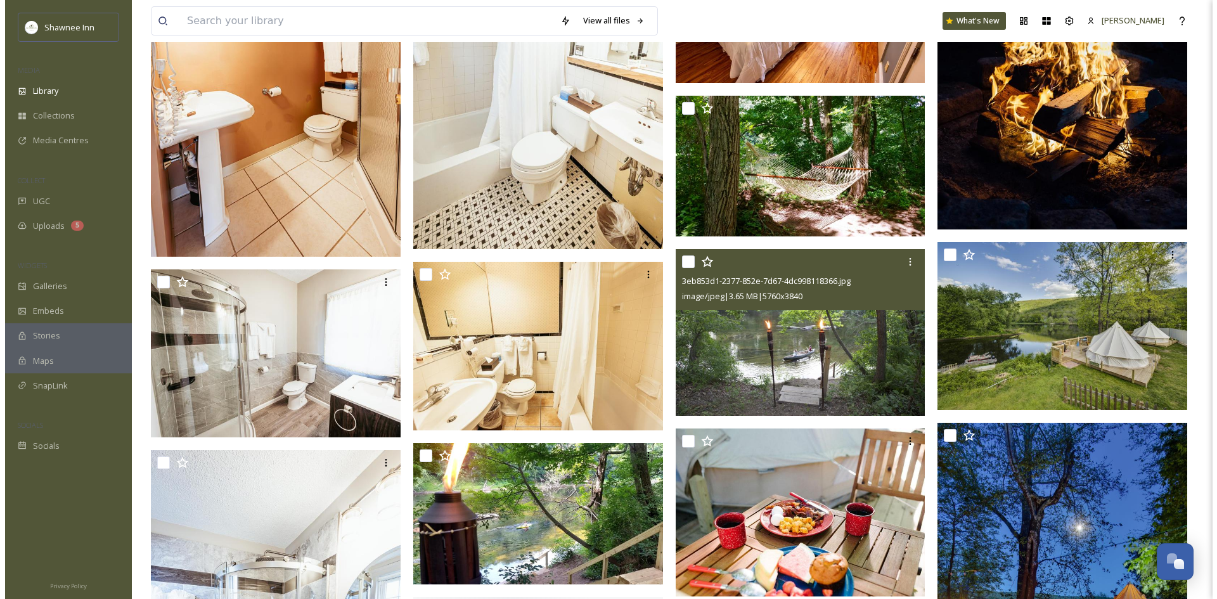
scroll to position [49511, 0]
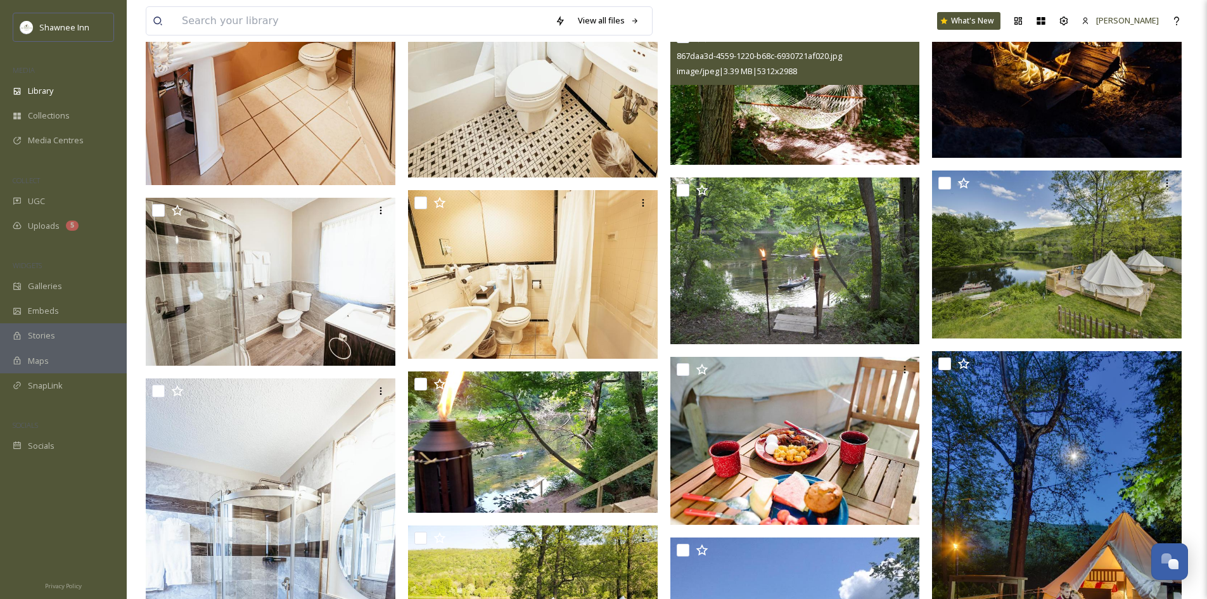
click at [778, 87] on img at bounding box center [796, 94] width 250 height 141
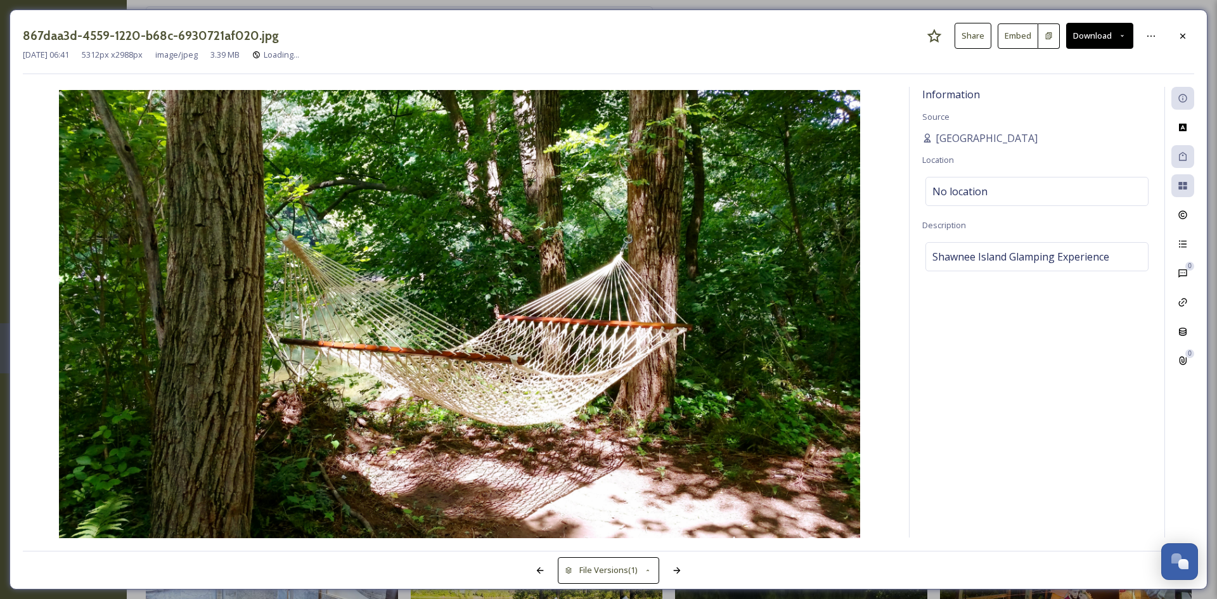
click at [1185, 41] on div at bounding box center [1182, 36] width 23 height 23
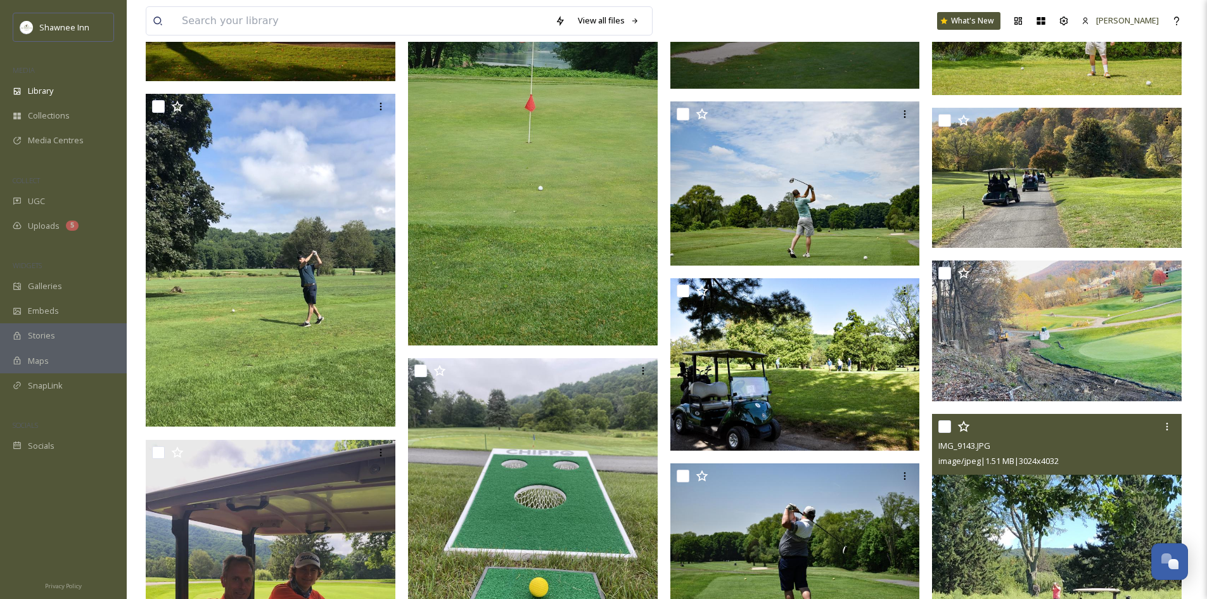
scroll to position [55729, 0]
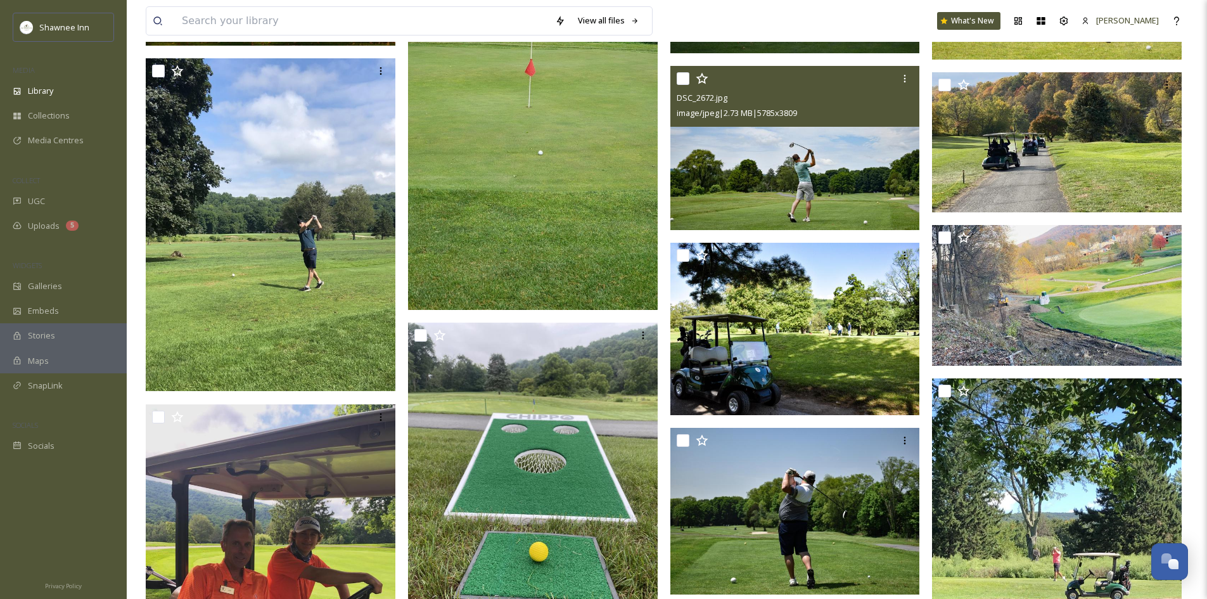
click at [761, 153] on img at bounding box center [796, 148] width 250 height 164
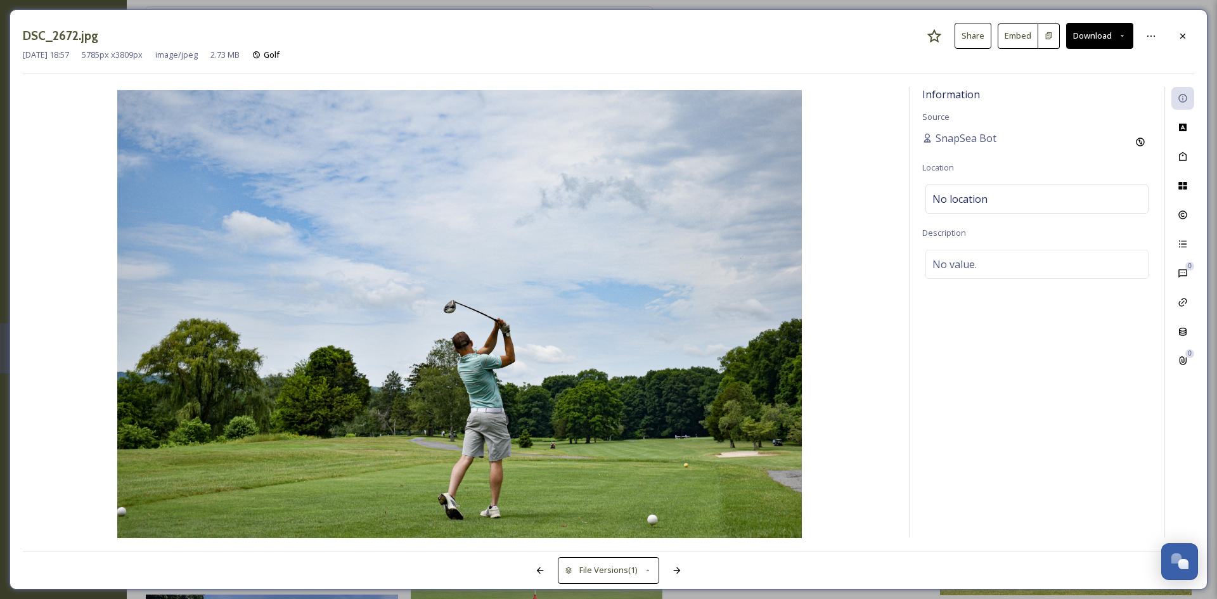
click at [1094, 40] on button "Download" at bounding box center [1099, 36] width 67 height 26
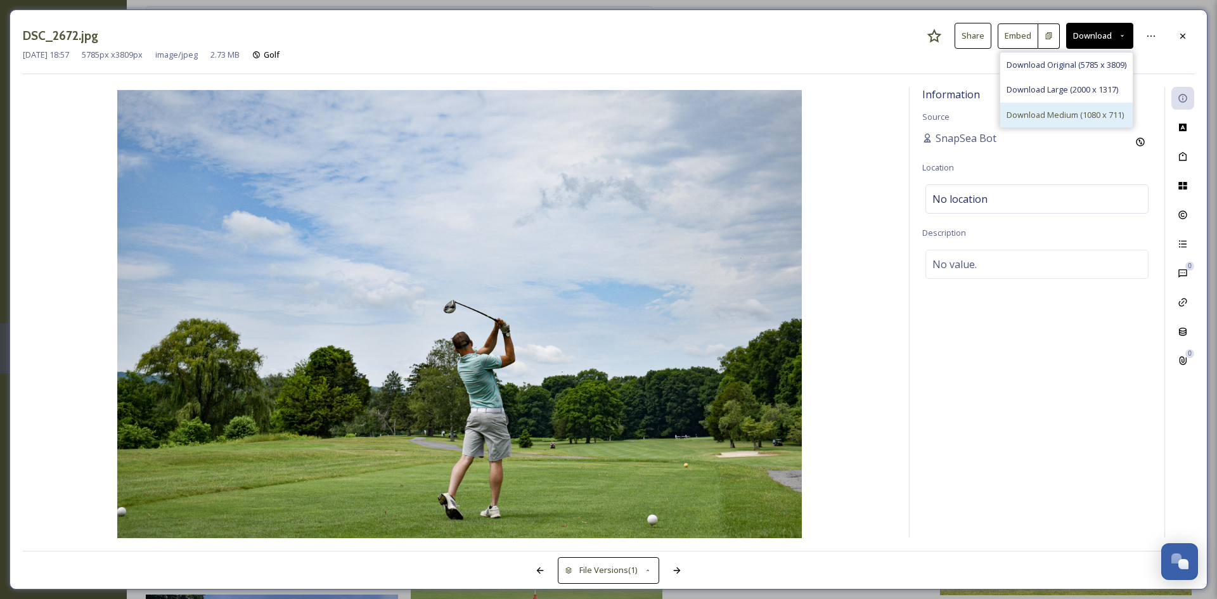
click at [1046, 104] on div "Download Medium (1080 x 711)" at bounding box center [1066, 115] width 132 height 25
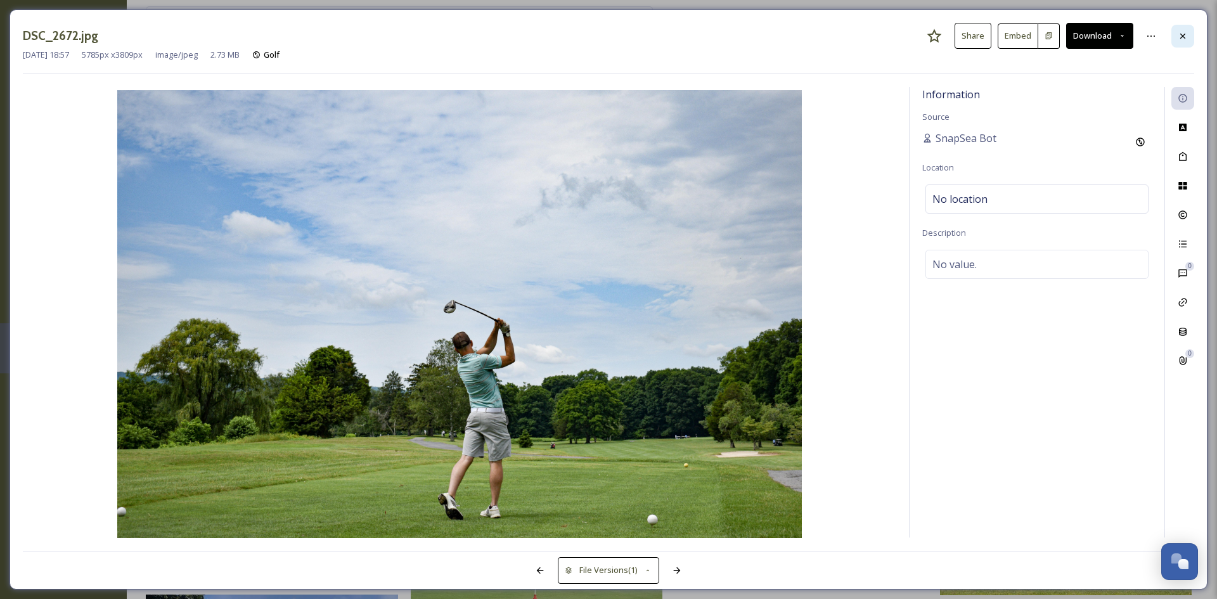
click at [1184, 39] on icon at bounding box center [1183, 36] width 10 height 10
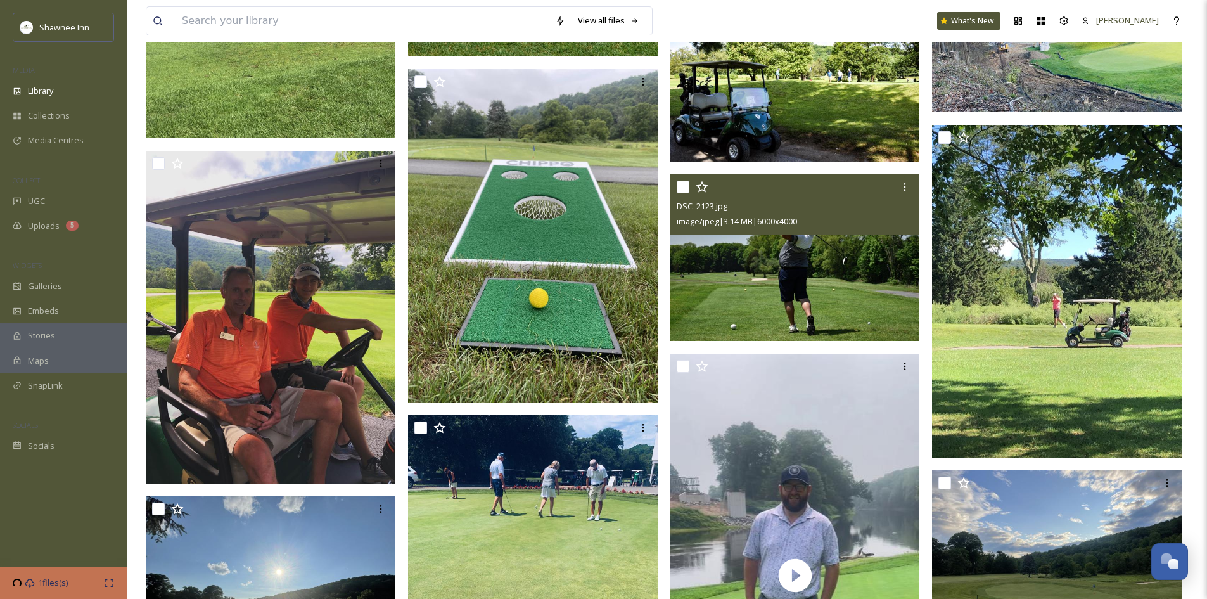
scroll to position [55666, 0]
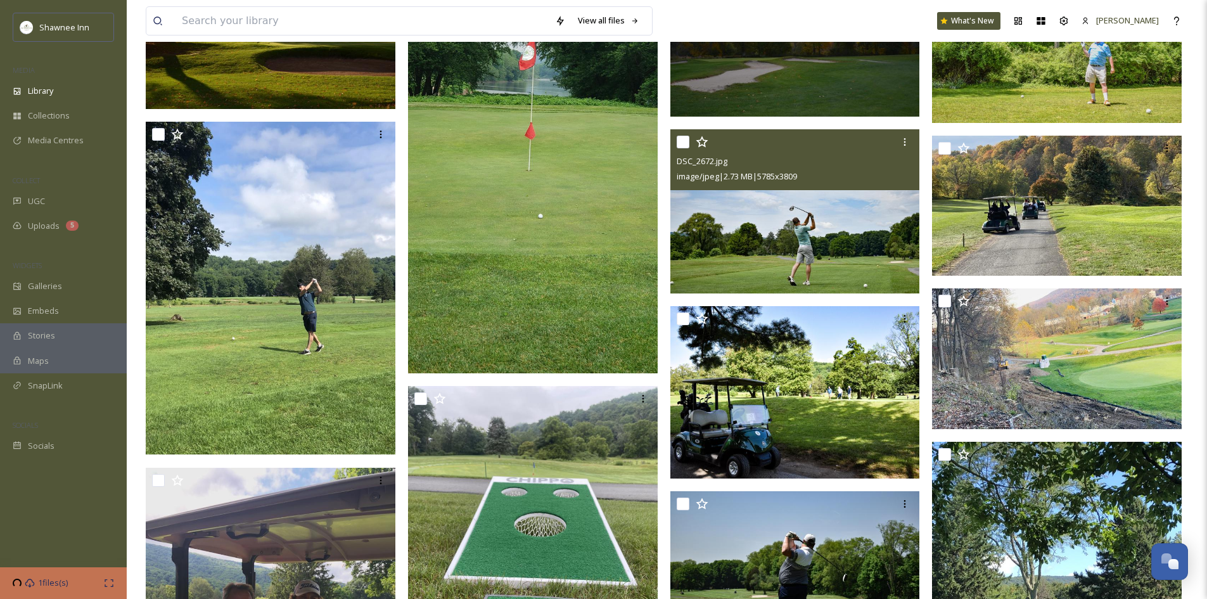
click at [533, 276] on img at bounding box center [533, 117] width 250 height 514
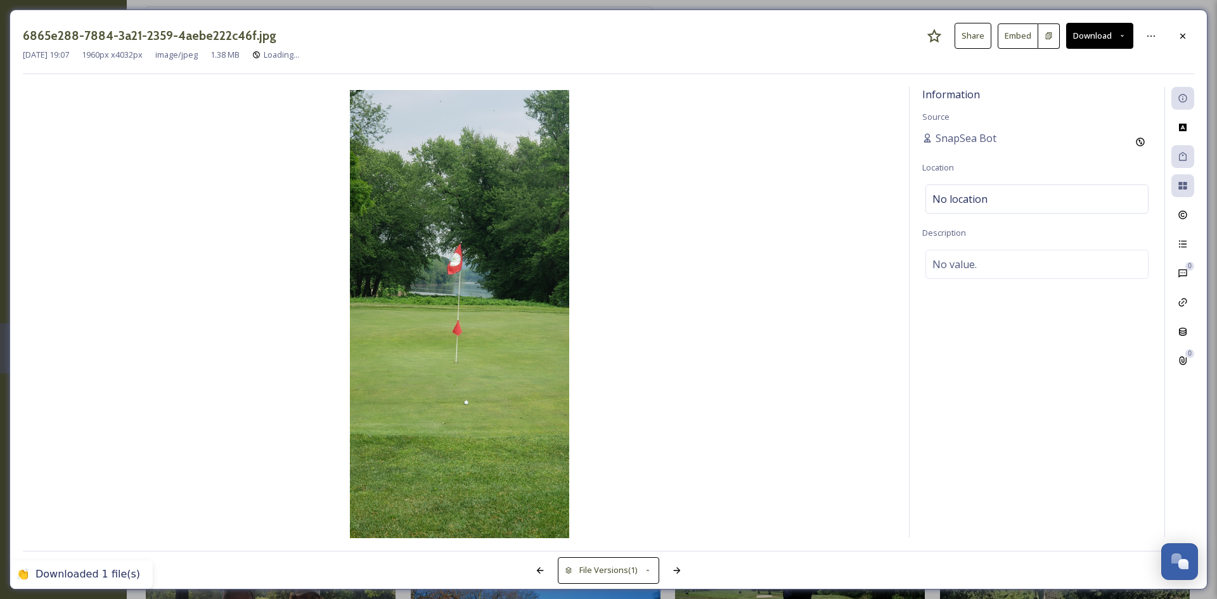
click at [827, 146] on img at bounding box center [459, 315] width 873 height 451
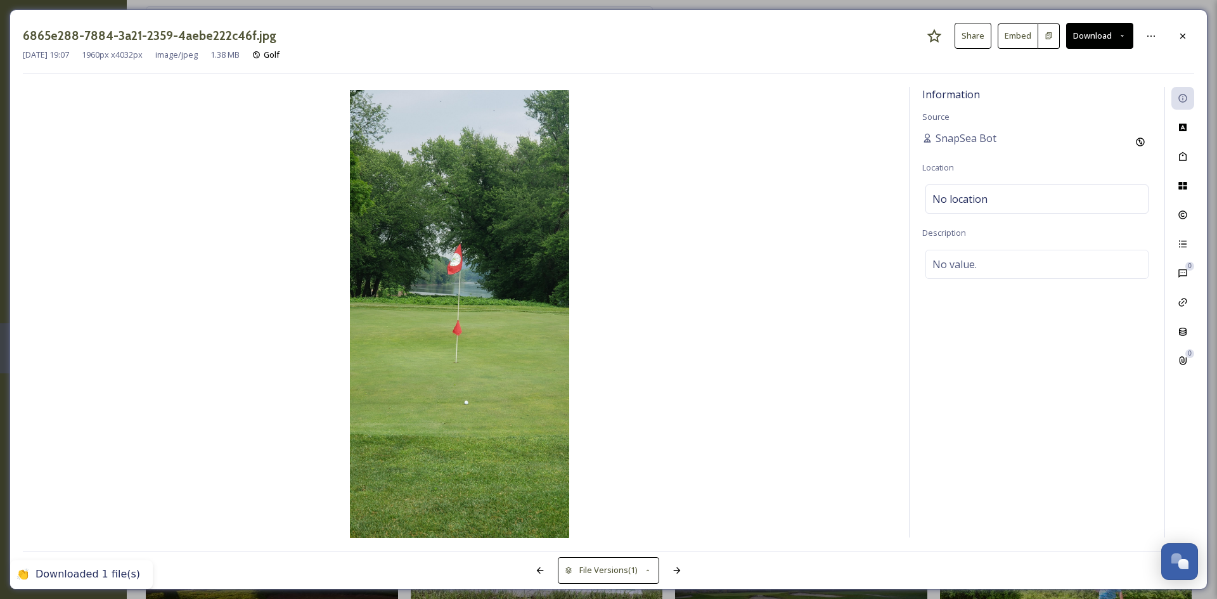
click at [1085, 39] on button "Download" at bounding box center [1099, 36] width 67 height 26
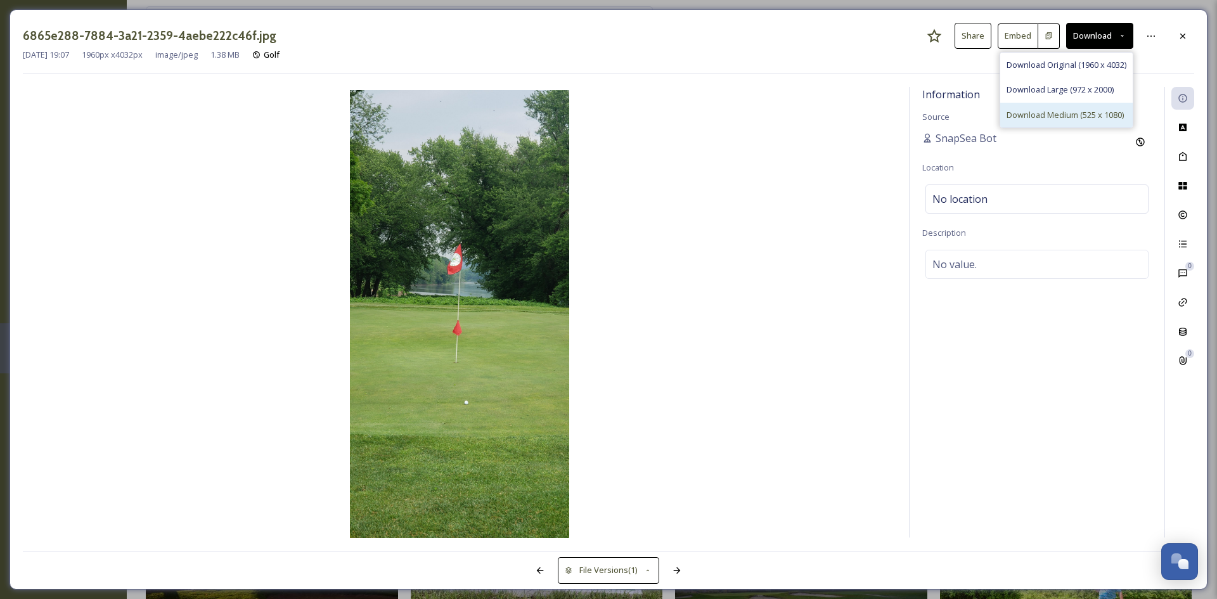
click at [1055, 114] on span "Download Medium (525 x 1080)" at bounding box center [1064, 115] width 117 height 12
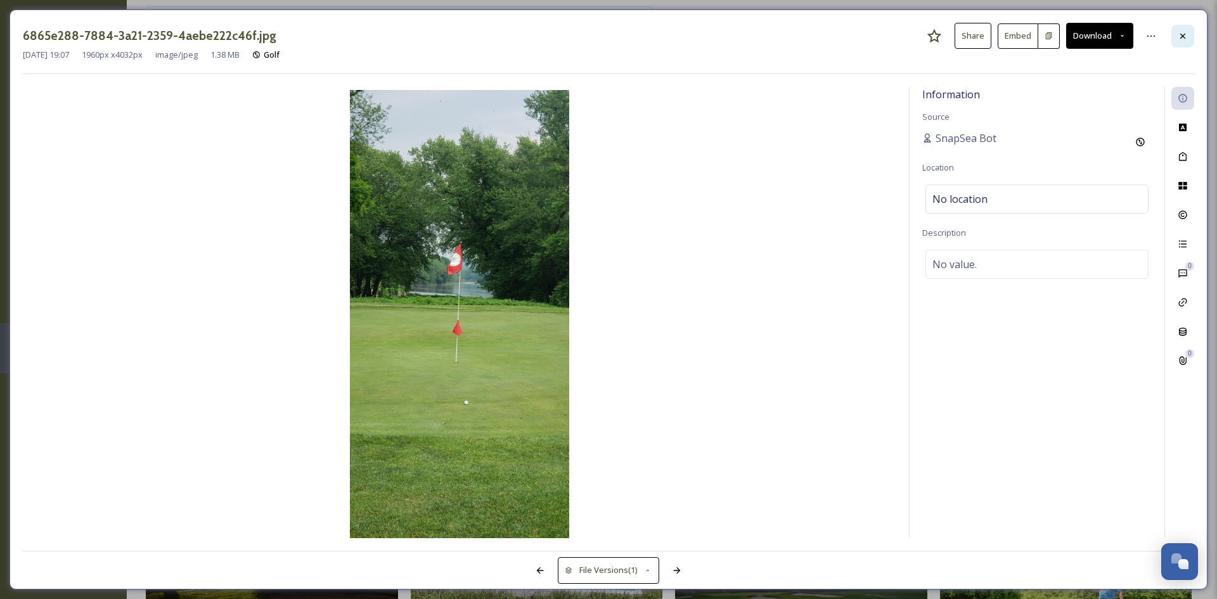
click at [1183, 34] on icon at bounding box center [1183, 36] width 10 height 10
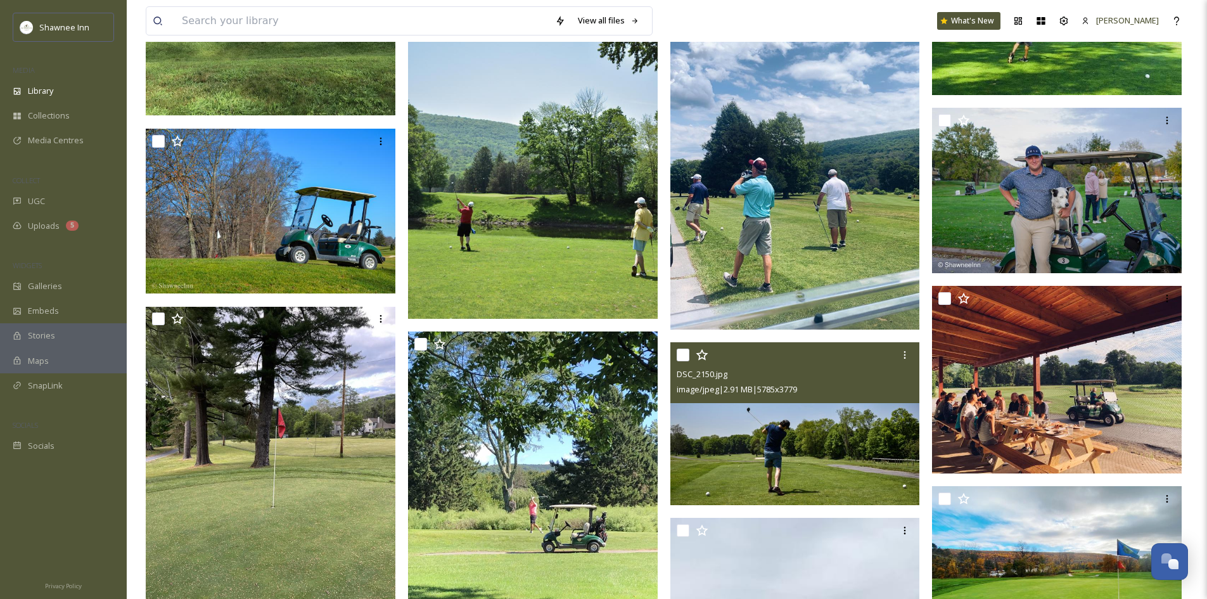
scroll to position [61940, 0]
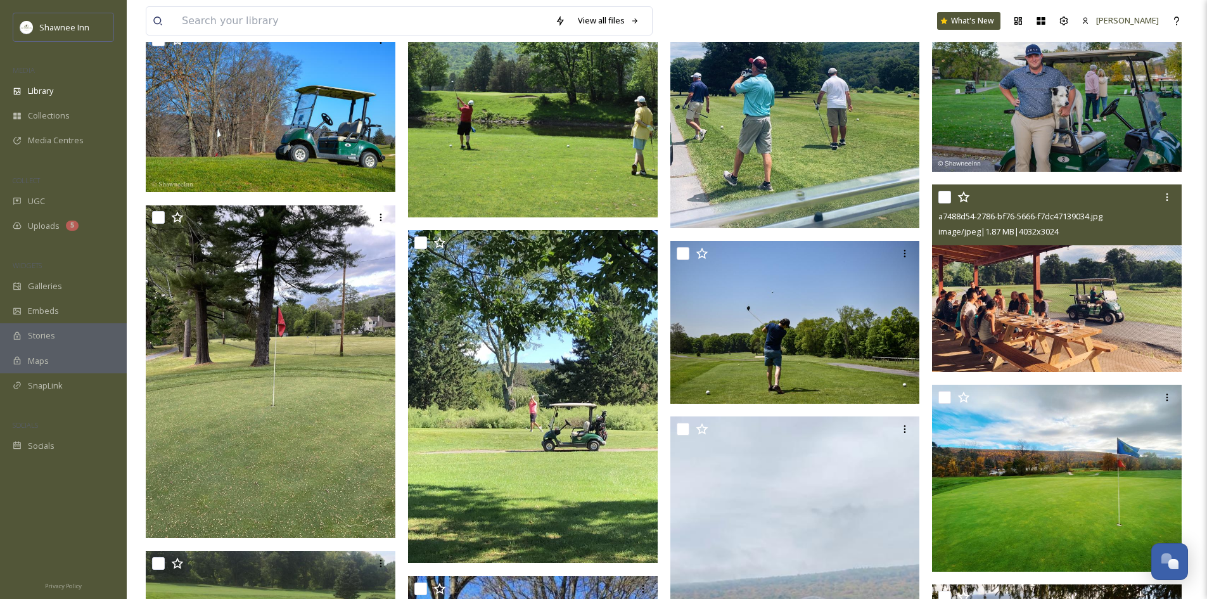
click at [1135, 336] on img at bounding box center [1057, 278] width 250 height 188
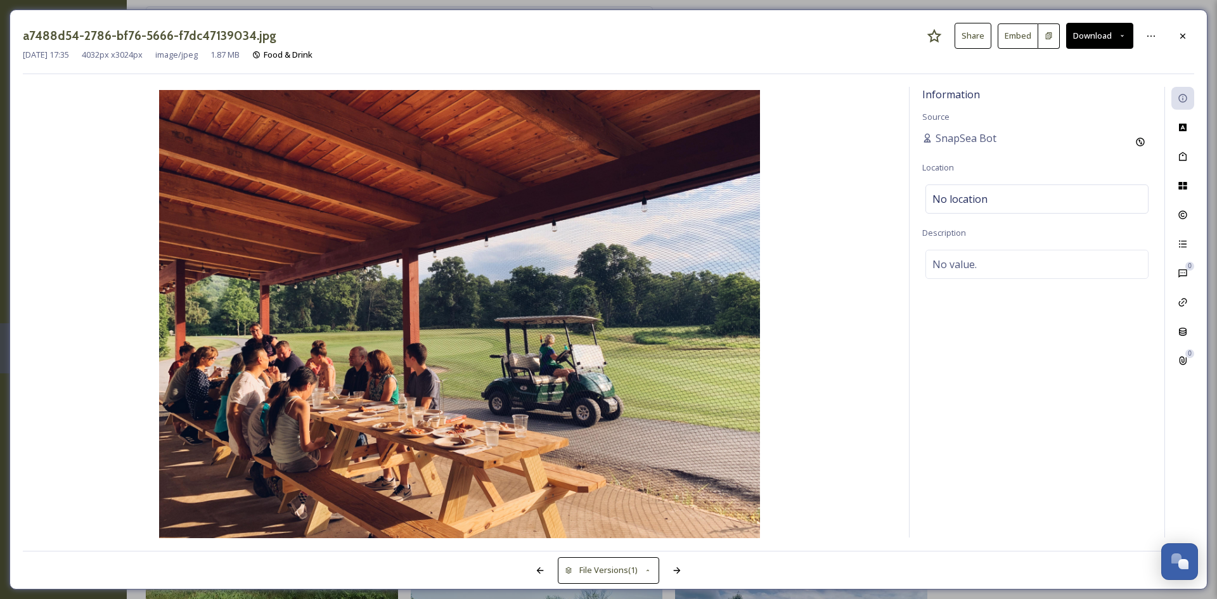
click at [1106, 28] on button "Download" at bounding box center [1099, 36] width 67 height 26
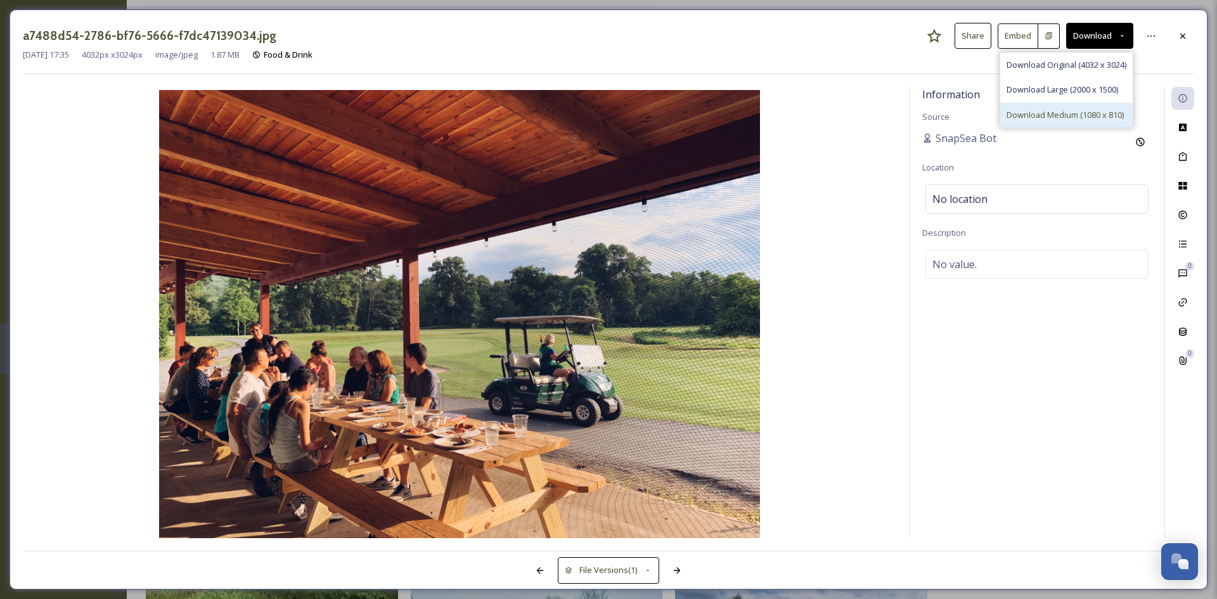
click at [1079, 112] on span "Download Medium (1080 x 810)" at bounding box center [1064, 115] width 117 height 12
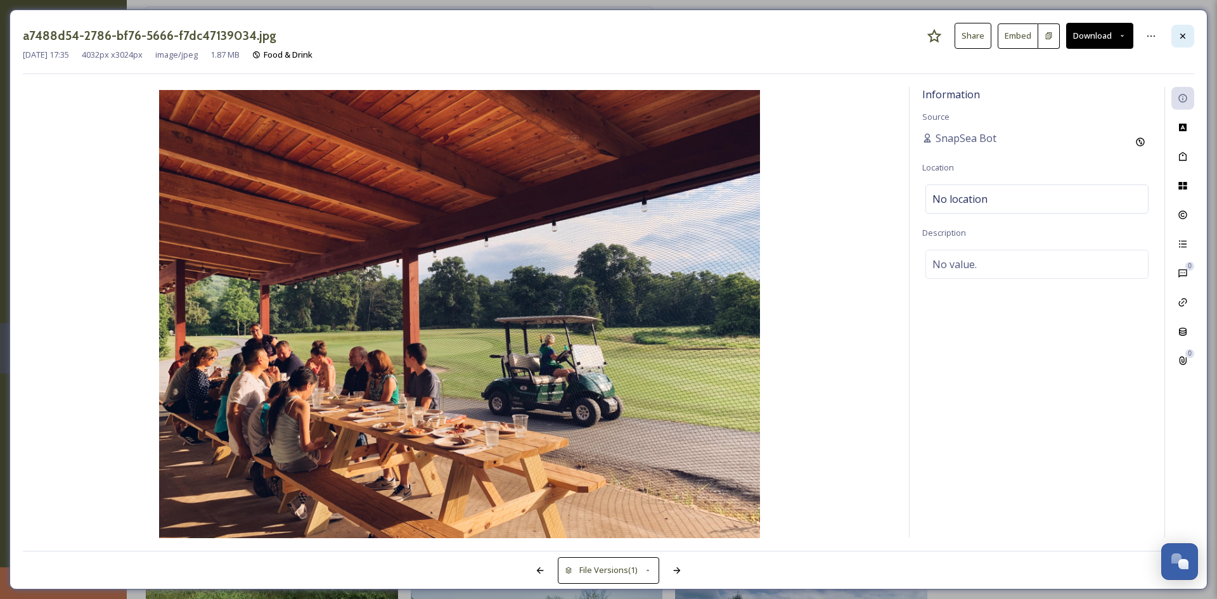
click at [1188, 36] on div at bounding box center [1182, 36] width 23 height 23
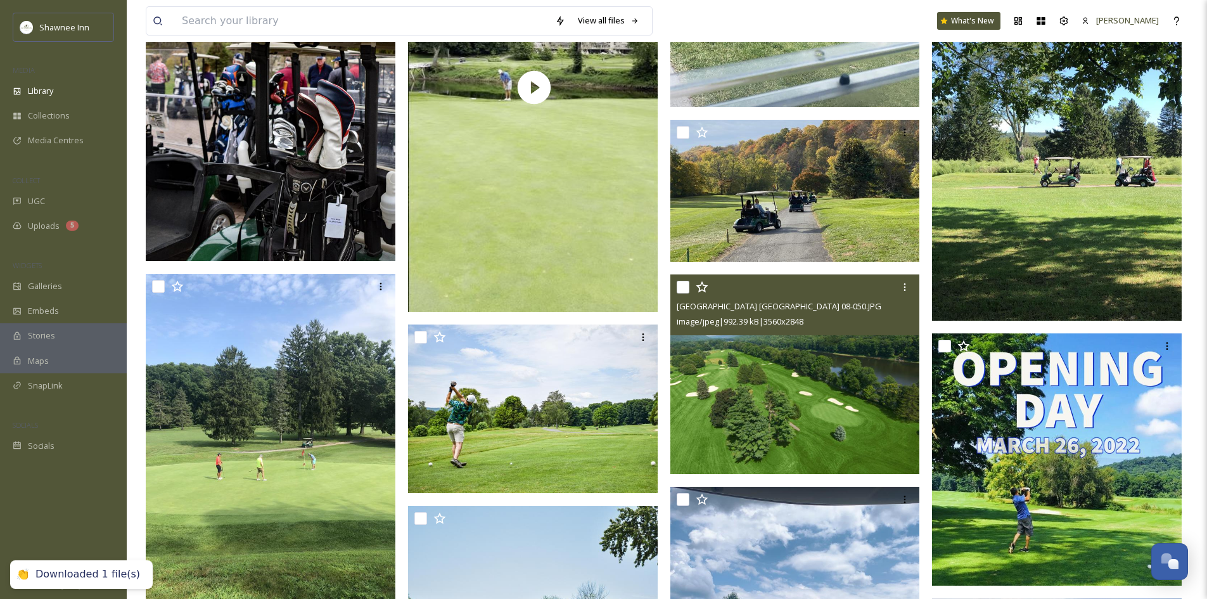
scroll to position [62004, 0]
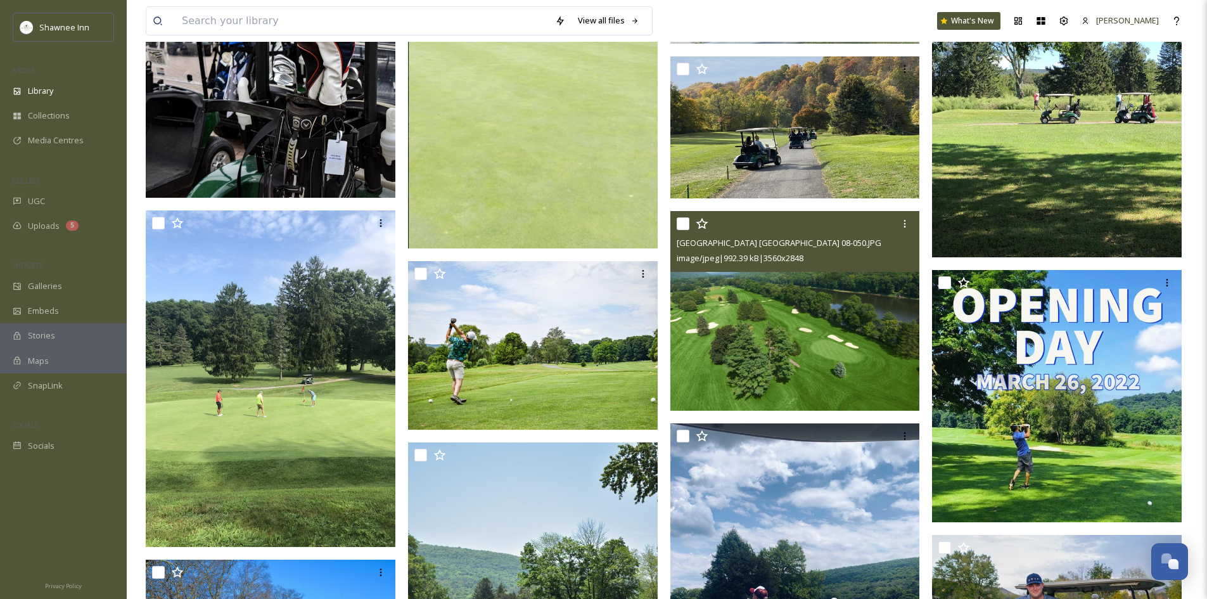
click at [842, 335] on img at bounding box center [796, 311] width 250 height 200
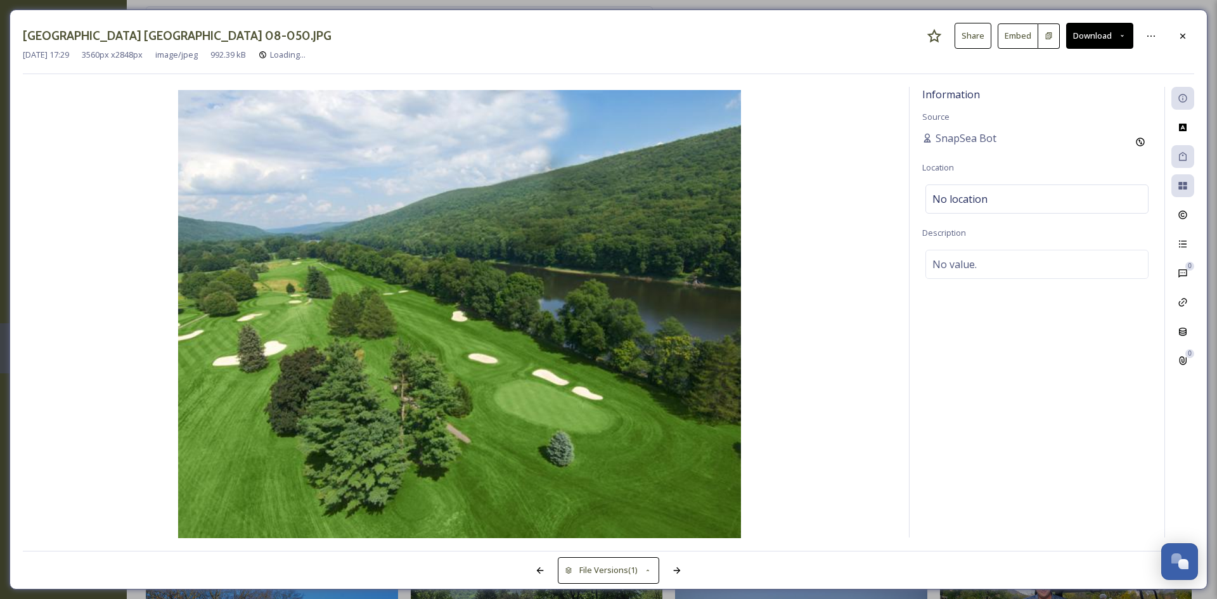
click at [1104, 38] on button "Download" at bounding box center [1099, 36] width 67 height 26
click at [1046, 106] on div "Download Medium (1080 x 864)" at bounding box center [1066, 115] width 132 height 25
click at [1184, 44] on div at bounding box center [1182, 36] width 23 height 23
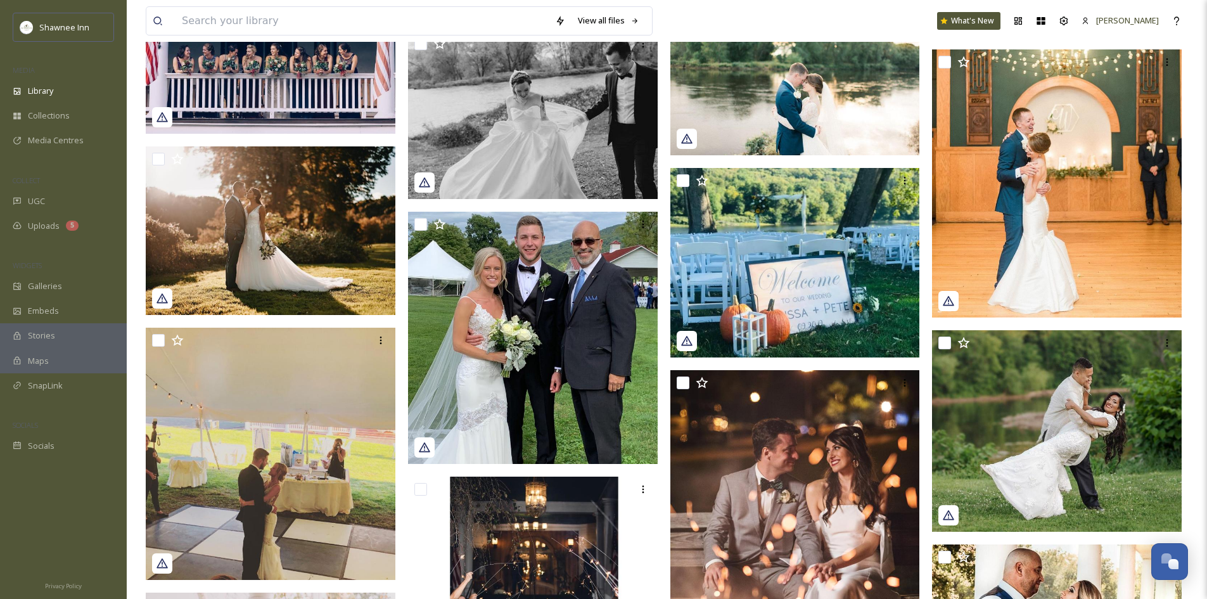
scroll to position [39388, 0]
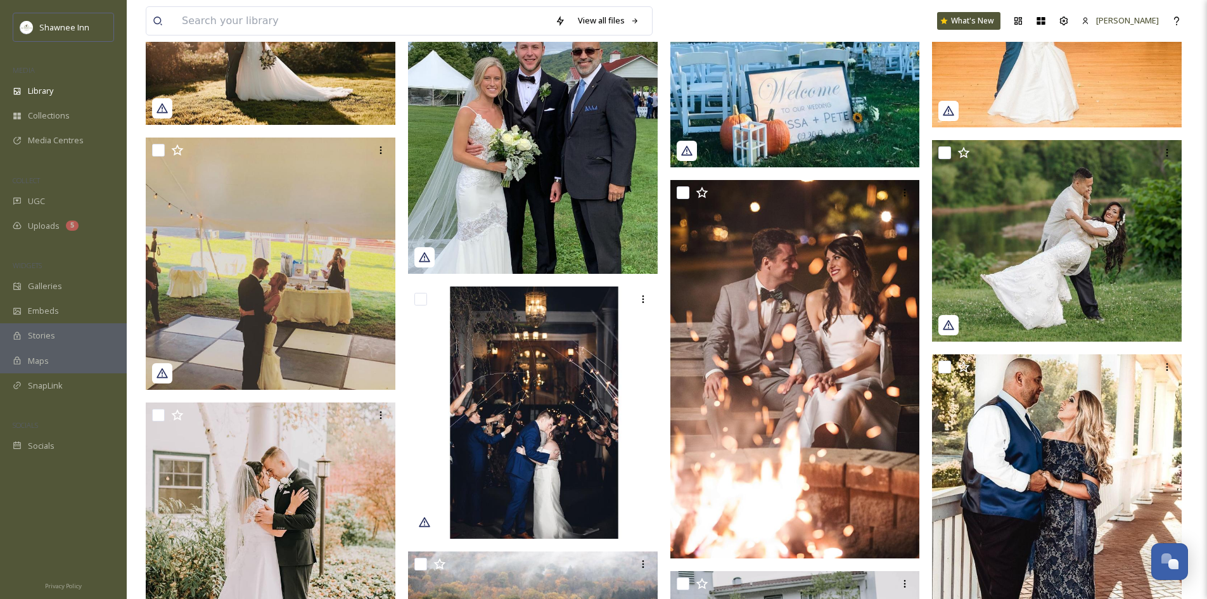
click at [850, 345] on img at bounding box center [797, 369] width 252 height 378
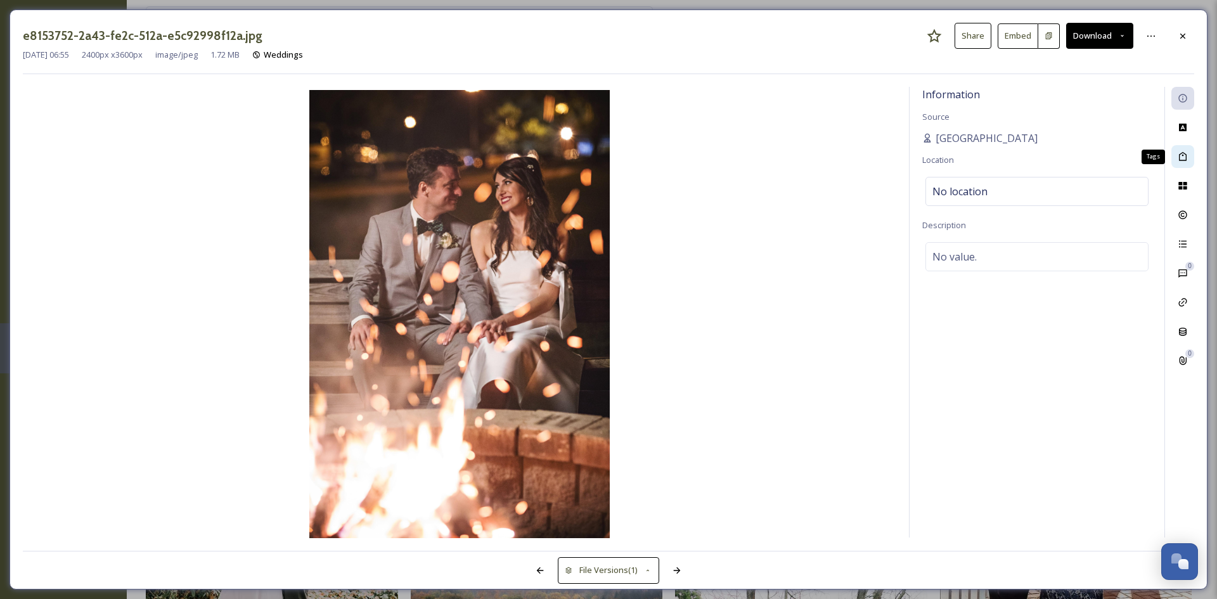
click at [1184, 164] on div "Tags" at bounding box center [1182, 156] width 23 height 23
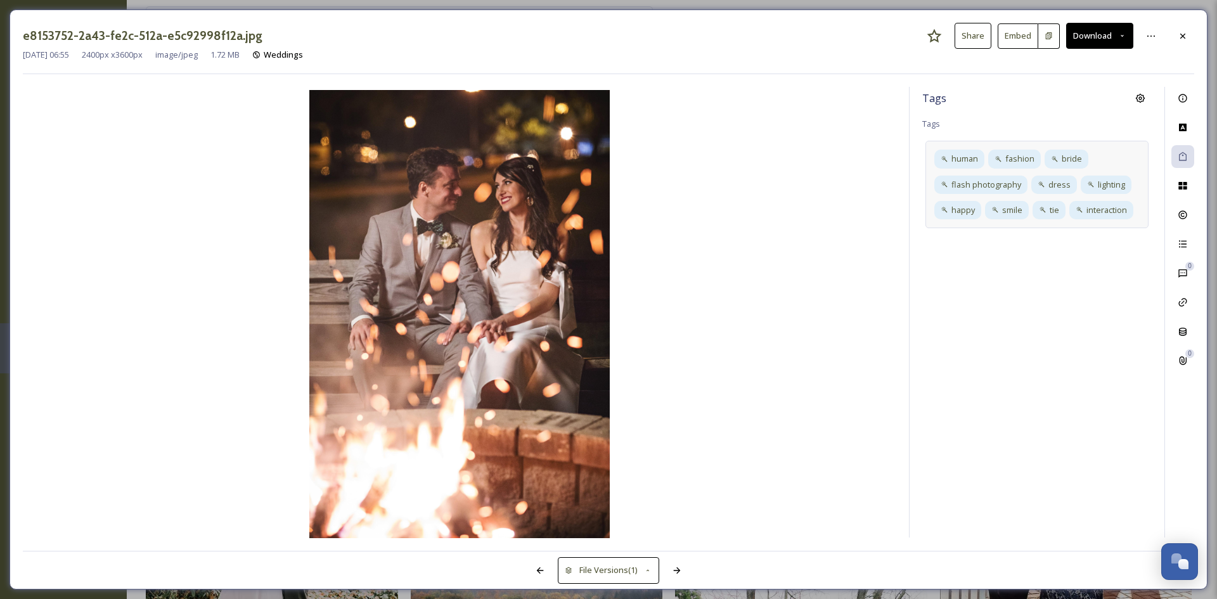
click at [1140, 210] on div "human fashion bride flash photography dress lighting happy smile tie interaction" at bounding box center [1036, 184] width 223 height 87
type input "wedding"
type input "fire"
type input "campfire"
click at [954, 262] on span "camp" at bounding box center [951, 261] width 20 height 12
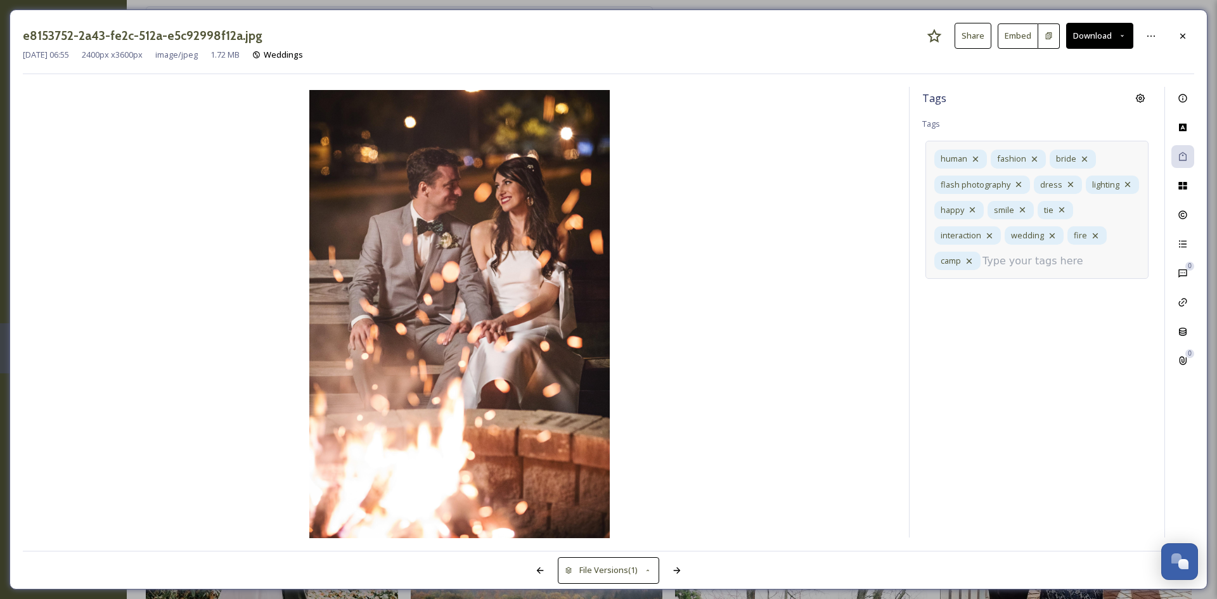
click at [1004, 259] on input at bounding box center [1045, 261] width 127 height 15
type input "campfire"
click at [960, 300] on span "campfire" at bounding box center [950, 294] width 34 height 12
click at [1179, 42] on div at bounding box center [1182, 36] width 23 height 23
